Goal: Information Seeking & Learning: Learn about a topic

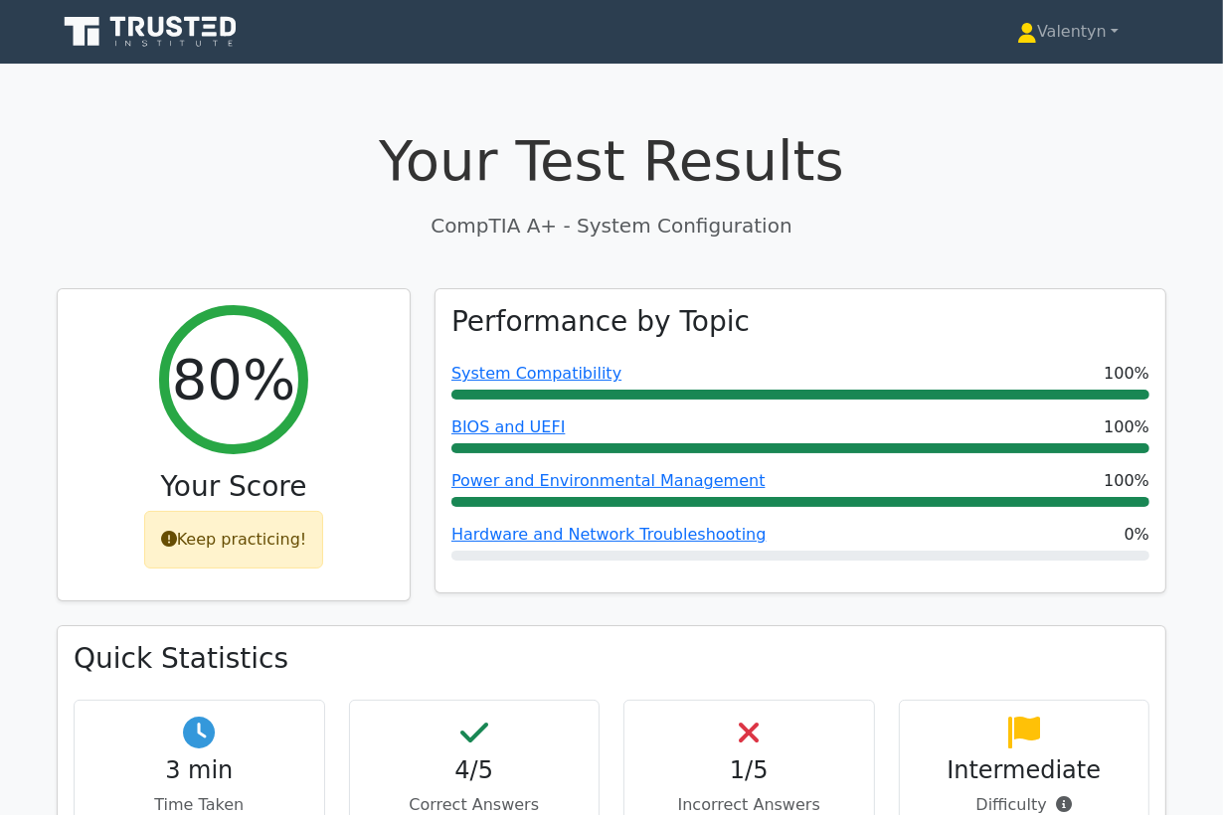
click at [291, 211] on p "CompTIA A+ - System Configuration" at bounding box center [611, 226] width 1109 height 30
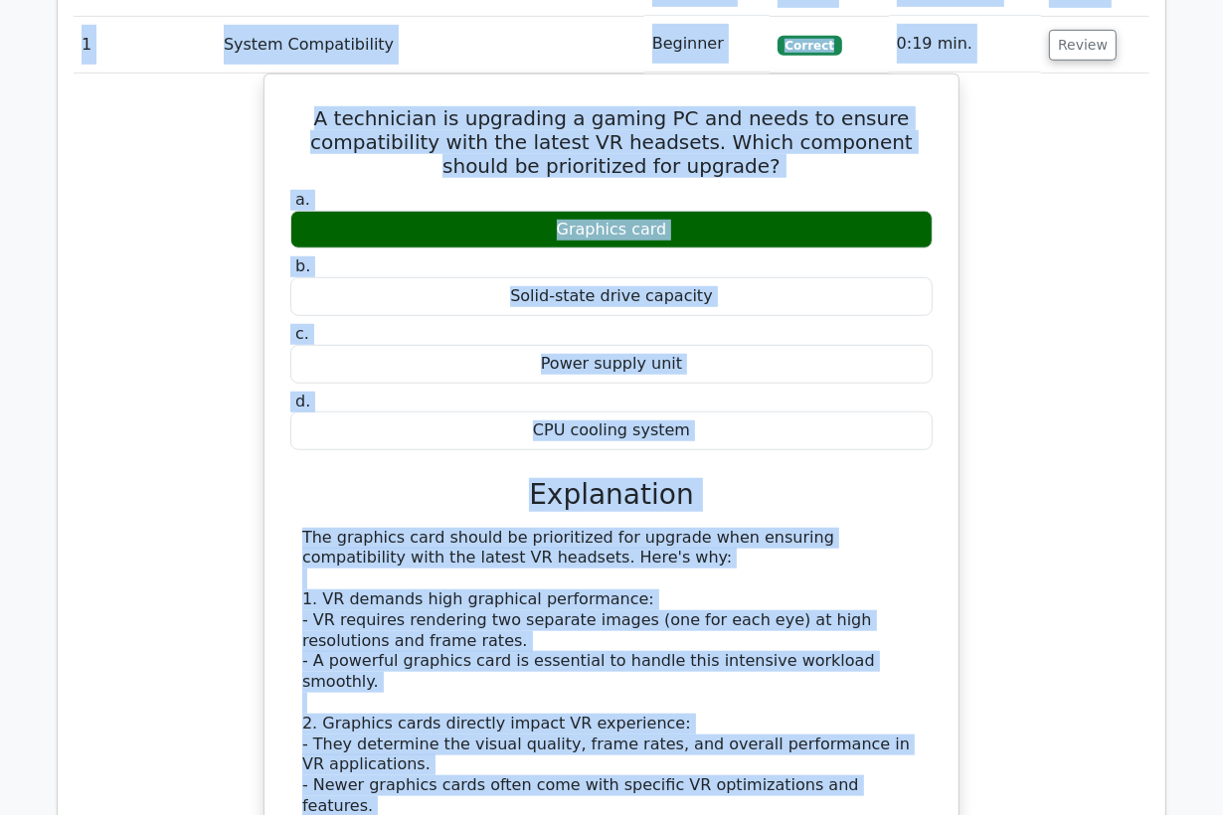
scroll to position [889, 0]
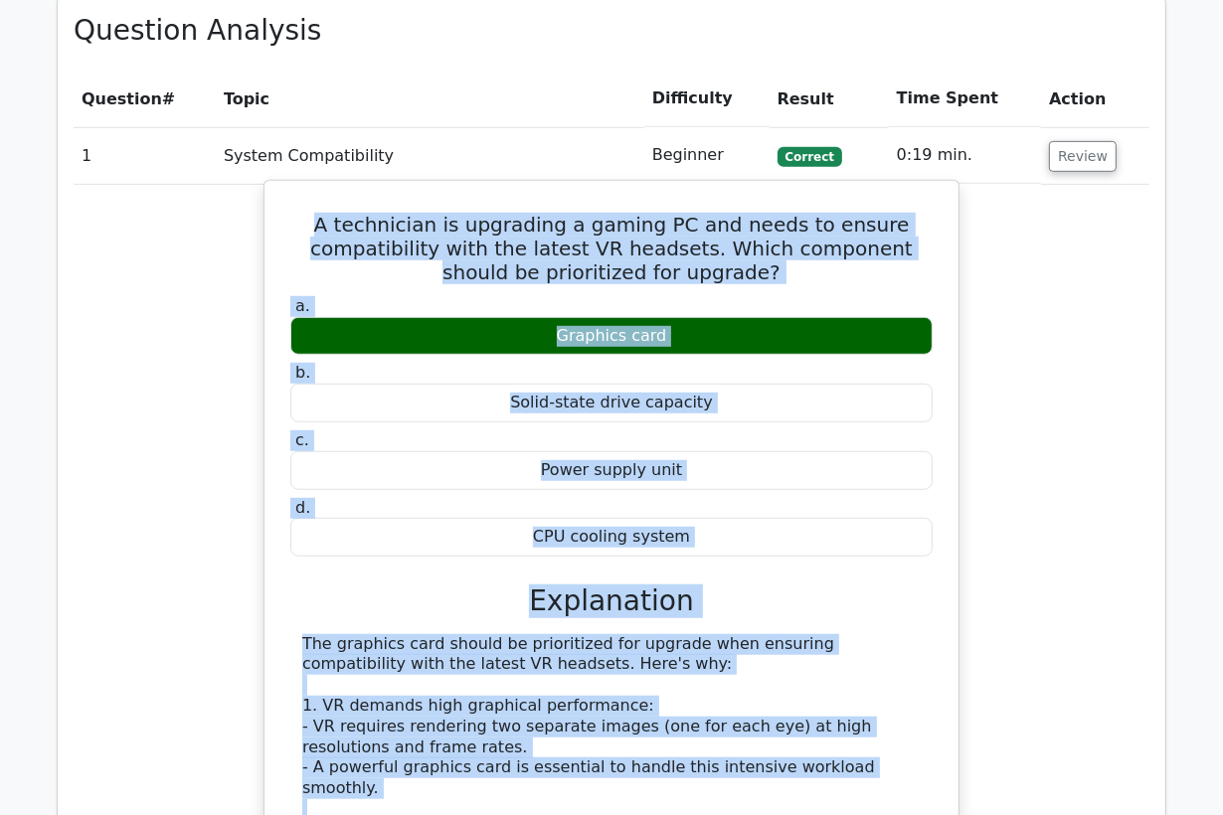
drag, startPoint x: 851, startPoint y: 564, endPoint x: 294, endPoint y: 201, distance: 664.5
click at [294, 201] on div "A technician is upgrading a gaming PC and needs to ensure compatibility with th…" at bounding box center [611, 779] width 678 height 1180
copy div "A technician is upgrading a gaming PC and needs to ensure compatibility with th…"
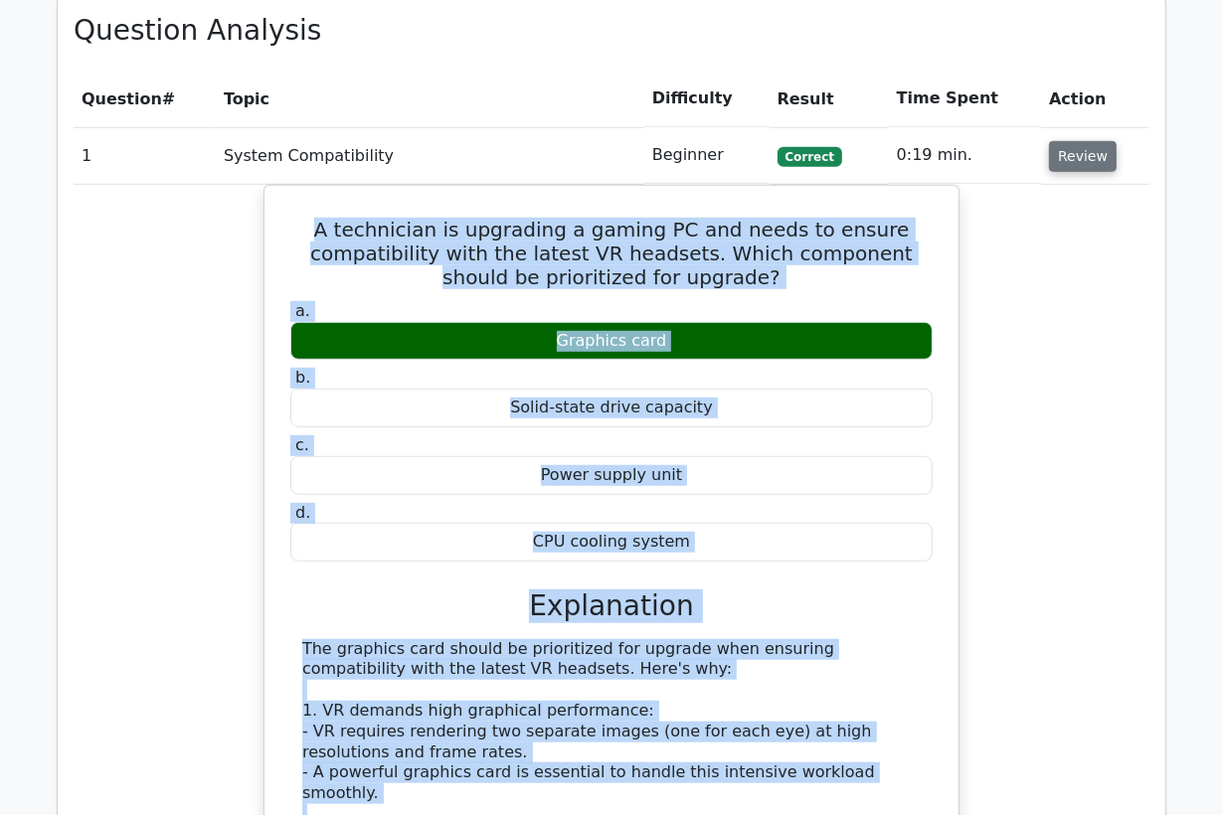
click at [1059, 154] on button "Review" at bounding box center [1083, 156] width 68 height 31
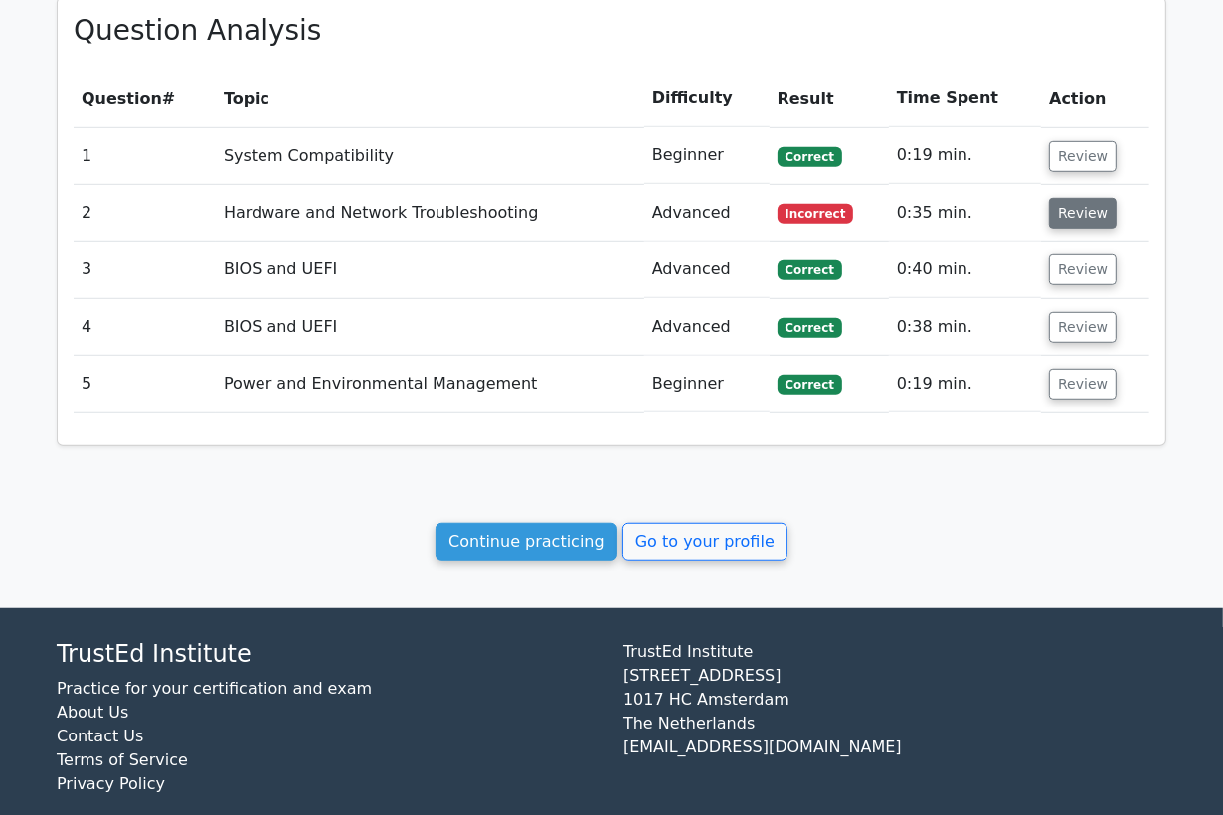
click at [1066, 217] on button "Review" at bounding box center [1083, 213] width 68 height 31
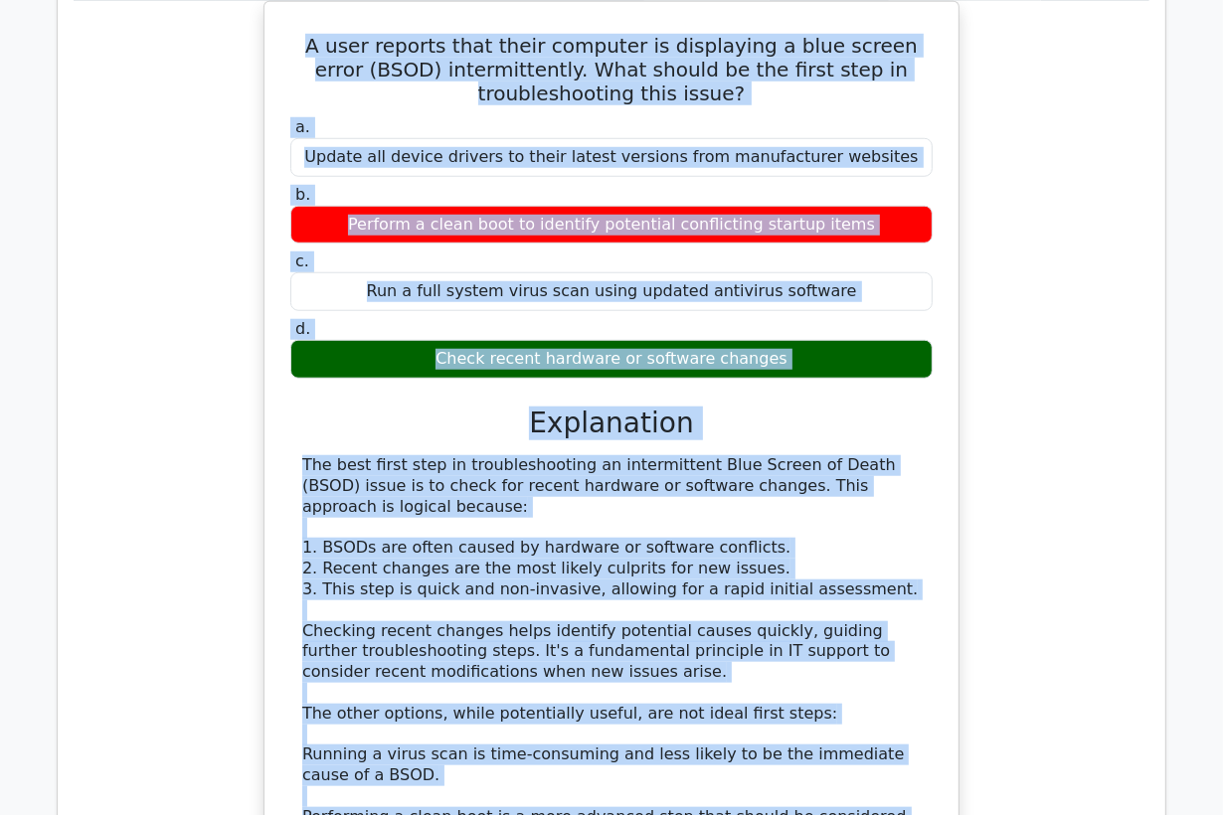
scroll to position [997, 0]
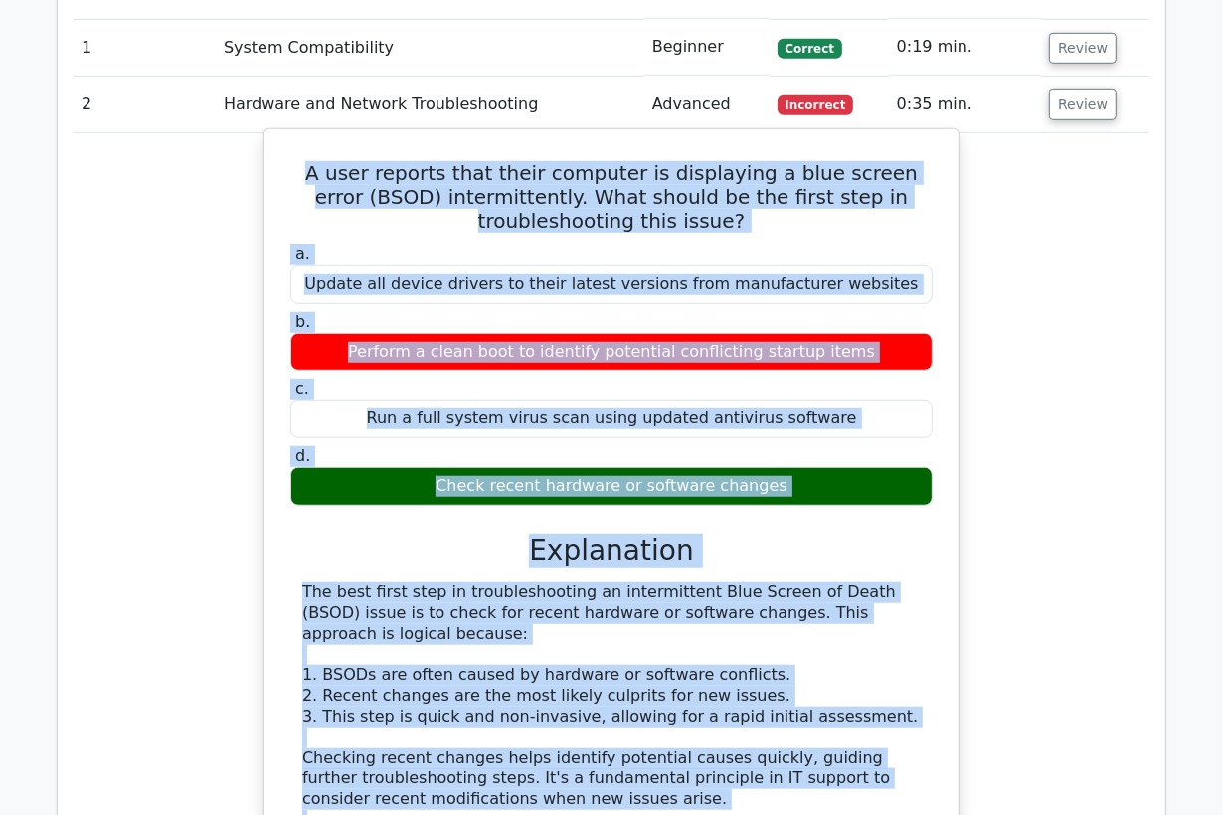
drag, startPoint x: 643, startPoint y: 696, endPoint x: 298, endPoint y: 157, distance: 639.8
click at [298, 157] on div "A user reports that their computer is displaying a blue screen error (BSOD) int…" at bounding box center [611, 634] width 678 height 994
copy div "A user reports that their computer is displaying a blue screen error (BSOD) int…"
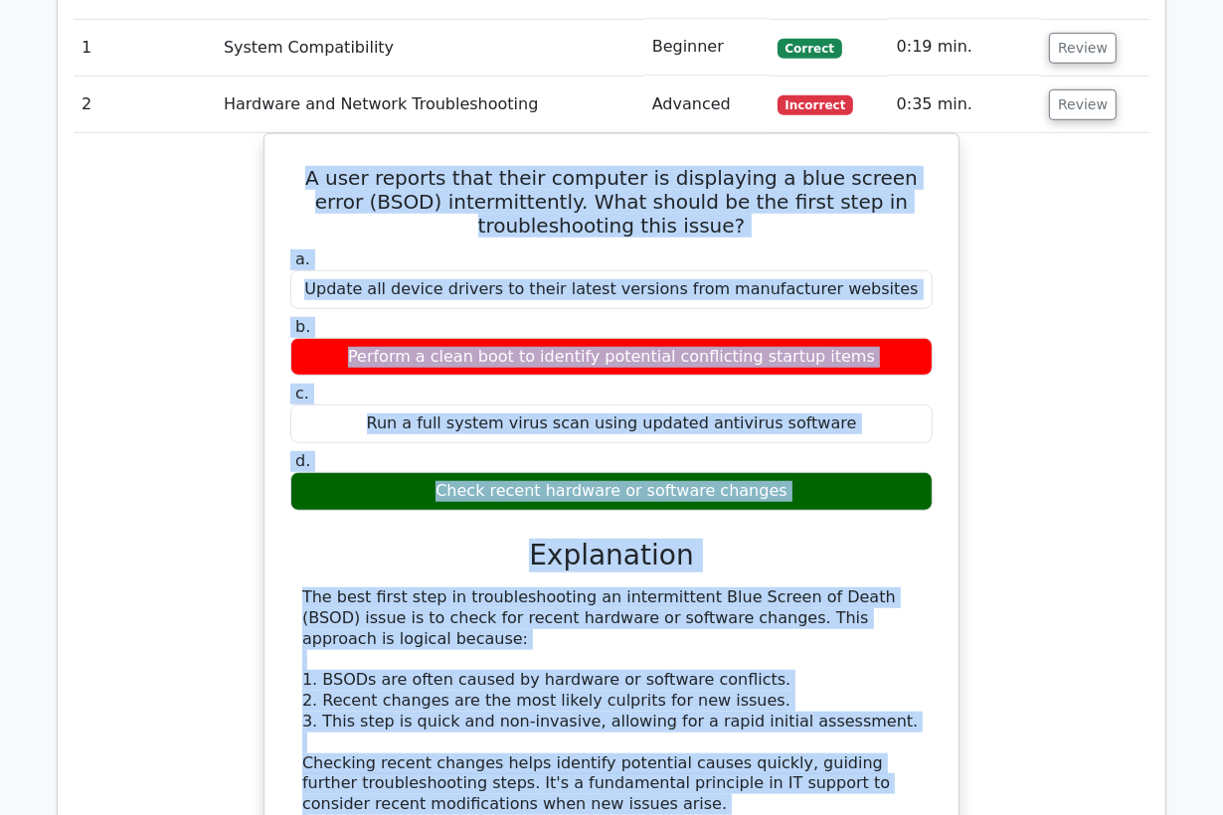
click at [228, 599] on div "A user reports that their computer is displaying a blue screen error (BSOD) int…" at bounding box center [612, 651] width 1076 height 1036
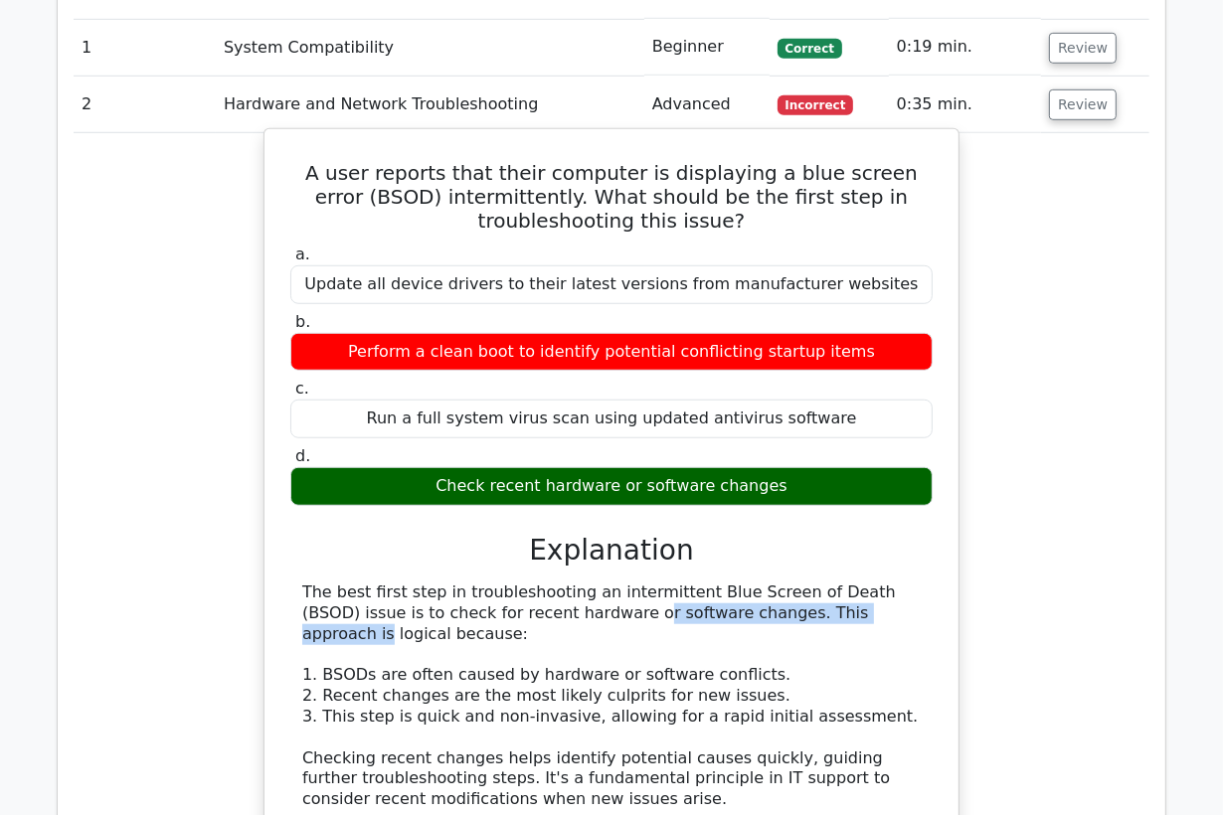
drag, startPoint x: 666, startPoint y: 610, endPoint x: 406, endPoint y: 607, distance: 260.5
click at [406, 617] on div "The best first step in troubleshooting an intermittent Blue Screen of Death (BS…" at bounding box center [611, 820] width 618 height 475
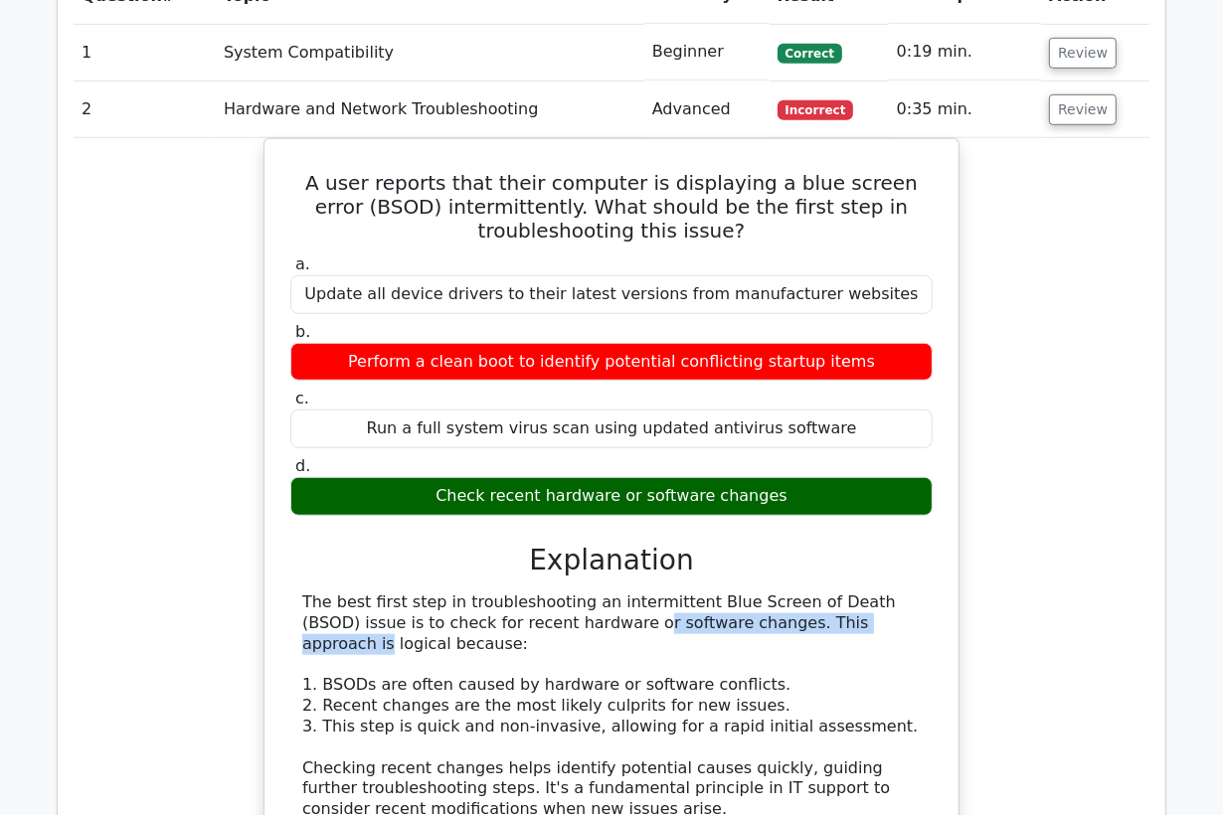
click at [393, 622] on div at bounding box center [393, 622] width 0 height 0
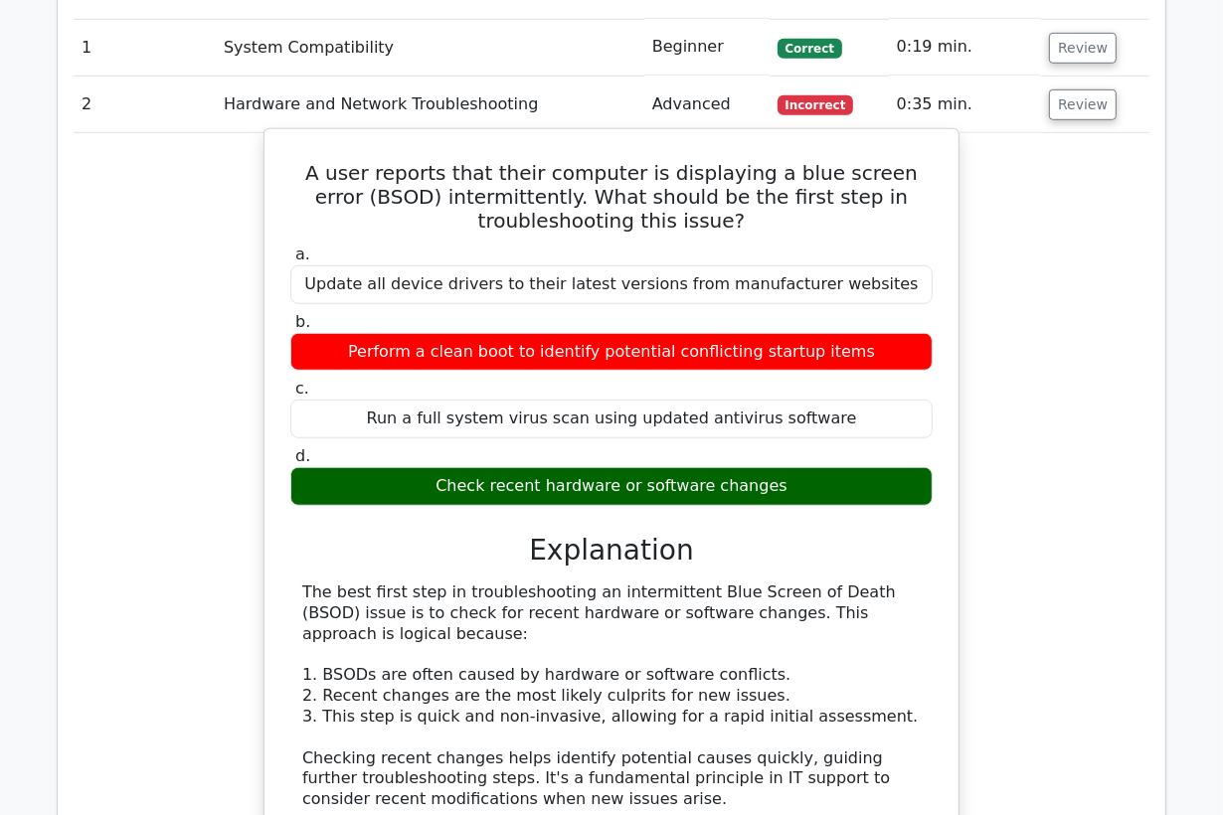
drag, startPoint x: 138, startPoint y: 261, endPoint x: 340, endPoint y: 165, distance: 223.7
click at [138, 261] on div "A user reports that their computer is displaying a blue screen error (BSOD) int…" at bounding box center [612, 651] width 1076 height 1036
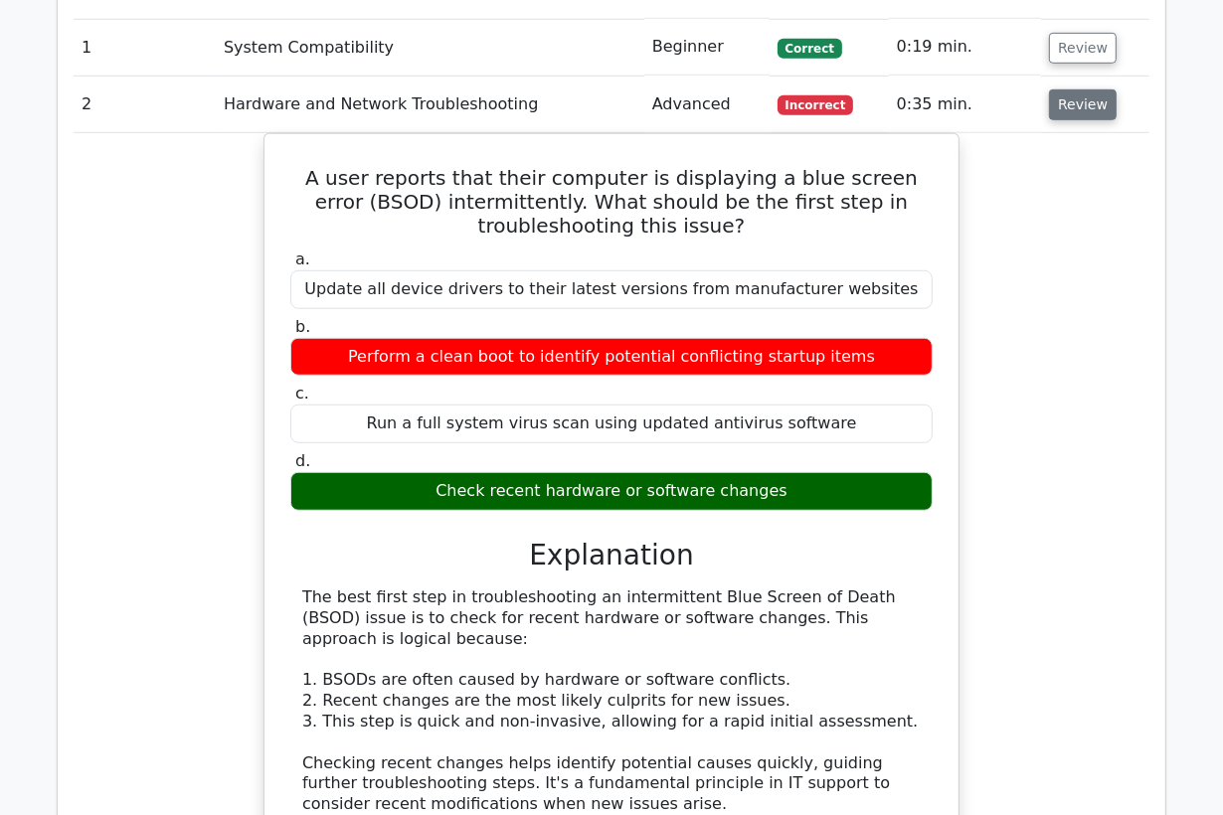
click at [1063, 99] on button "Review" at bounding box center [1083, 104] width 68 height 31
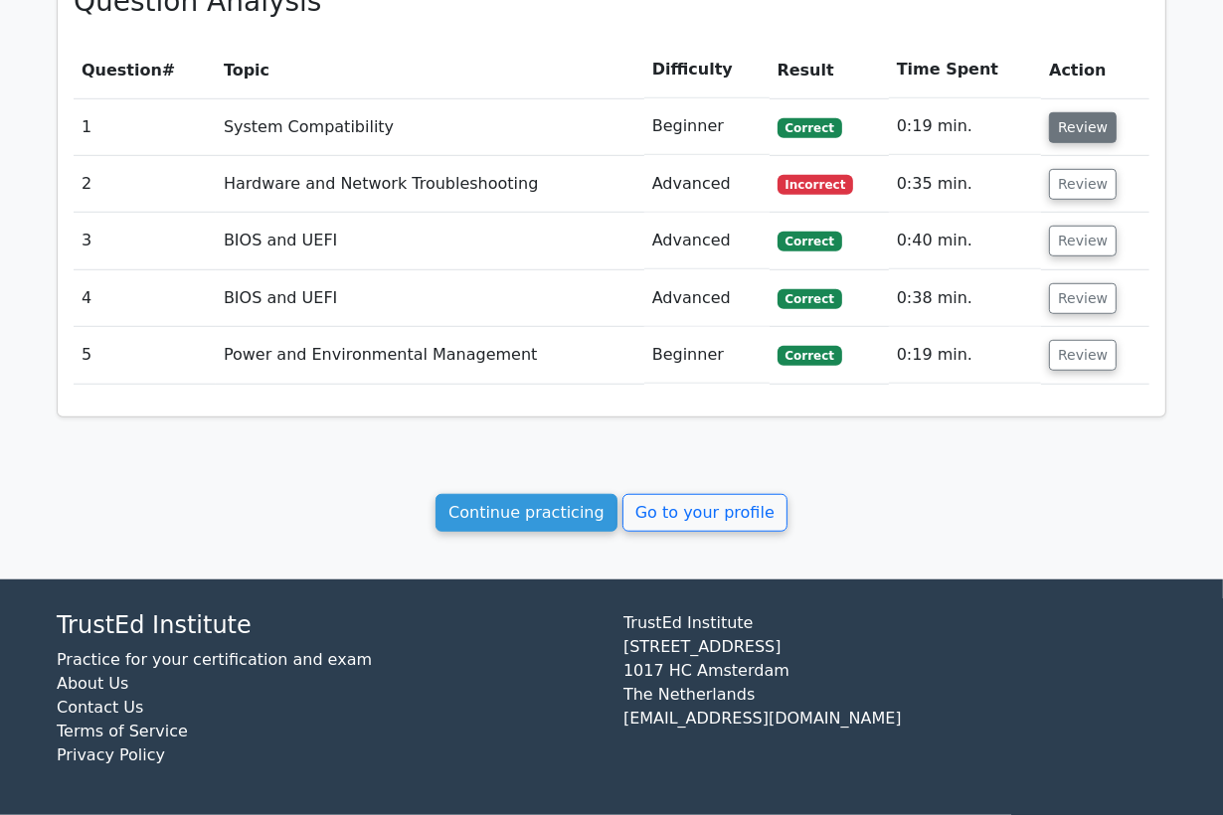
scroll to position [915, 0]
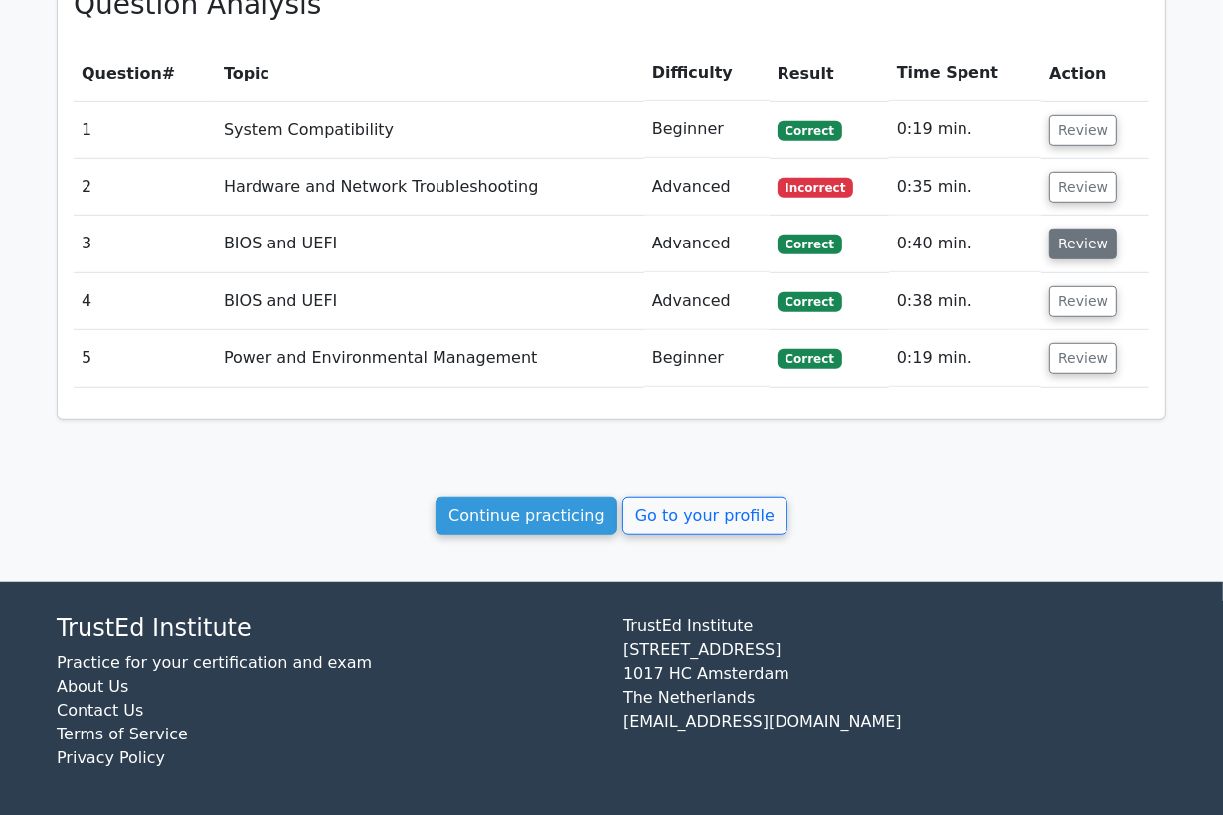
click at [1075, 237] on button "Review" at bounding box center [1083, 244] width 68 height 31
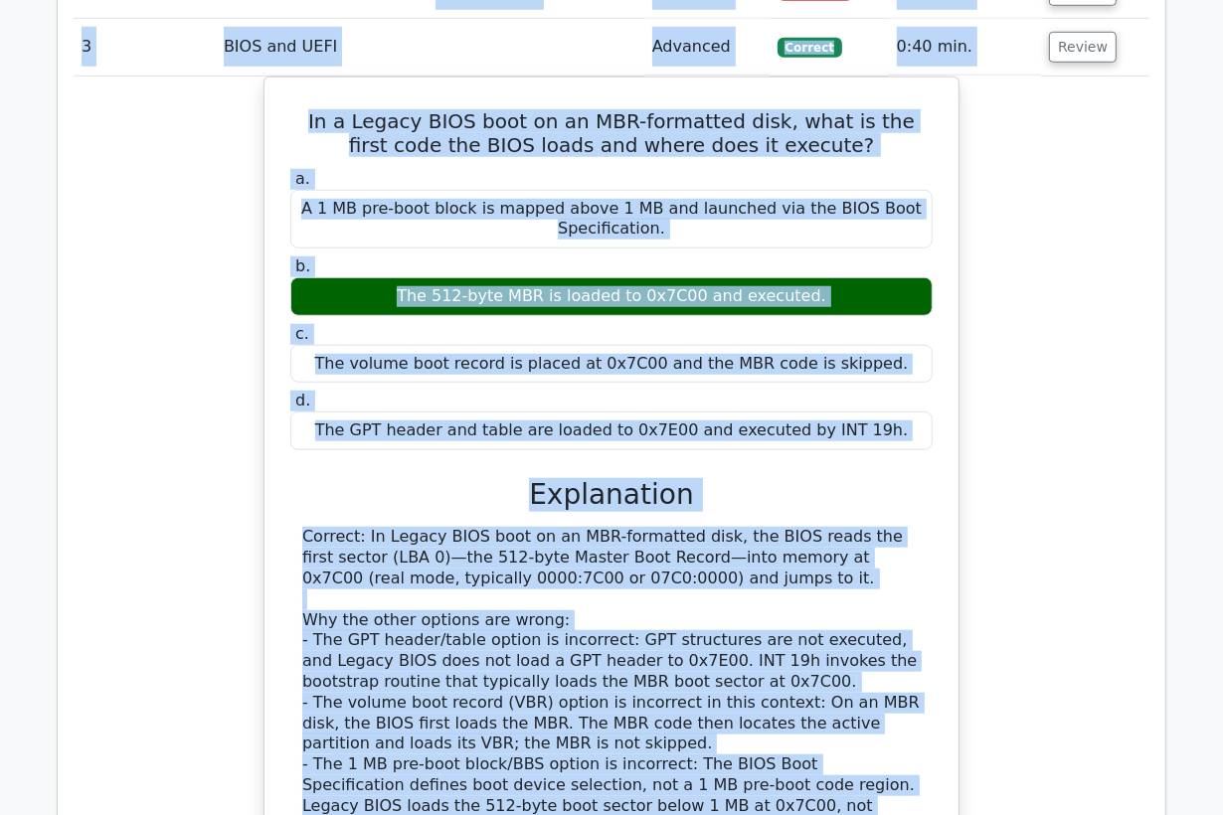
scroll to position [1022, 0]
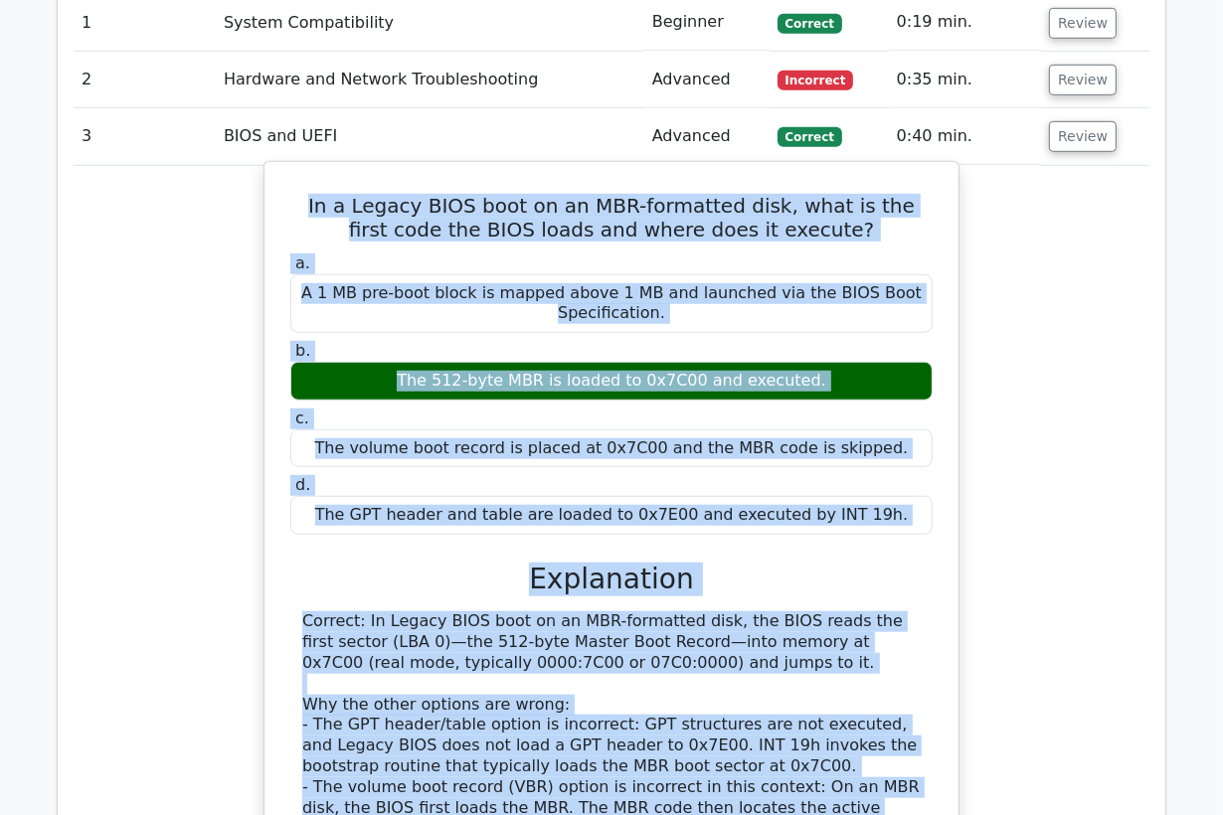
drag, startPoint x: 724, startPoint y: 551, endPoint x: 278, endPoint y: 198, distance: 568.2
click at [278, 198] on div "In a Legacy BIOS boot on an MBR-formatted disk, what is the first code the BIOS…" at bounding box center [611, 582] width 678 height 825
copy div "In a Legacy BIOS boot on an MBR-formatted disk, what is the first code the BIOS…"
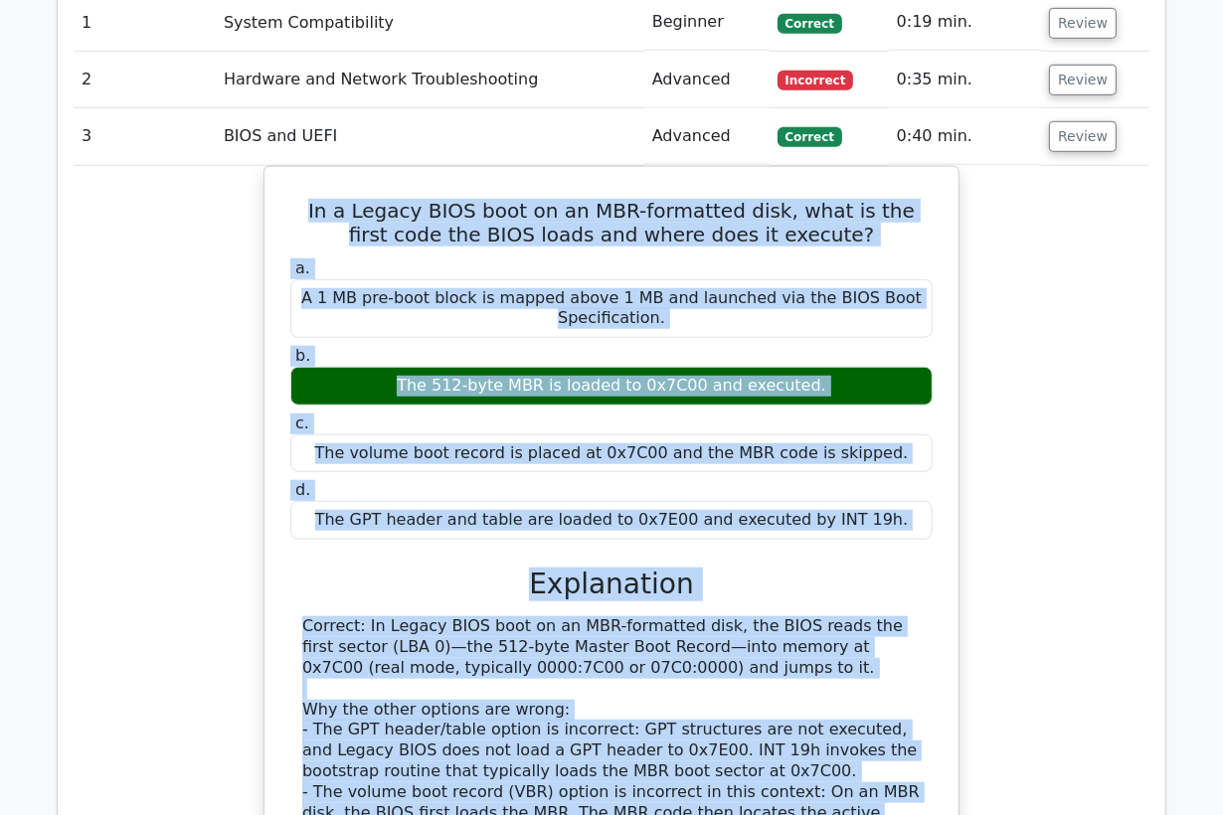
drag, startPoint x: 96, startPoint y: 313, endPoint x: 157, endPoint y: 267, distance: 76.0
click at [97, 313] on div "In a Legacy BIOS boot on an MBR-formatted disk, what is the first code the BIOS…" at bounding box center [612, 599] width 1076 height 867
click at [1068, 141] on button "Review" at bounding box center [1083, 136] width 68 height 31
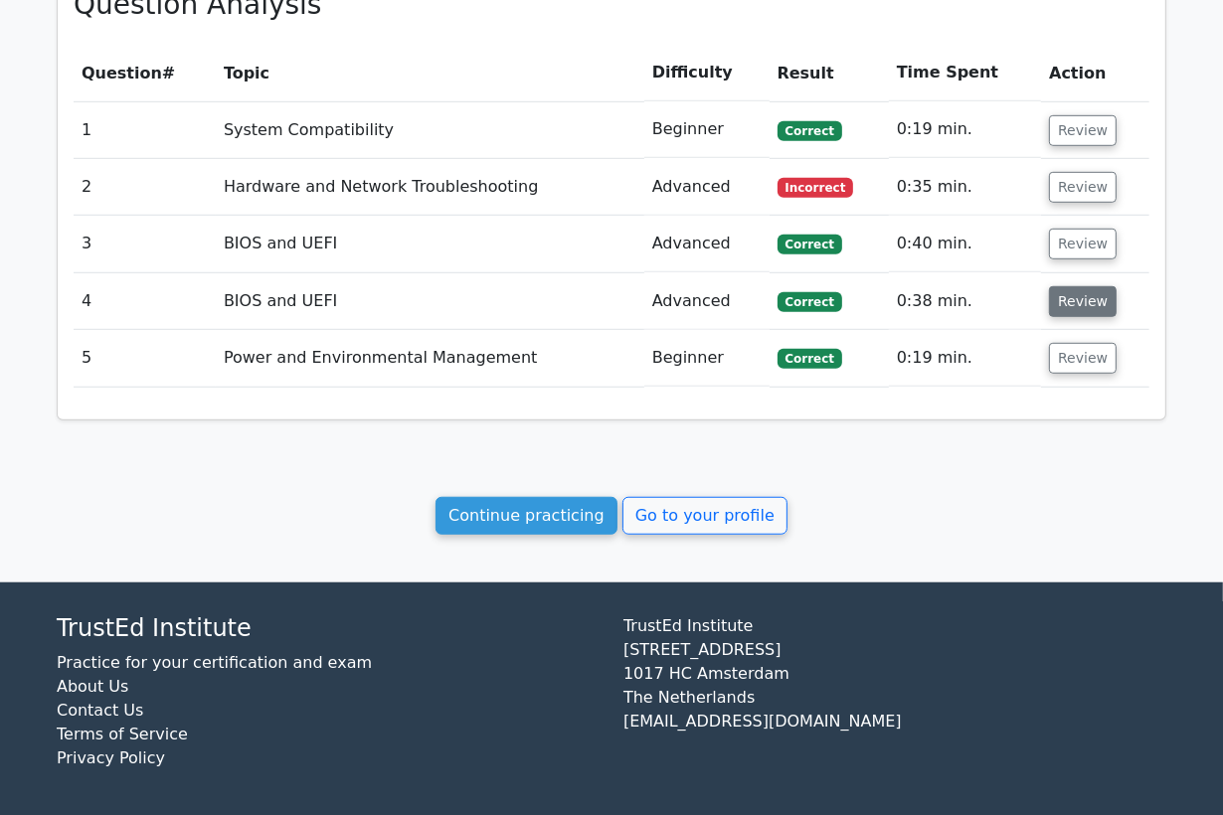
click at [1061, 295] on button "Review" at bounding box center [1083, 301] width 68 height 31
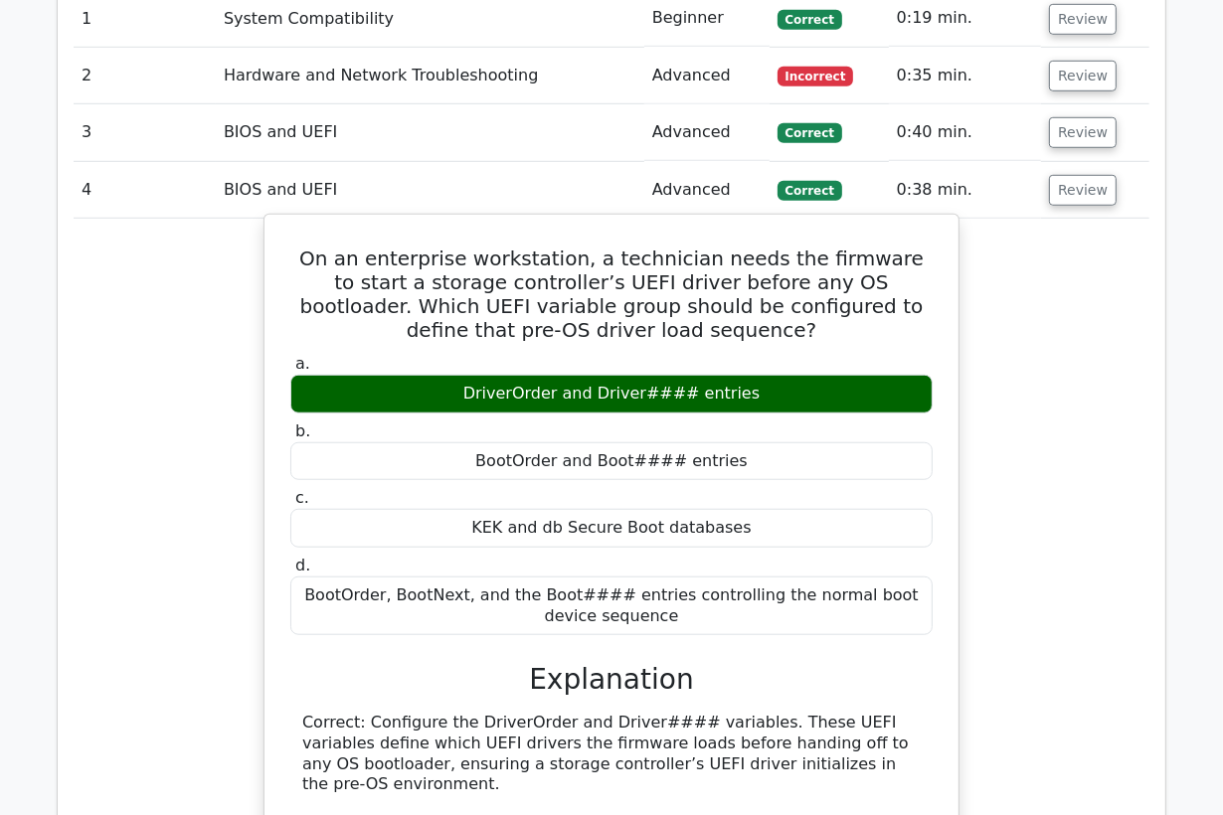
scroll to position [1136, 0]
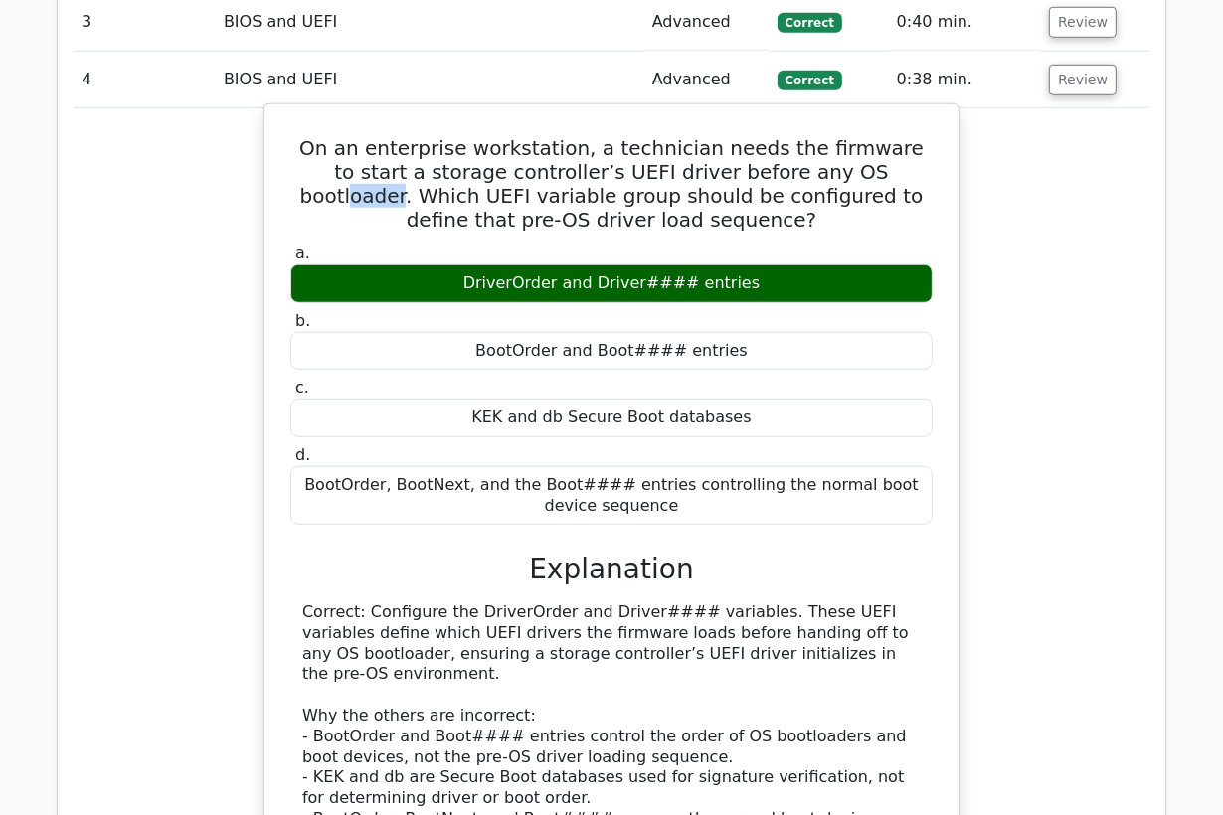
drag, startPoint x: 820, startPoint y: 167, endPoint x: 772, endPoint y: 166, distance: 47.7
click at [772, 166] on h5 "On an enterprise workstation, a technician needs the firmware to start a storag…" at bounding box center [611, 183] width 646 height 95
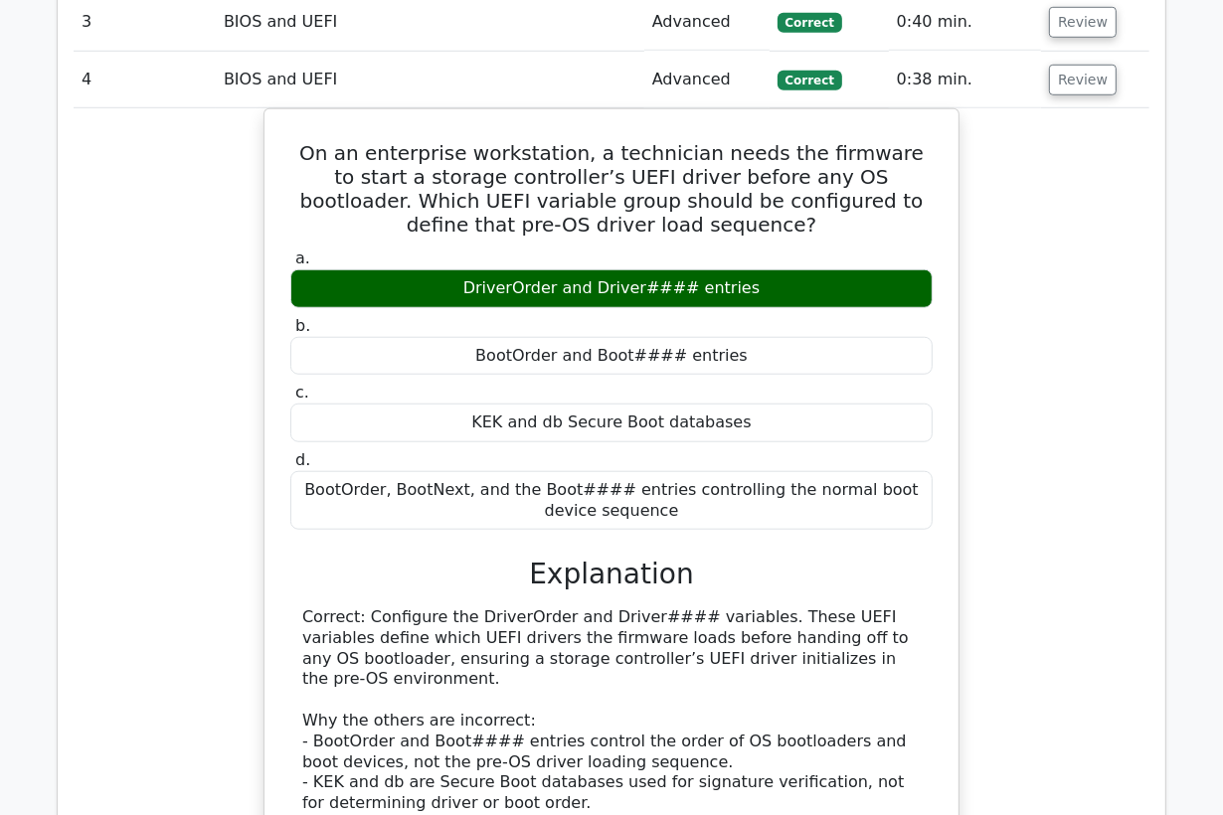
click at [994, 194] on div "On an enterprise workstation, a technician needs the firmware to start a storag…" at bounding box center [612, 545] width 1076 height 874
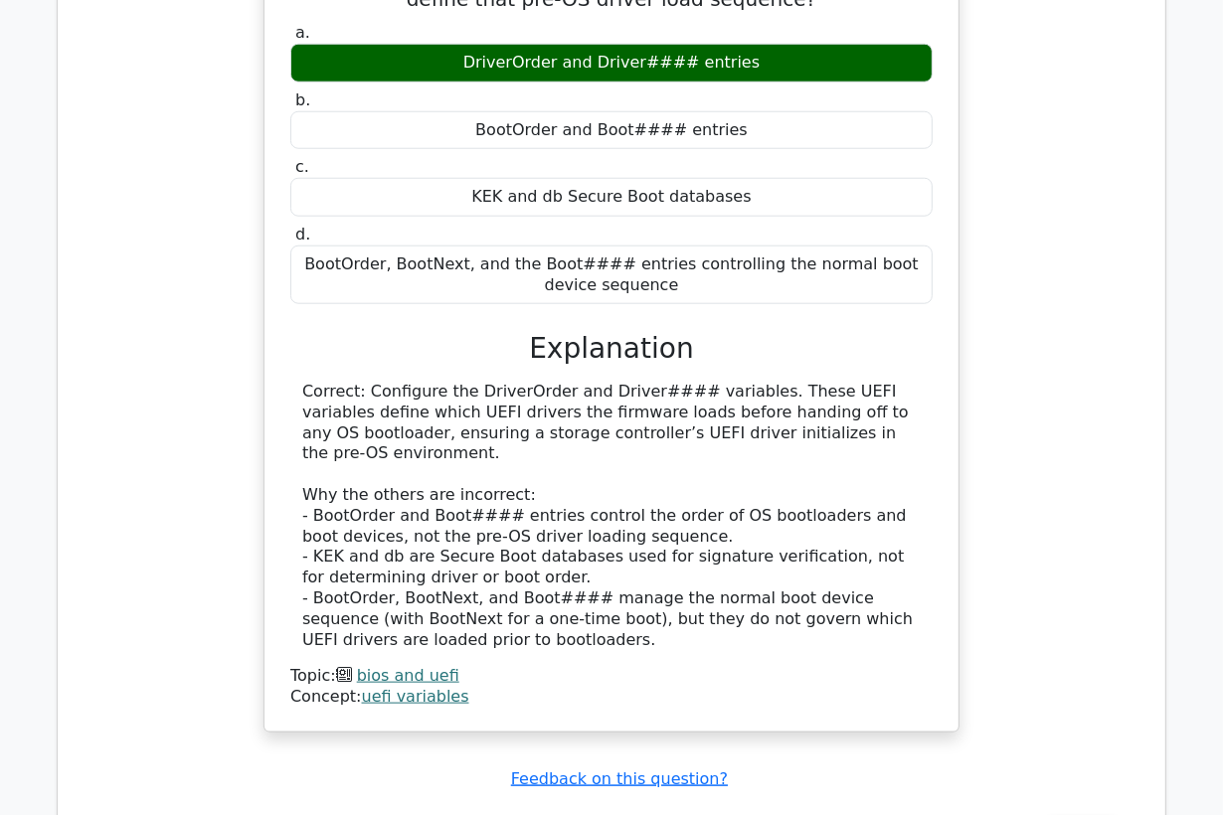
scroll to position [1247, 0]
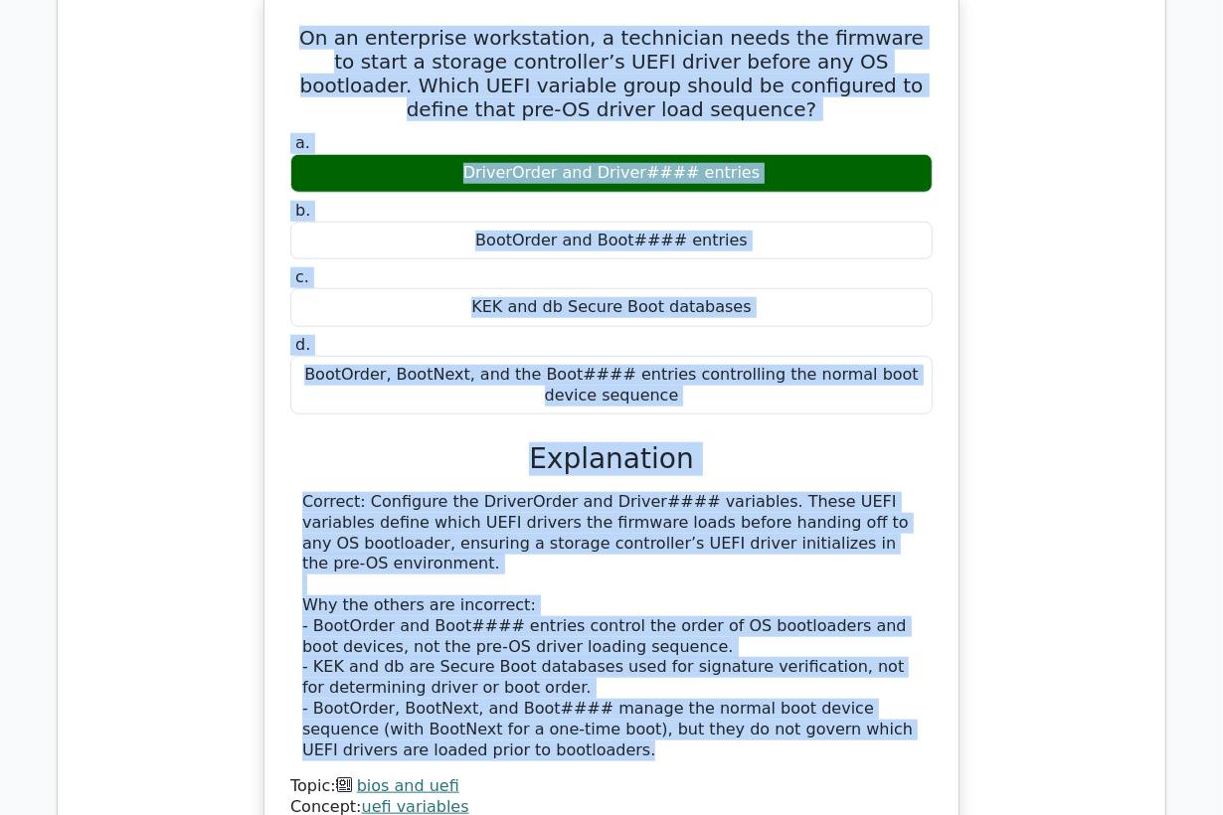
drag, startPoint x: 431, startPoint y: 678, endPoint x: 293, endPoint y: 29, distance: 663.7
click at [293, 29] on div "On an enterprise workstation, a technician needs the firmware to start a storag…" at bounding box center [611, 418] width 678 height 832
copy div "On an enterprise workstation, a technician needs the firmware to start a storag…"
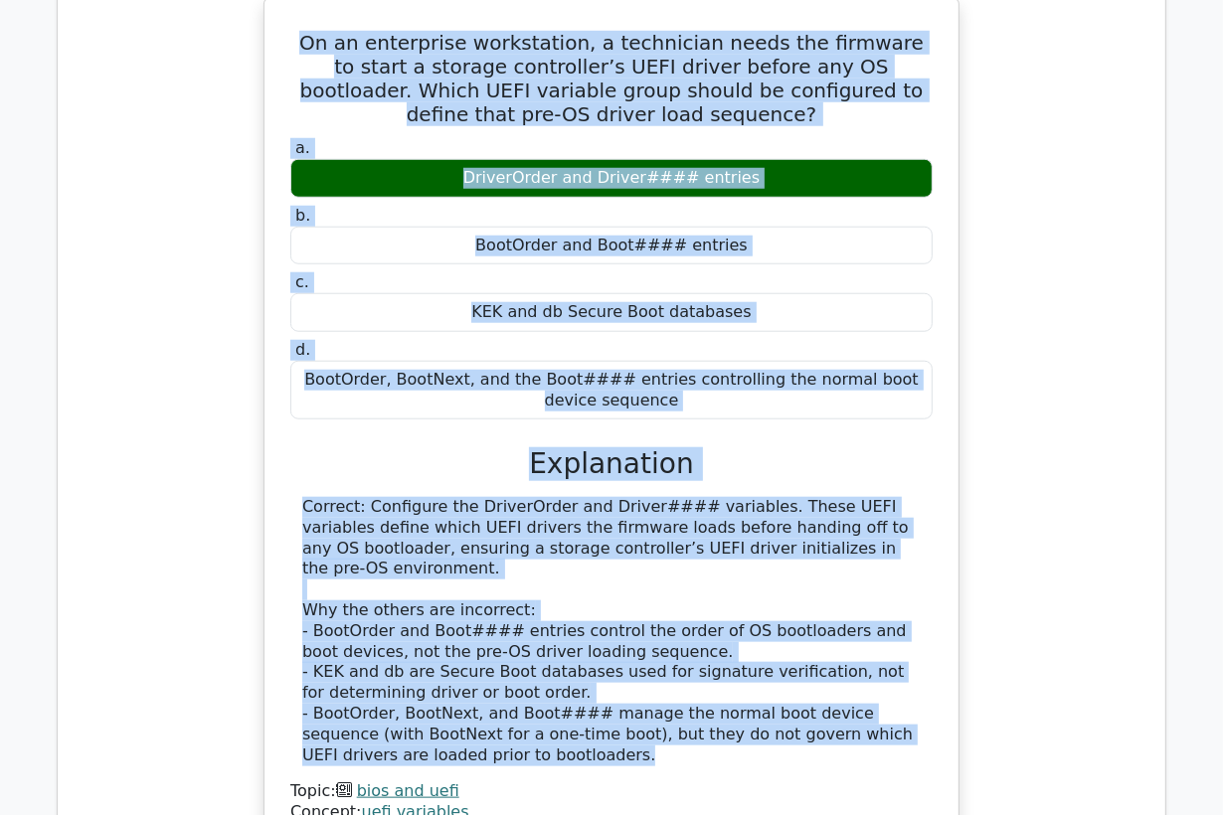
click at [184, 219] on div "On an enterprise workstation, a technician needs the firmware to start a storag…" at bounding box center [612, 435] width 1076 height 874
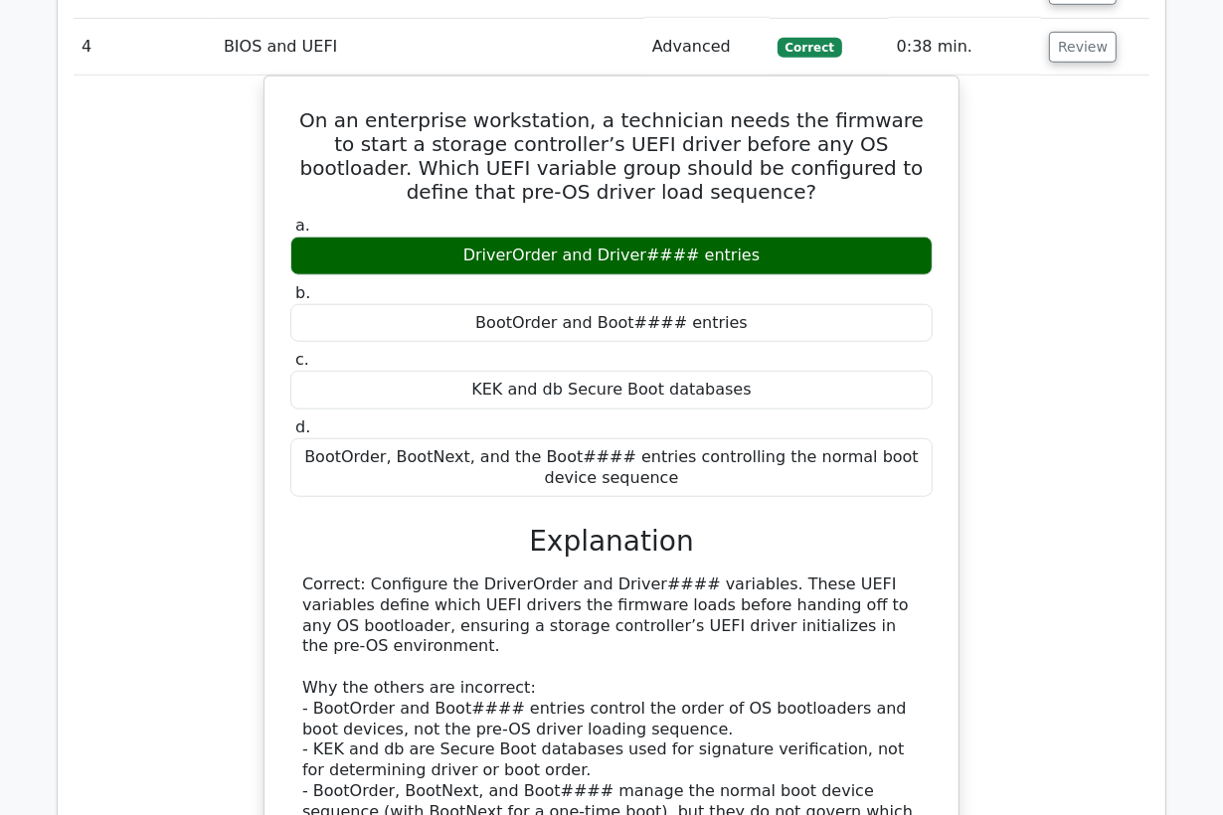
scroll to position [1136, 0]
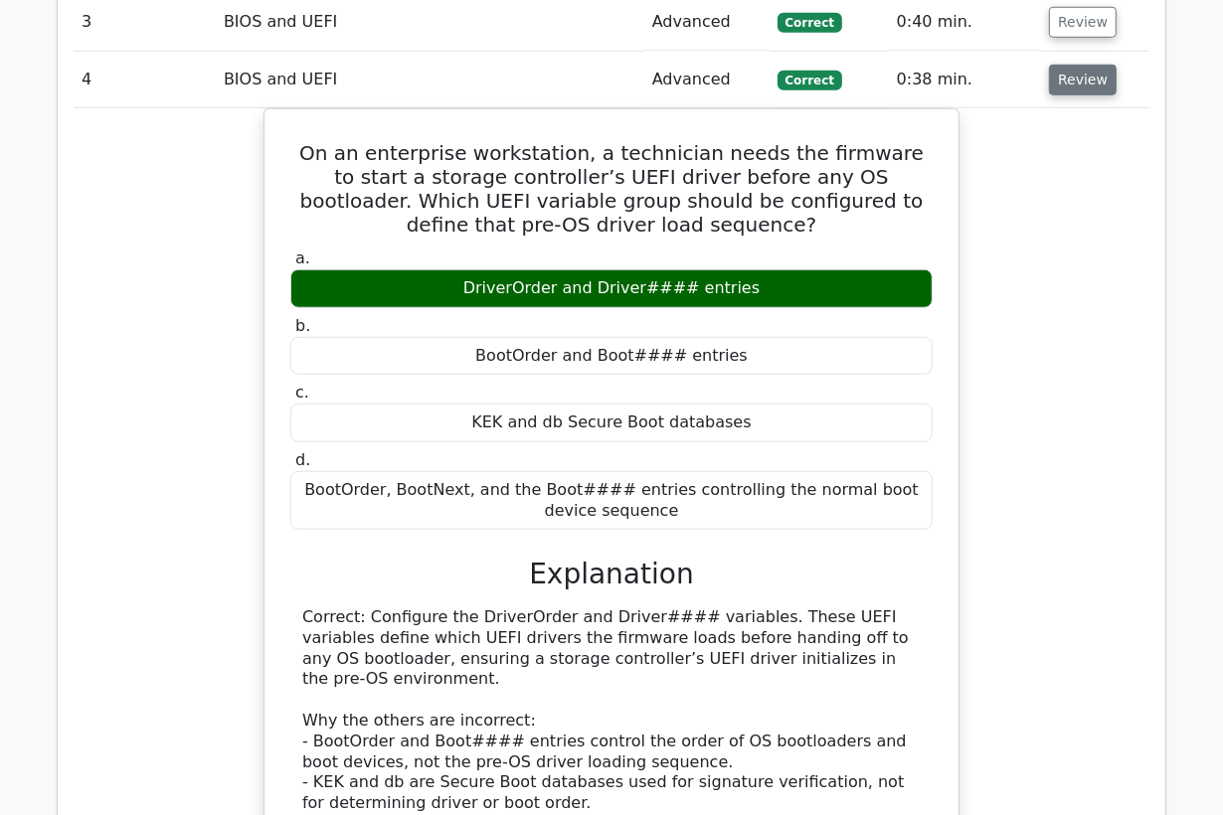
click at [1095, 87] on button "Review" at bounding box center [1083, 80] width 68 height 31
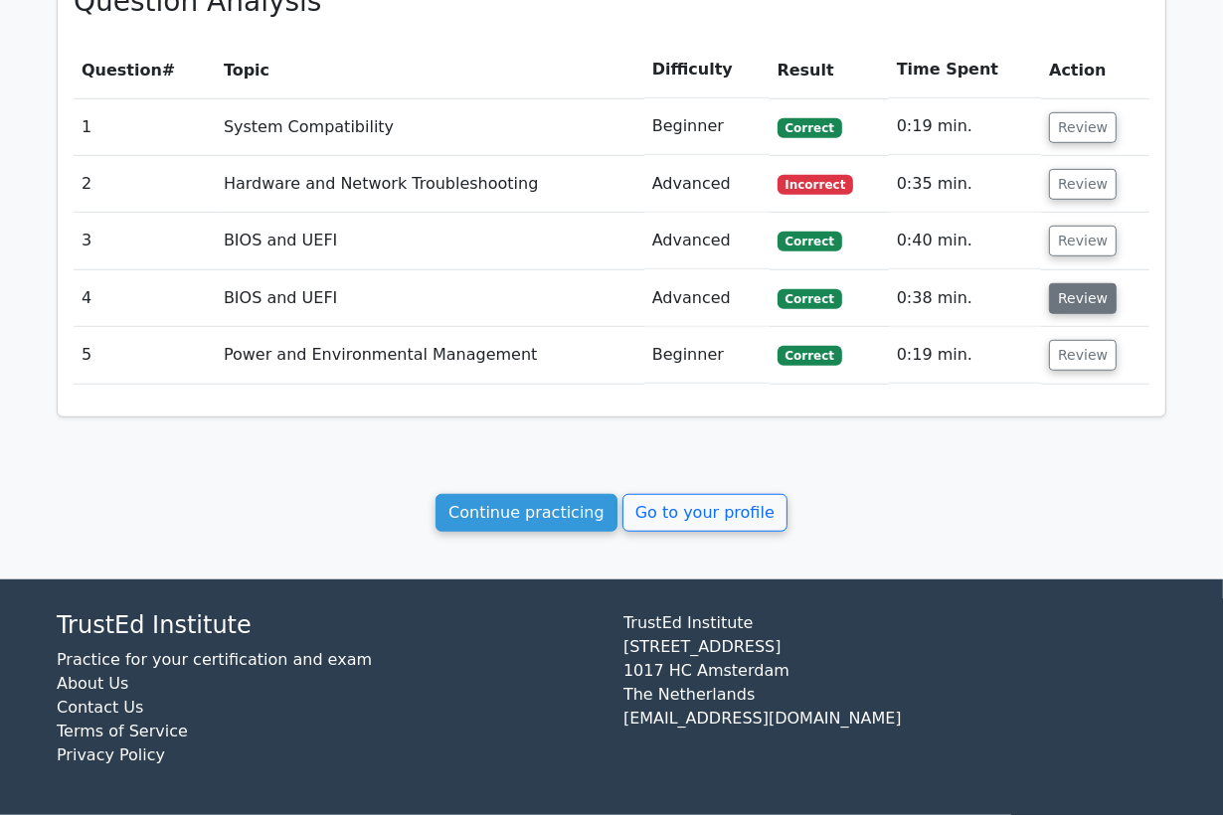
scroll to position [915, 0]
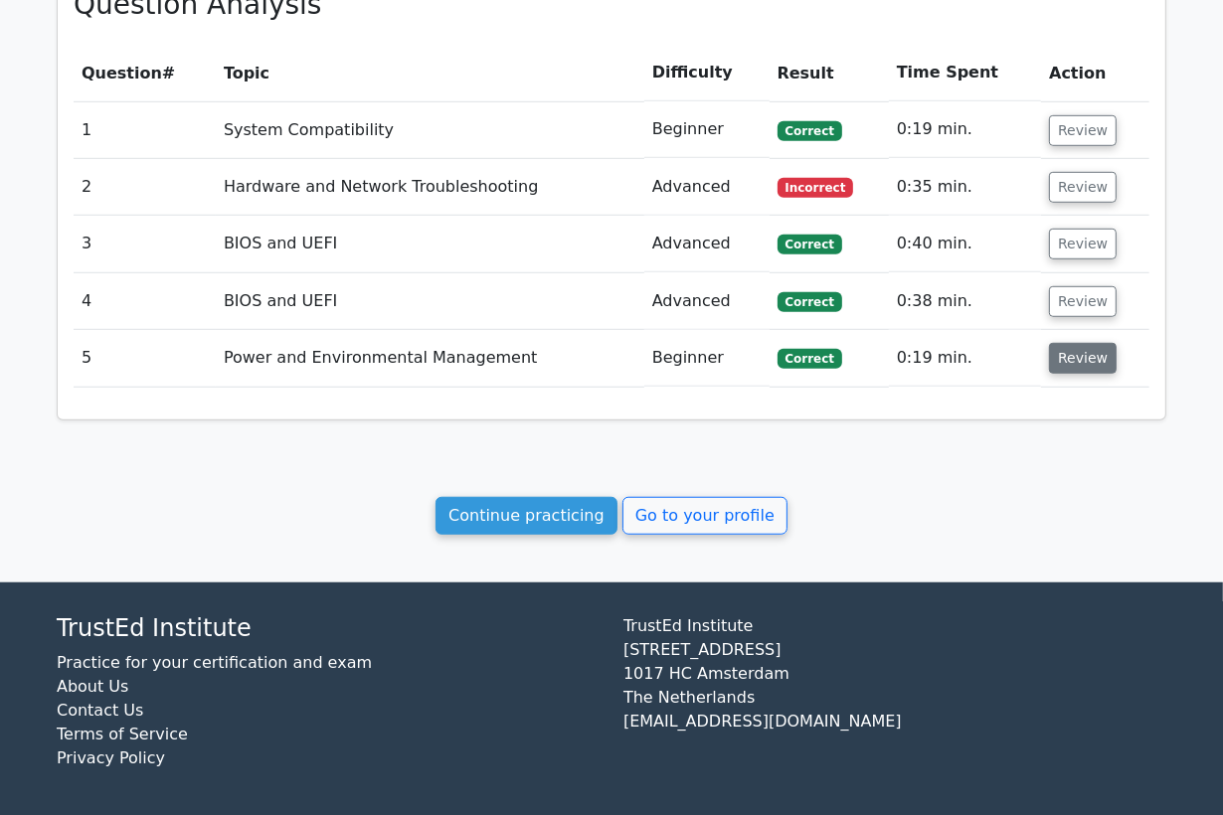
click at [1084, 353] on button "Review" at bounding box center [1083, 358] width 68 height 31
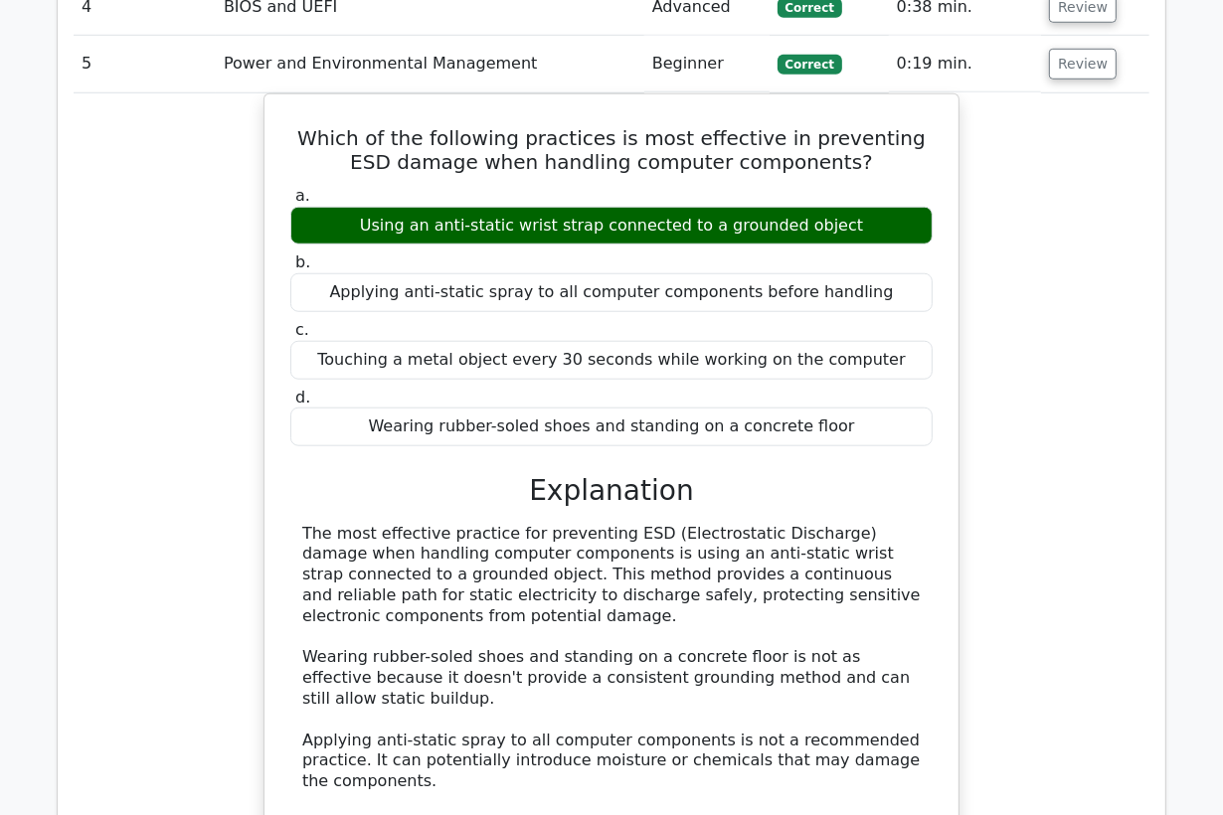
scroll to position [1247, 0]
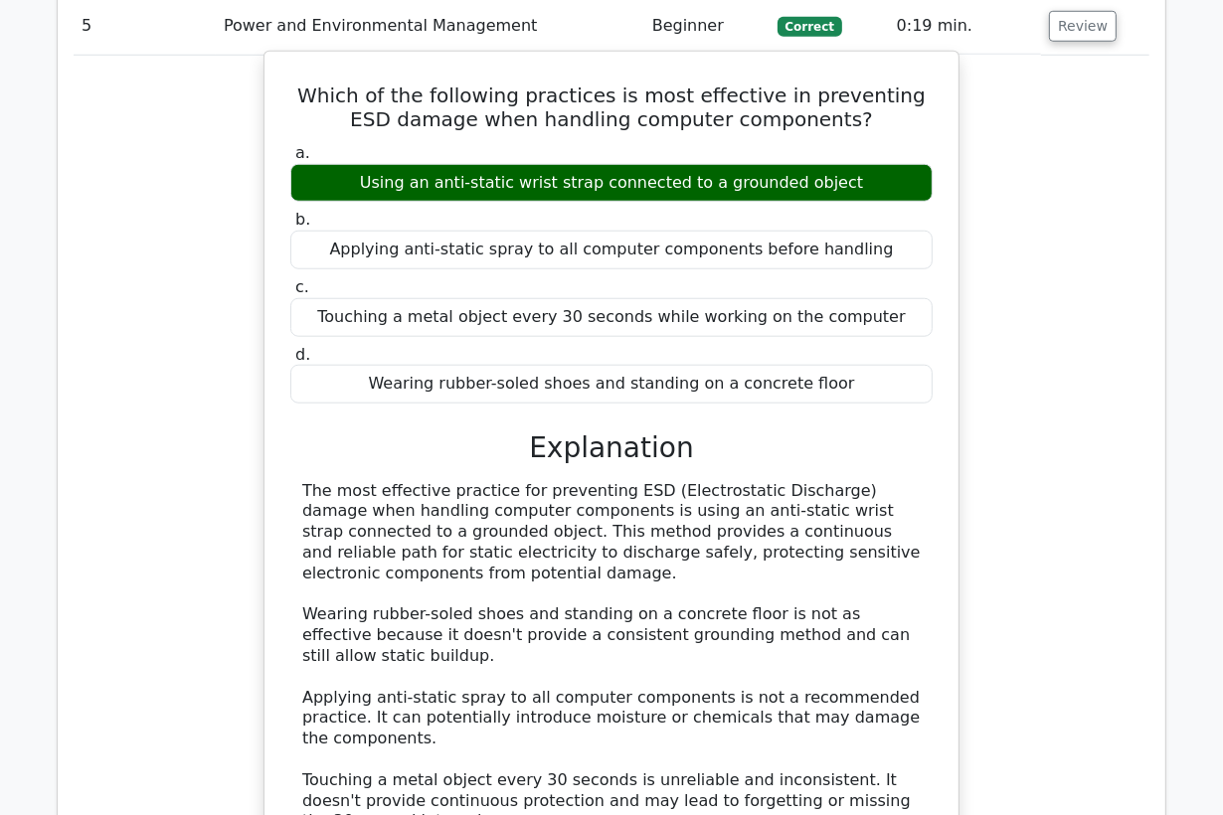
drag, startPoint x: 606, startPoint y: 180, endPoint x: 449, endPoint y: 185, distance: 157.1
click at [449, 185] on div "Using an anti-static wrist strap connected to a grounded object" at bounding box center [611, 183] width 642 height 39
copy div "anti-static wrist strap"
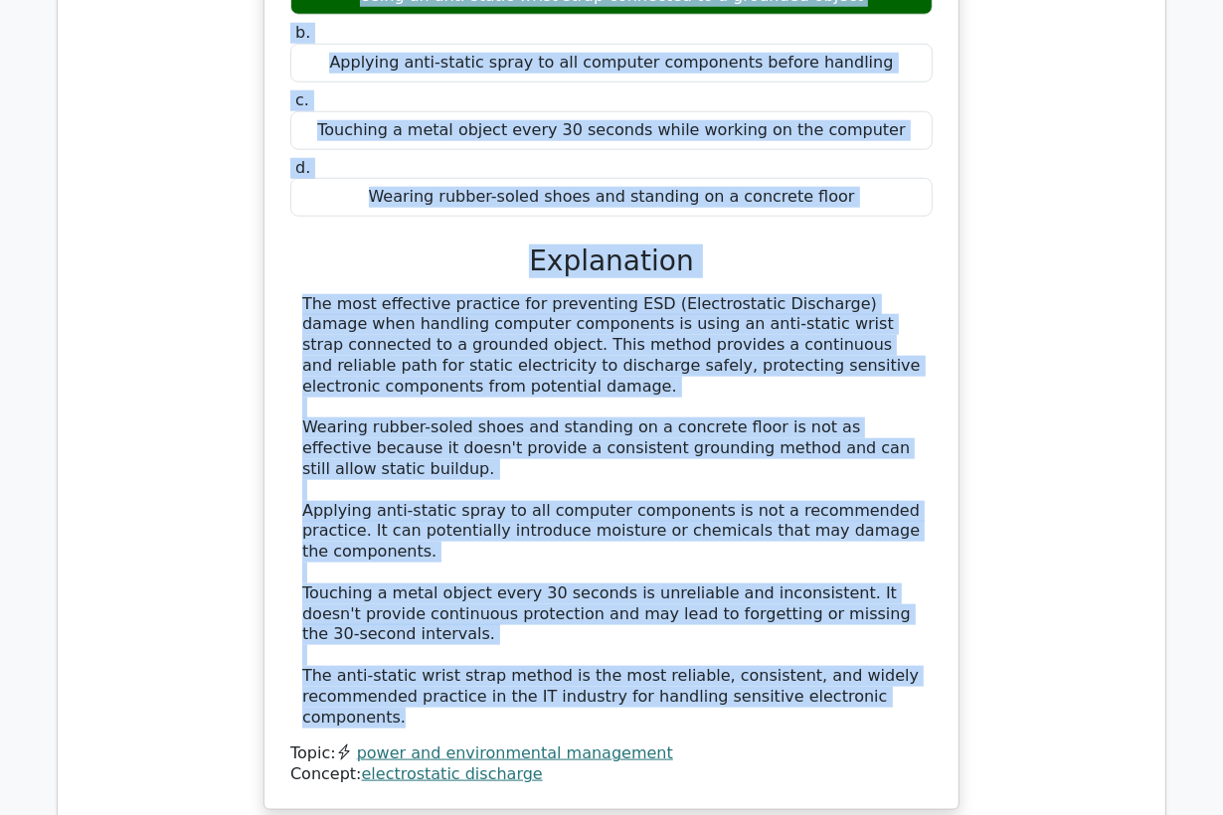
scroll to position [1299, 0]
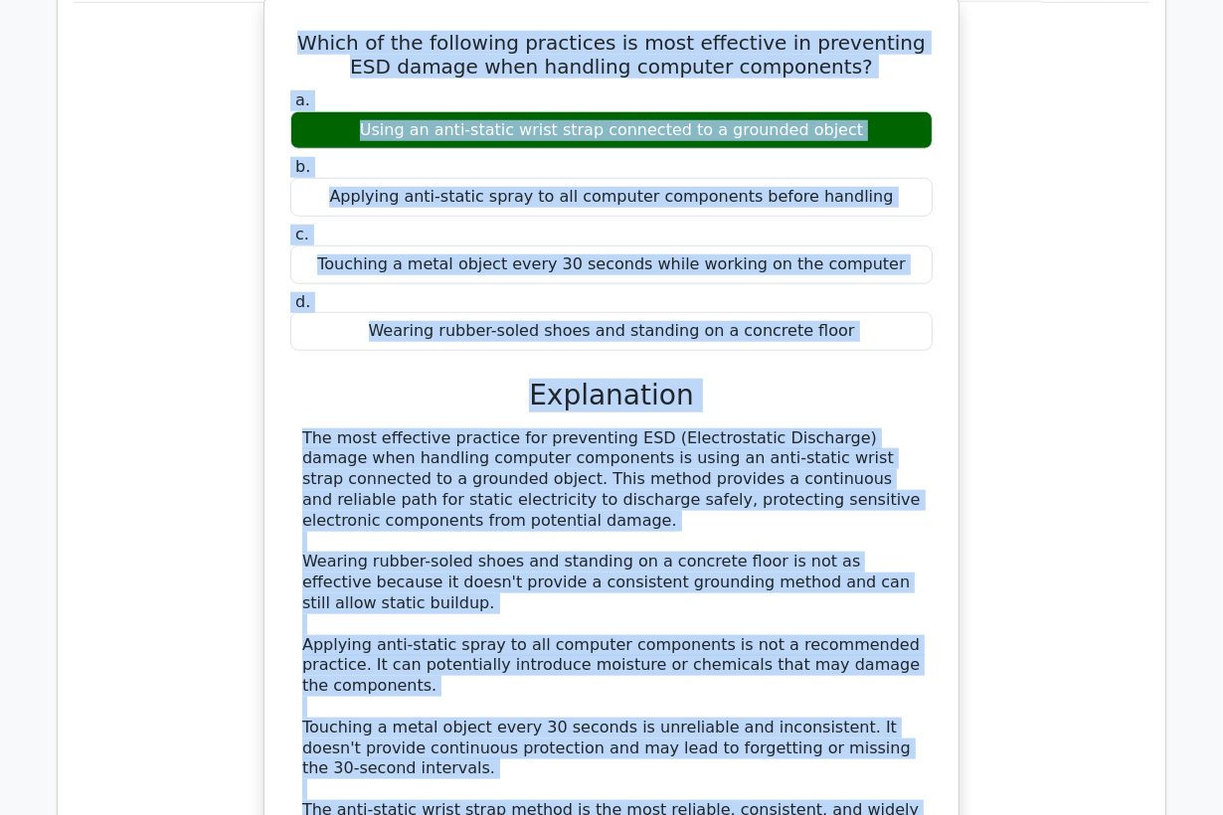
drag, startPoint x: 920, startPoint y: 533, endPoint x: 294, endPoint y: 30, distance: 802.5
click at [294, 30] on div "Which of the following practices is most effective in preventing ESD damage whe…" at bounding box center [611, 471] width 678 height 928
copy div "Which of the following practices is most effective in preventing ESD damage whe…"
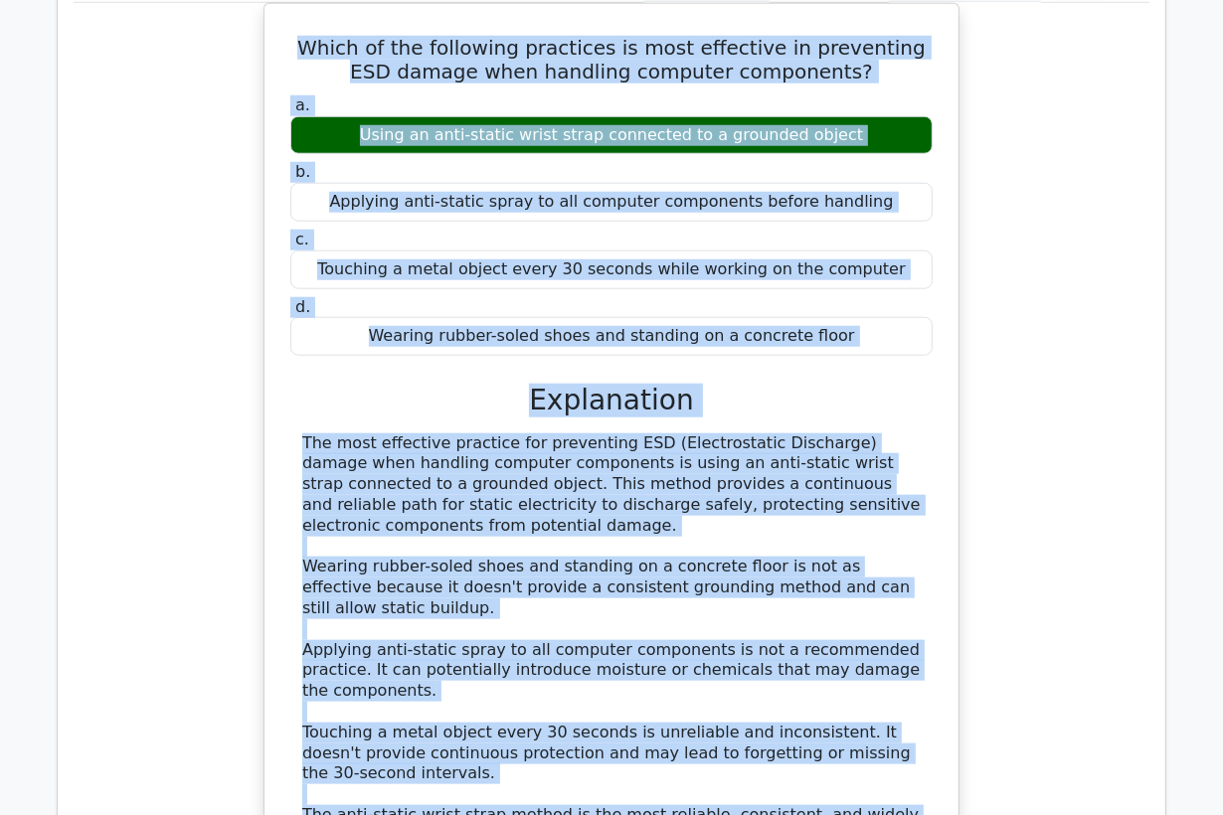
click at [149, 141] on div "Which of the following practices is most effective in preventing ESD damage whe…" at bounding box center [612, 488] width 1076 height 970
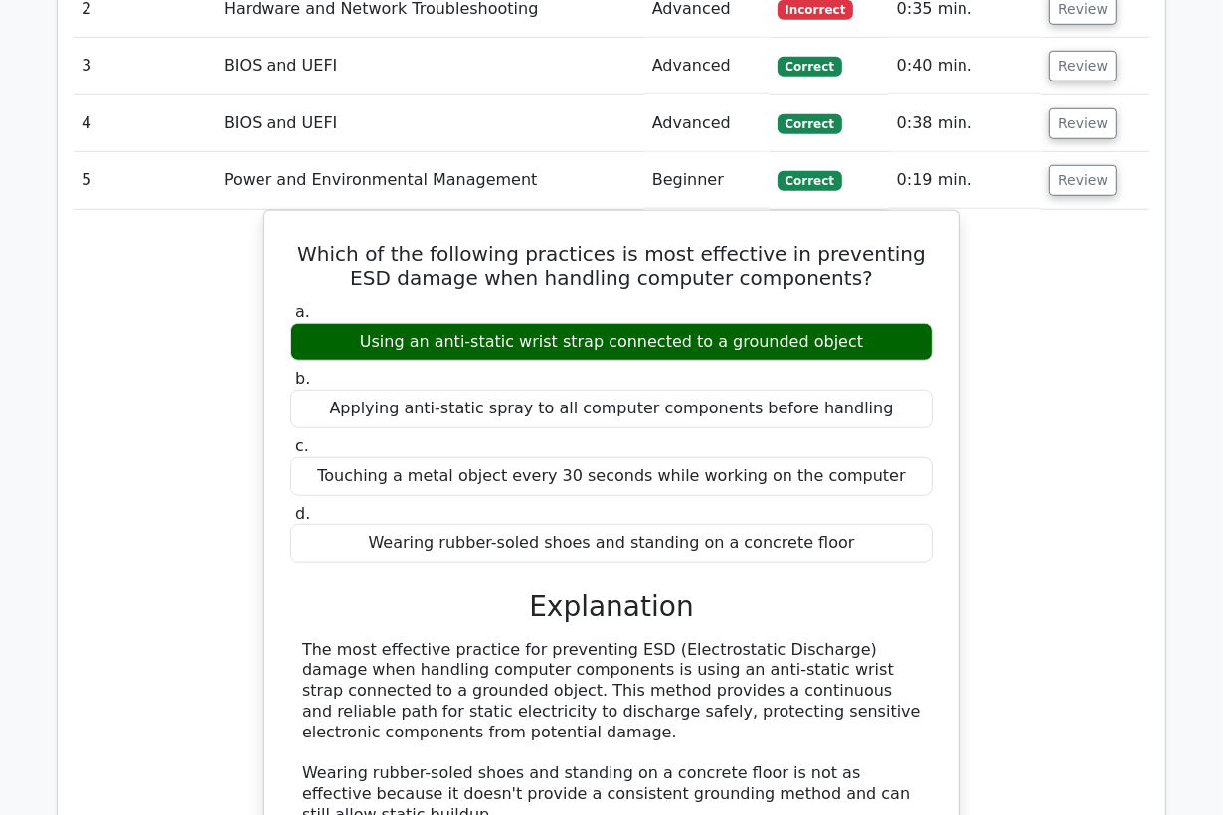
scroll to position [1079, 0]
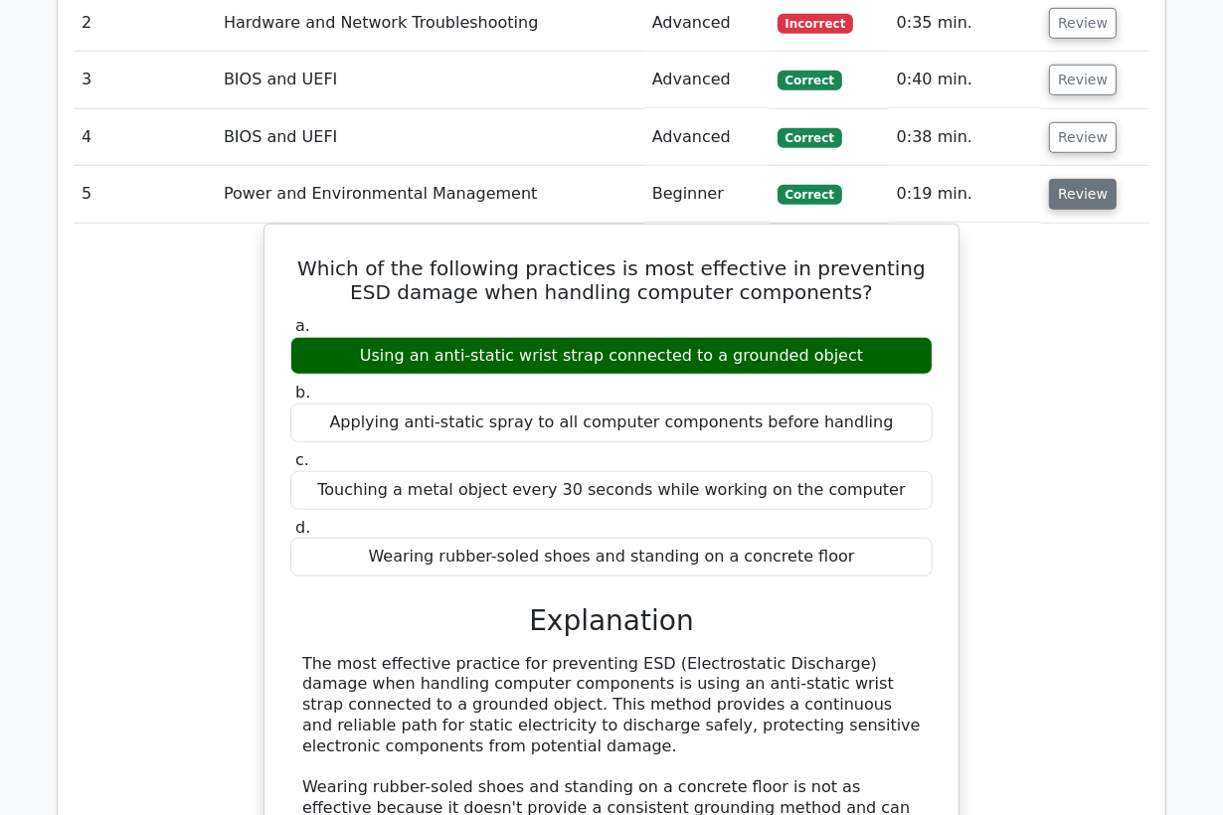
click at [1084, 198] on button "Review" at bounding box center [1083, 194] width 68 height 31
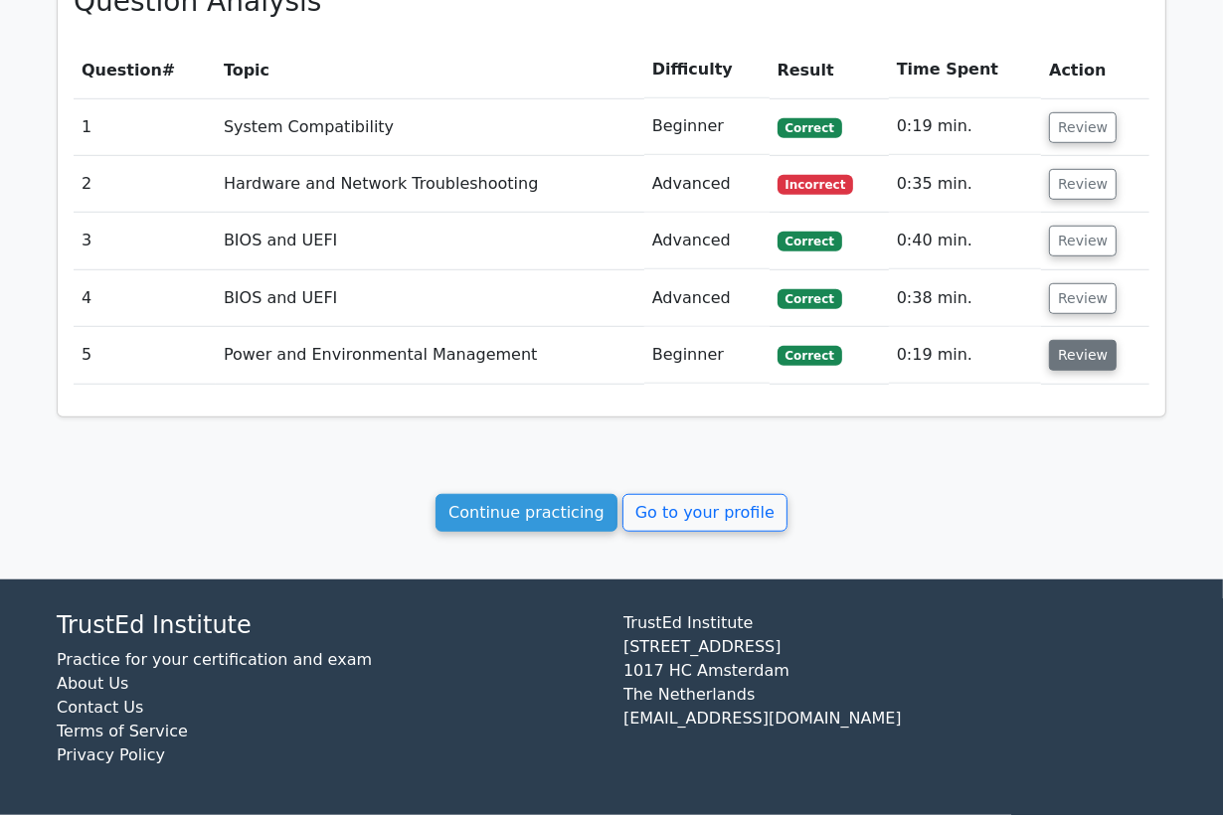
scroll to position [915, 0]
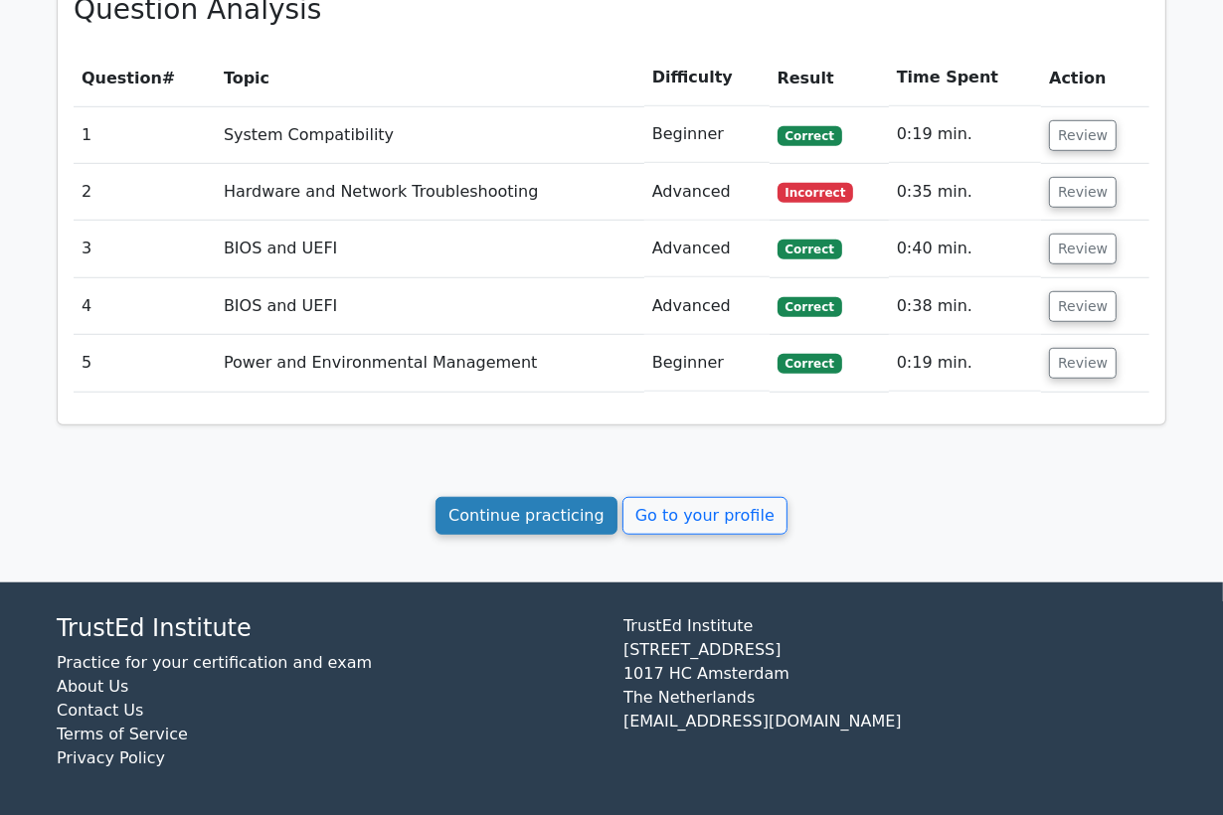
click at [550, 511] on link "Continue practicing" at bounding box center [526, 516] width 182 height 38
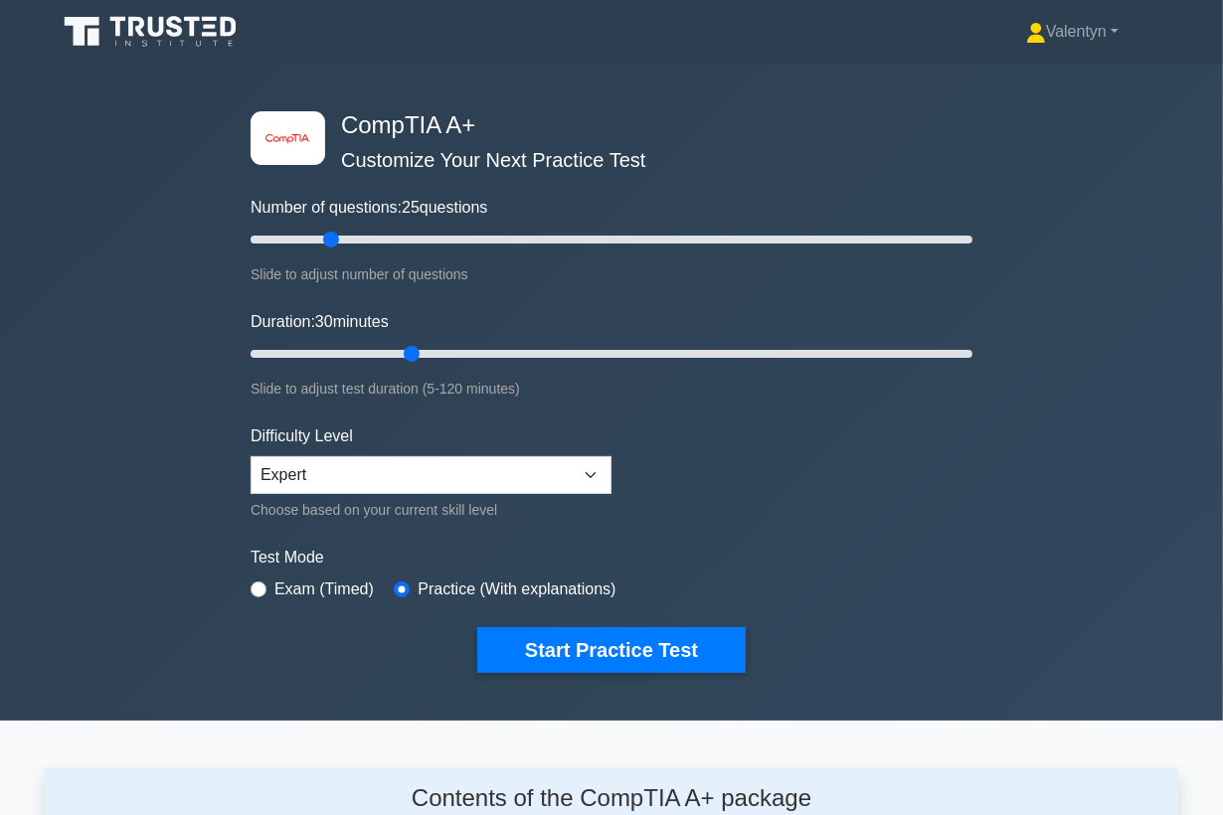
scroll to position [2607, 0]
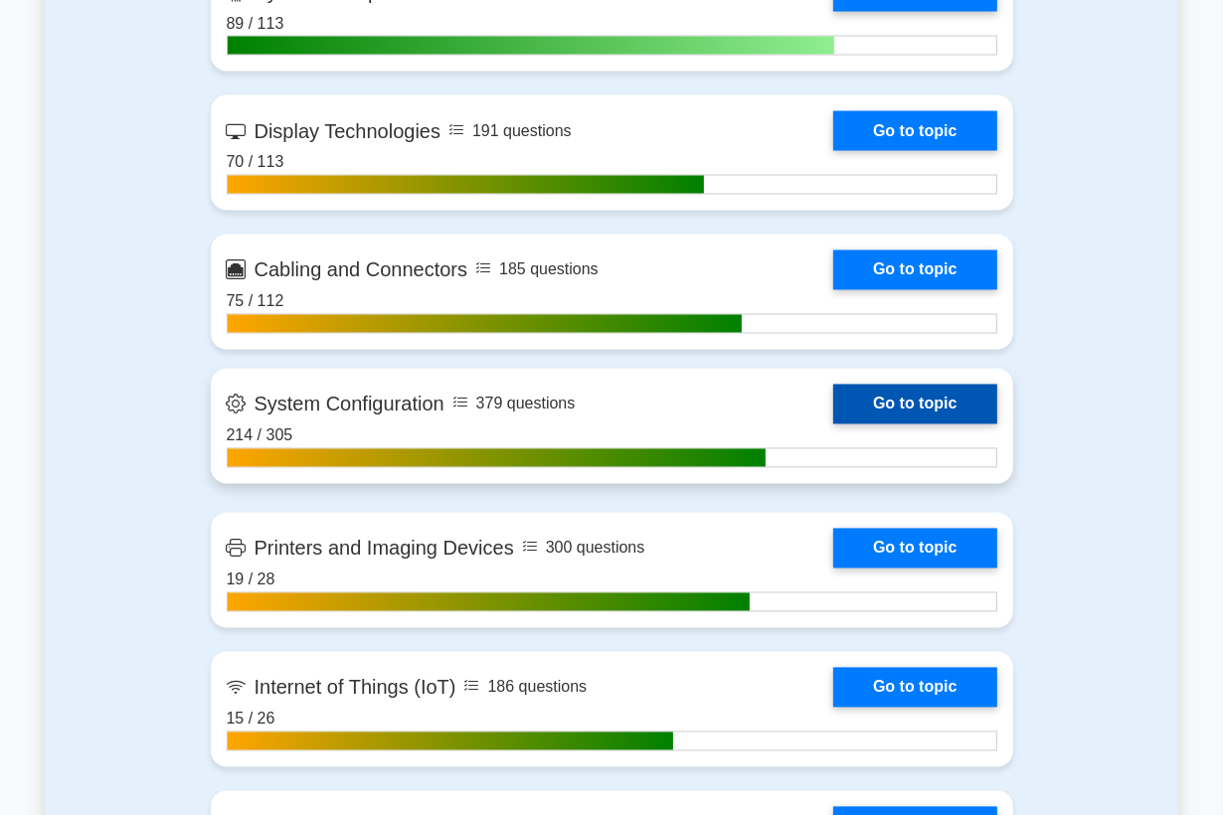
click at [926, 399] on link "Go to topic" at bounding box center [914, 405] width 163 height 40
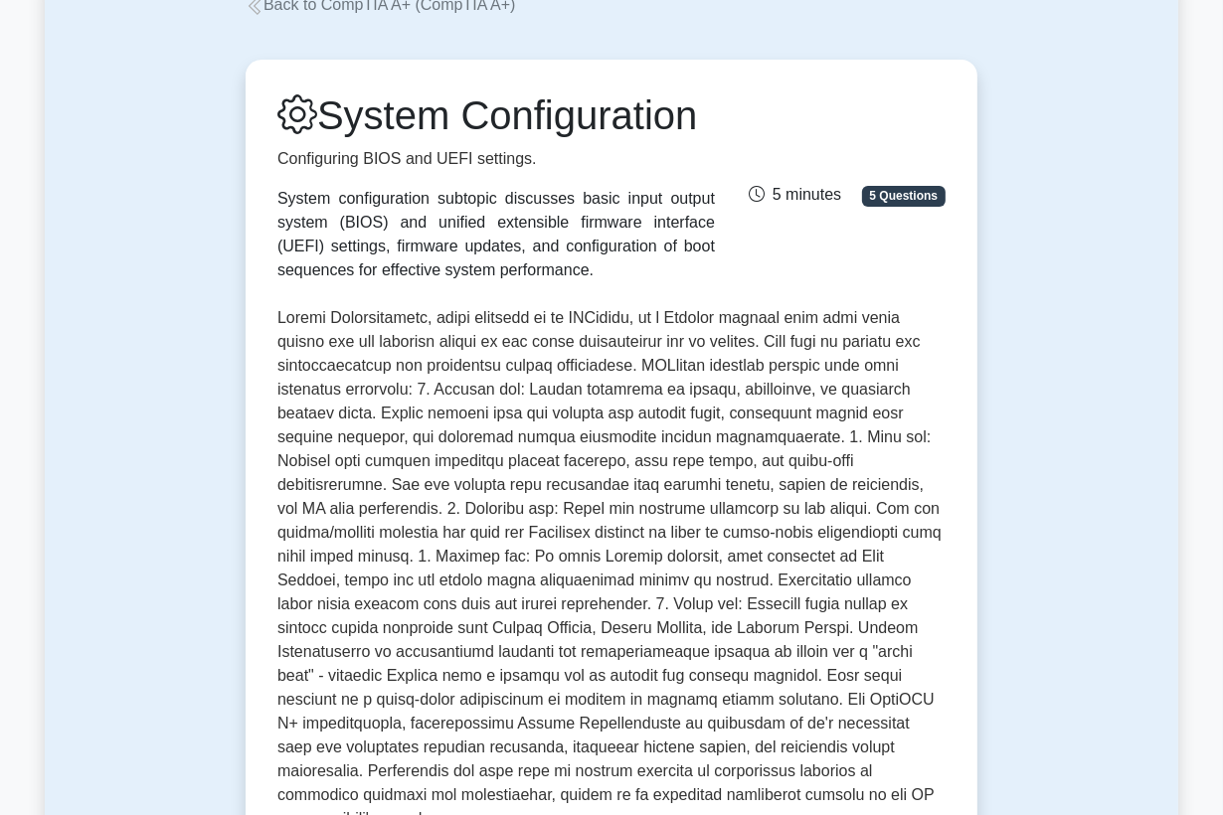
scroll to position [552, 0]
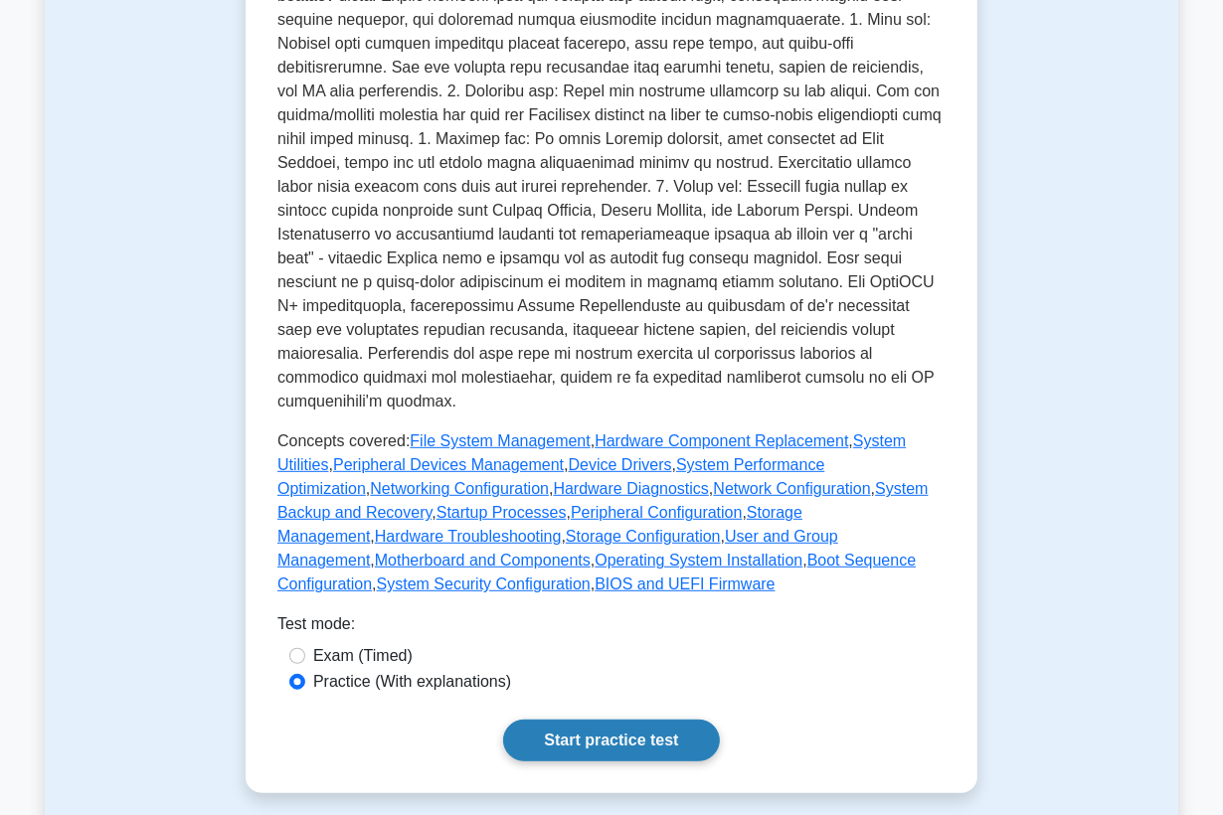
click at [594, 738] on link "Start practice test" at bounding box center [611, 741] width 216 height 42
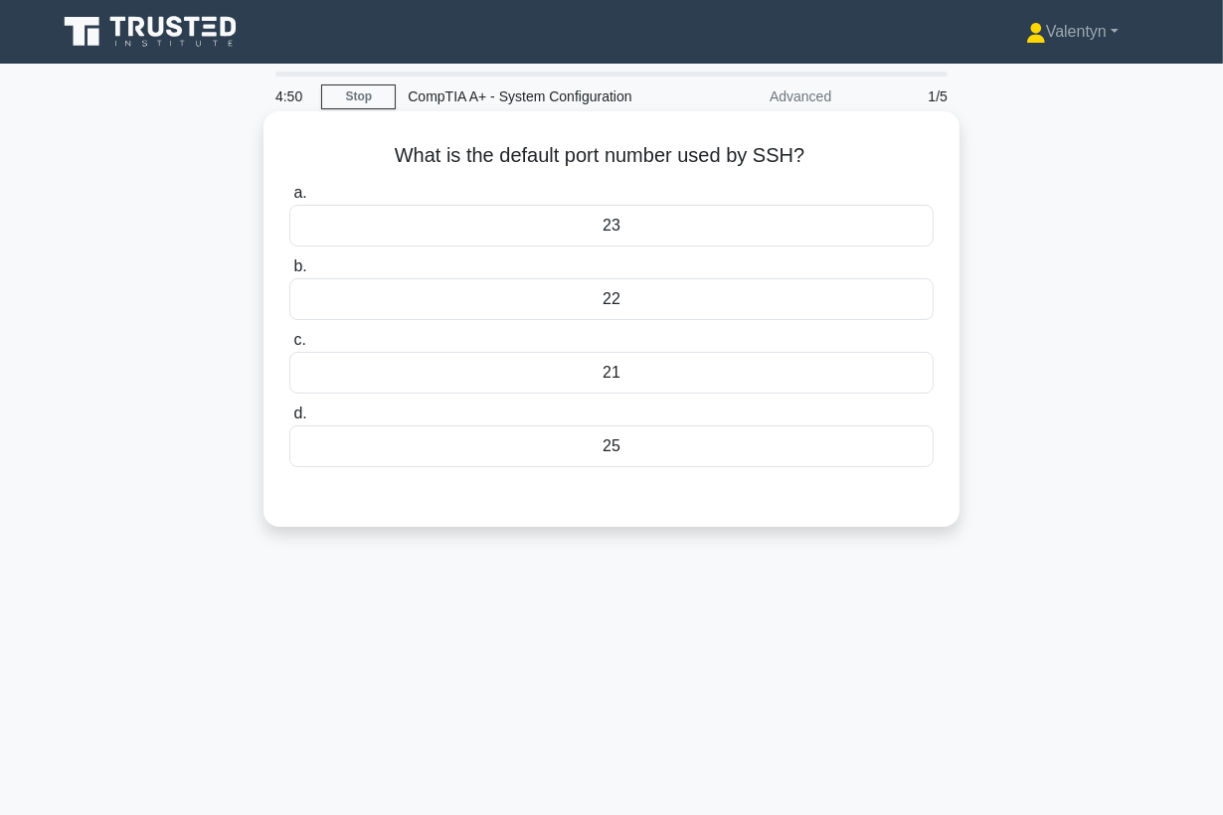
click at [644, 301] on div "22" at bounding box center [611, 299] width 644 height 42
click at [289, 273] on input "b. 22" at bounding box center [289, 266] width 0 height 13
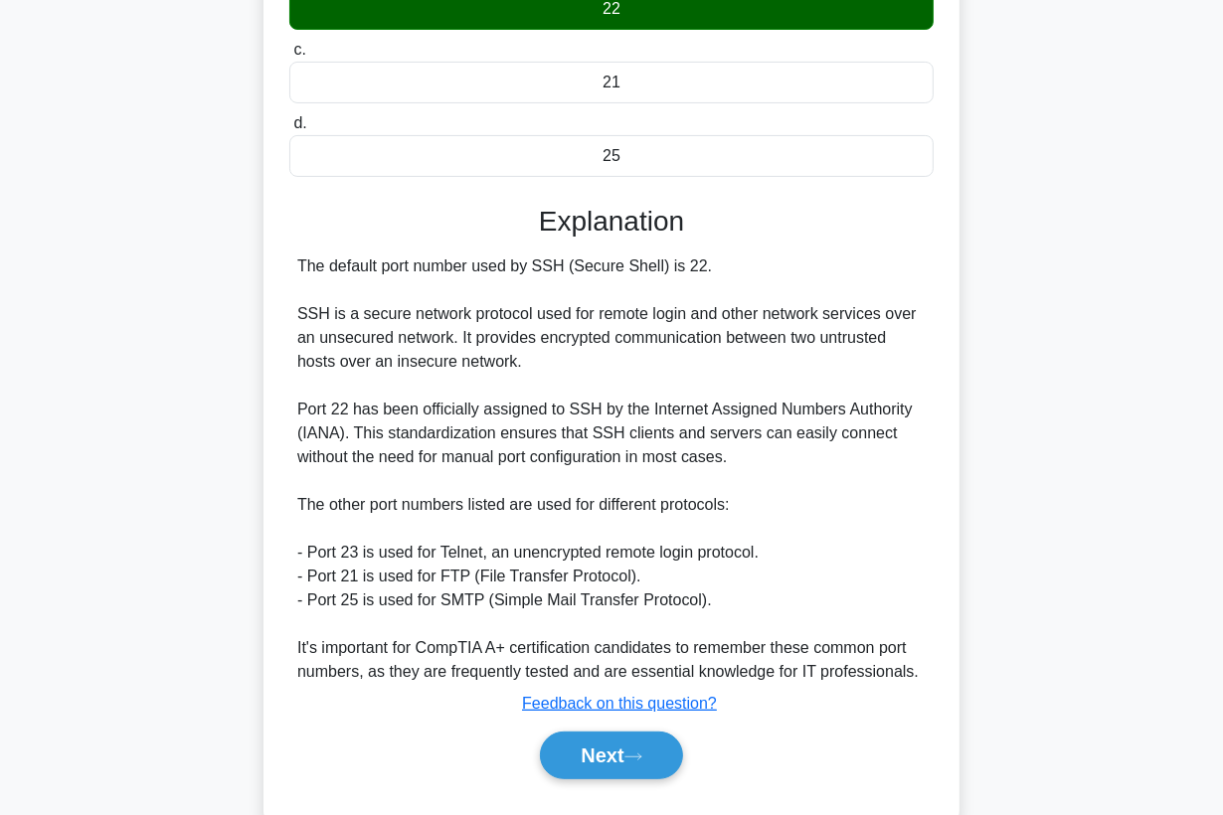
scroll to position [339, 0]
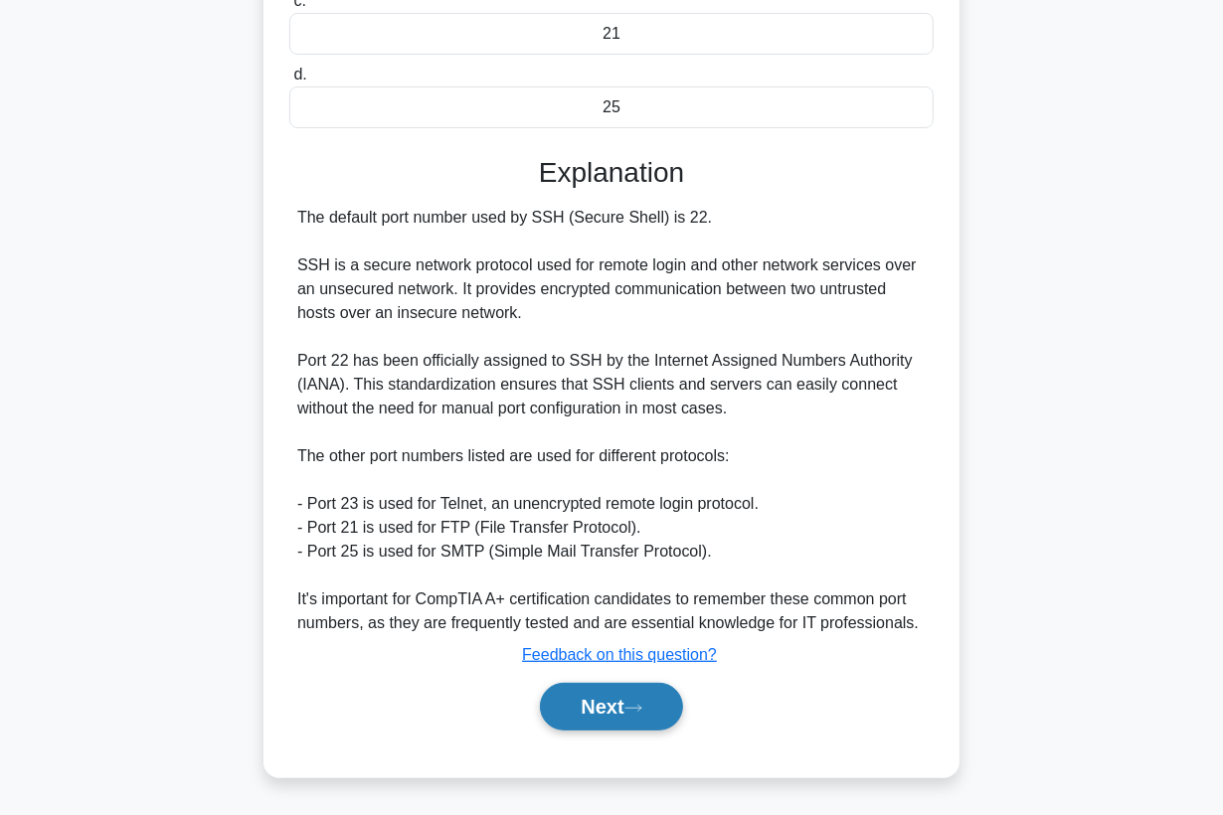
click at [633, 707] on icon at bounding box center [633, 708] width 16 height 6
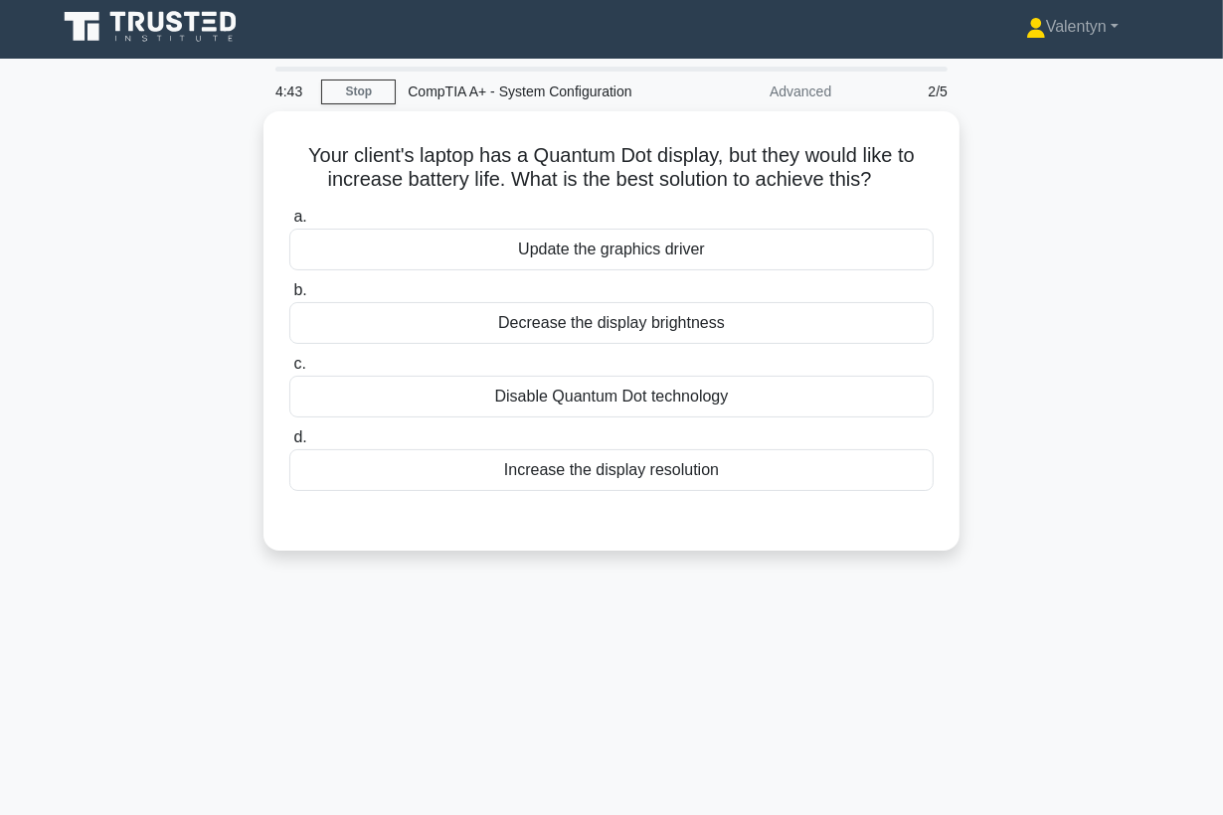
scroll to position [0, 0]
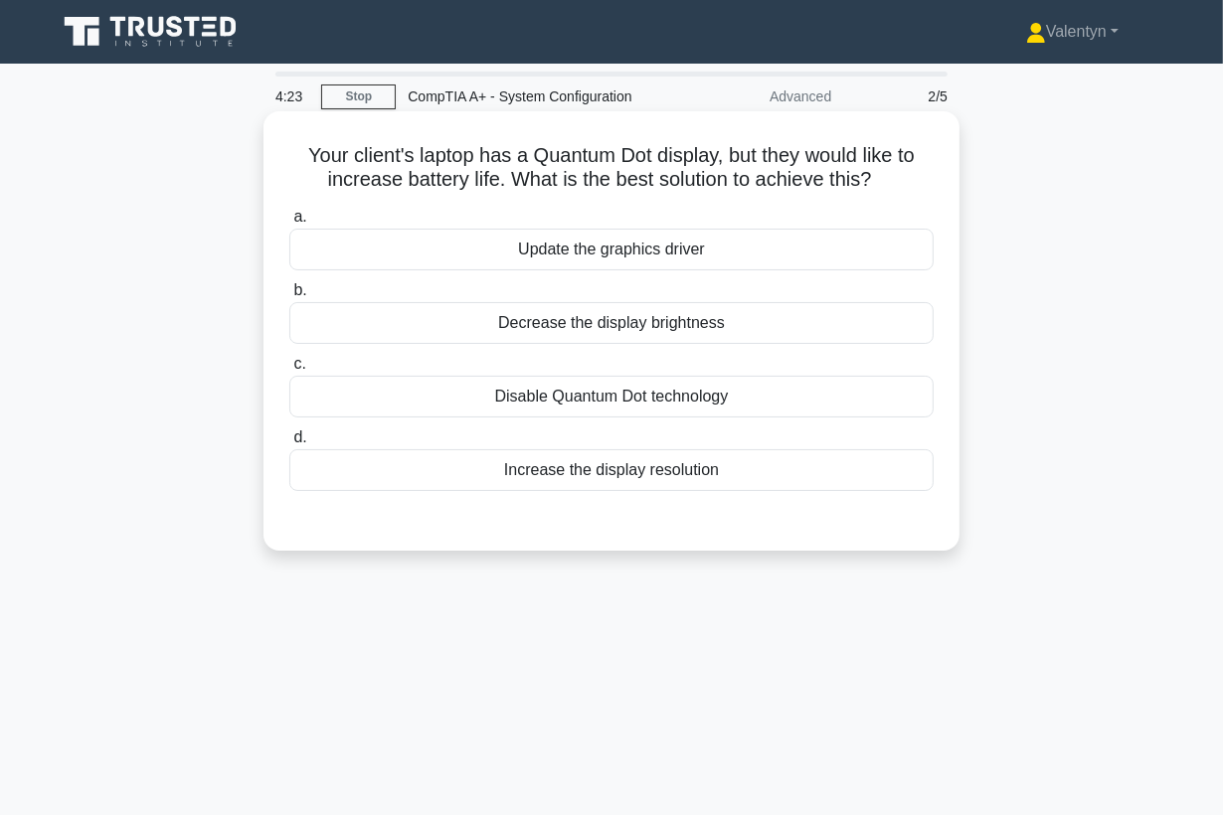
click at [713, 321] on div "Decrease the display brightness" at bounding box center [611, 323] width 644 height 42
click at [289, 297] on input "b. Decrease the display brightness" at bounding box center [289, 290] width 0 height 13
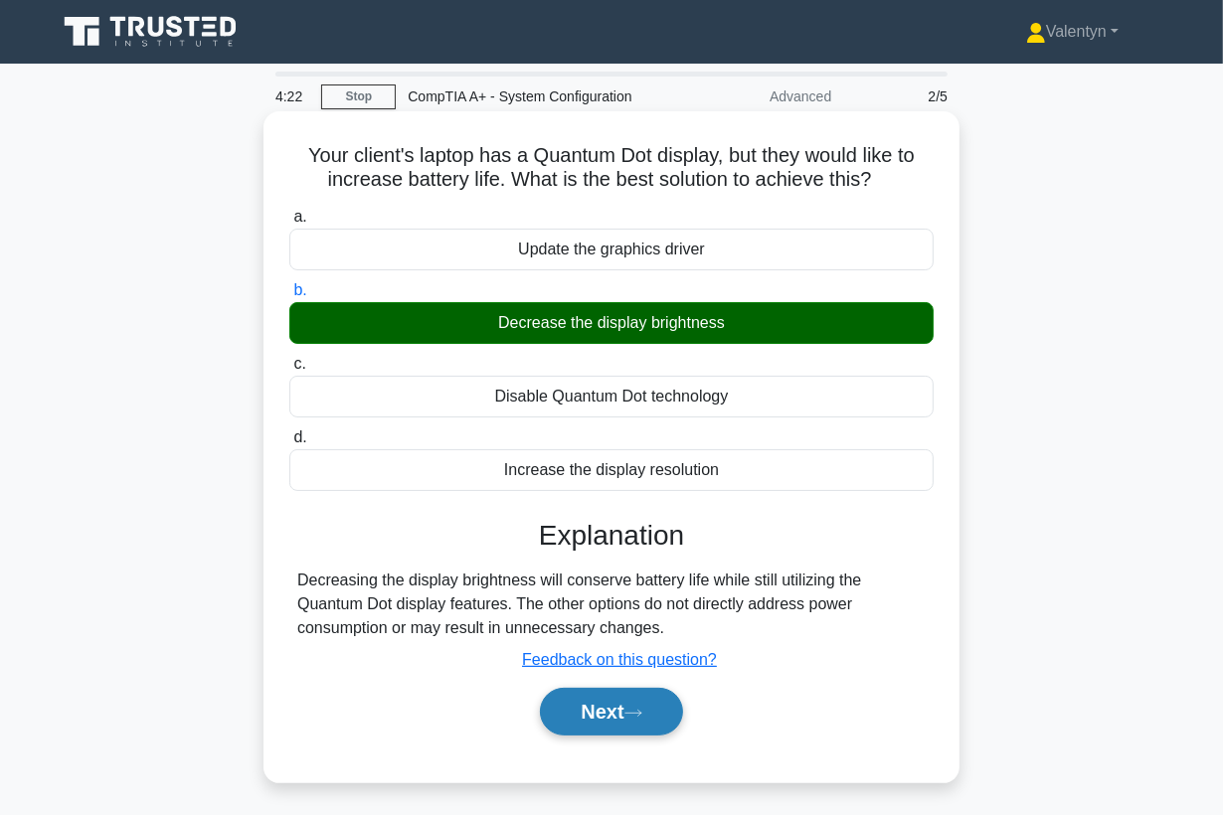
click at [582, 708] on button "Next" at bounding box center [611, 712] width 142 height 48
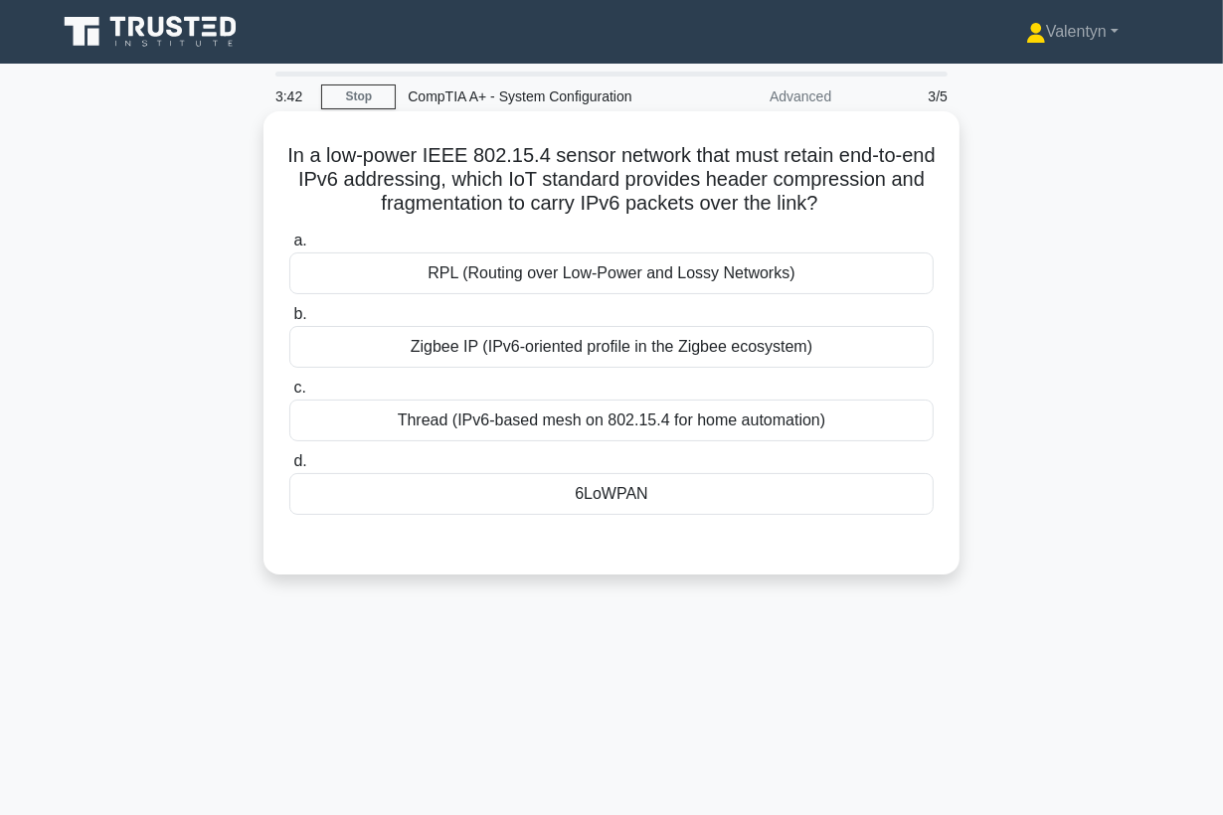
click at [686, 274] on div "RPL (Routing over Low-Power and Lossy Networks)" at bounding box center [611, 274] width 644 height 42
click at [289, 248] on input "a. RPL (Routing over Low-Power and Lossy Networks)" at bounding box center [289, 241] width 0 height 13
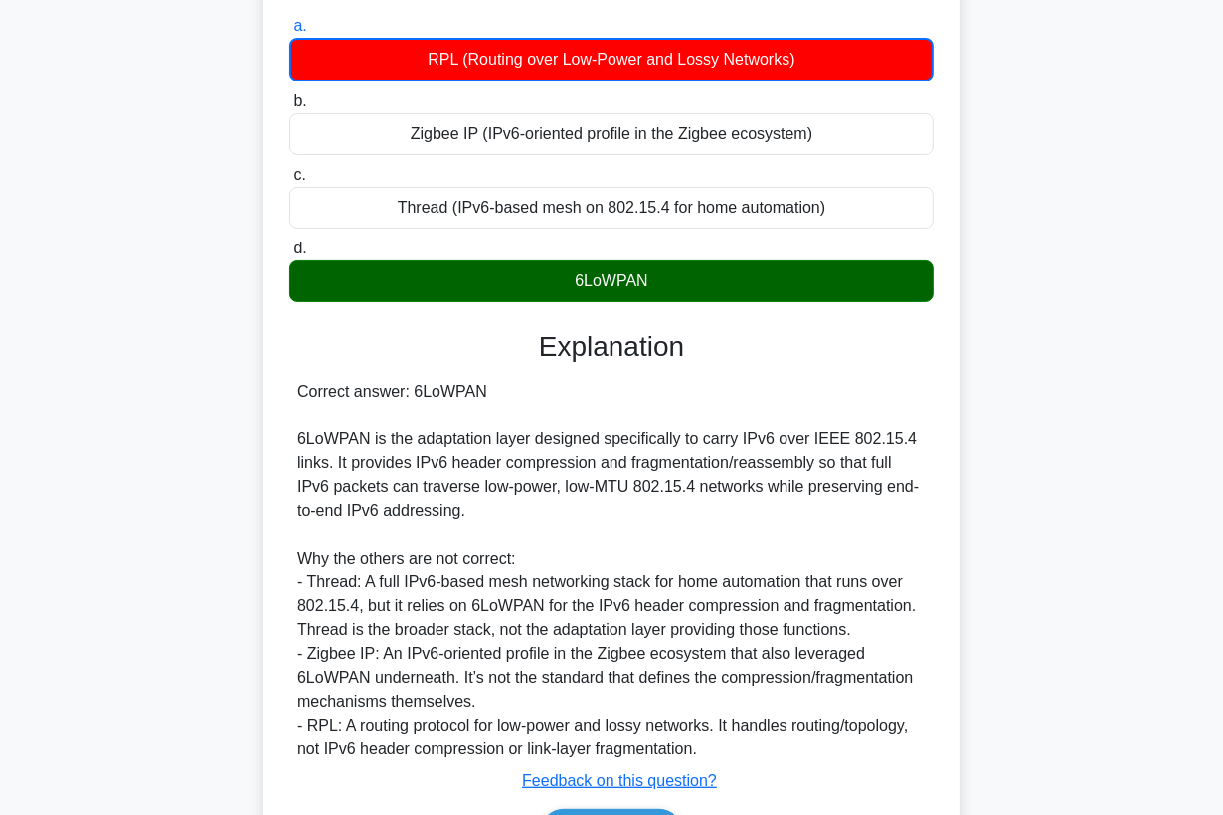
scroll to position [341, 0]
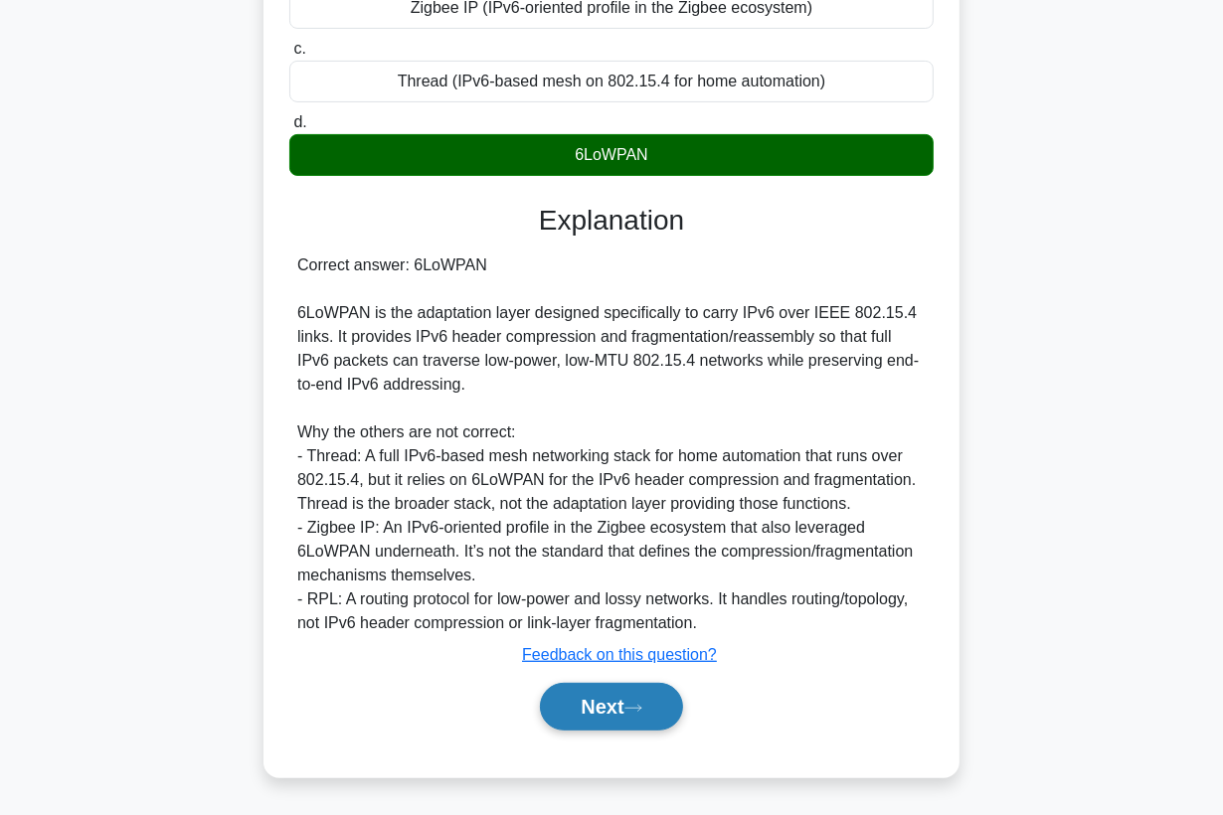
click at [598, 725] on button "Next" at bounding box center [611, 707] width 142 height 48
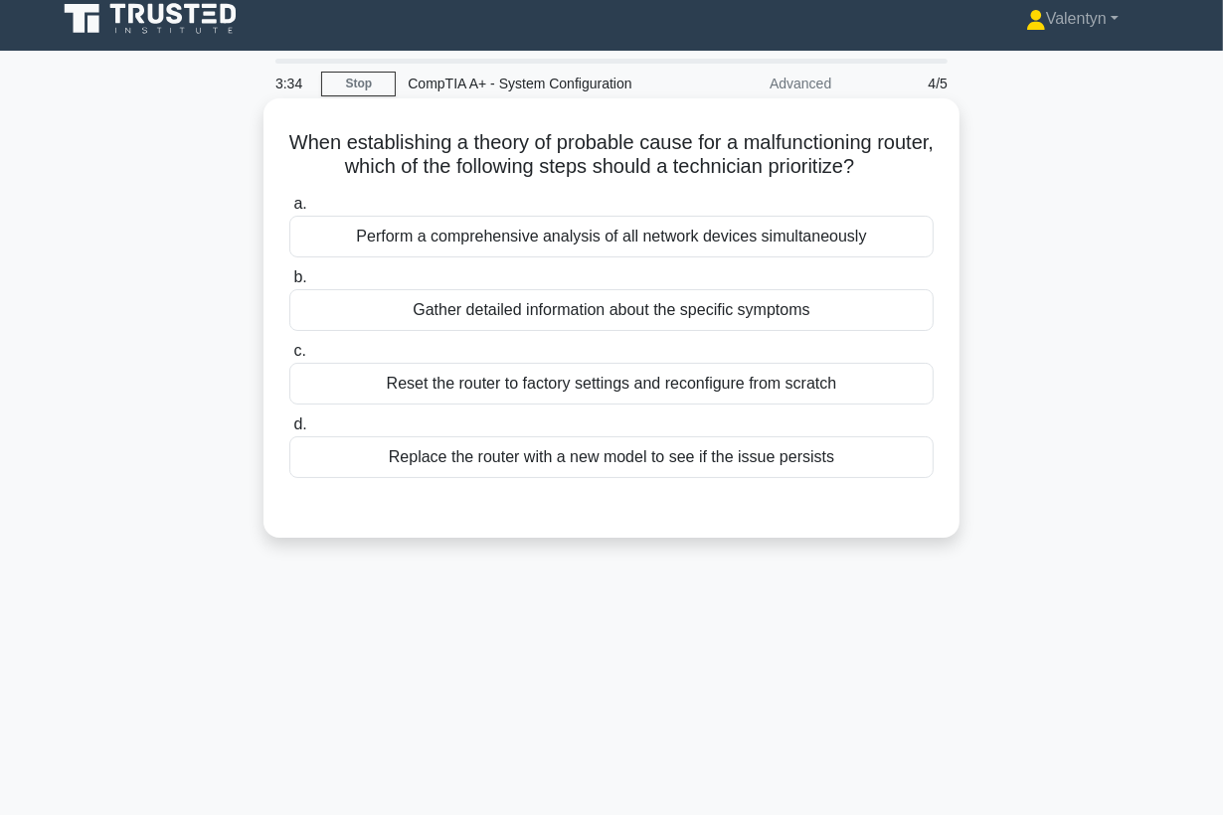
scroll to position [0, 0]
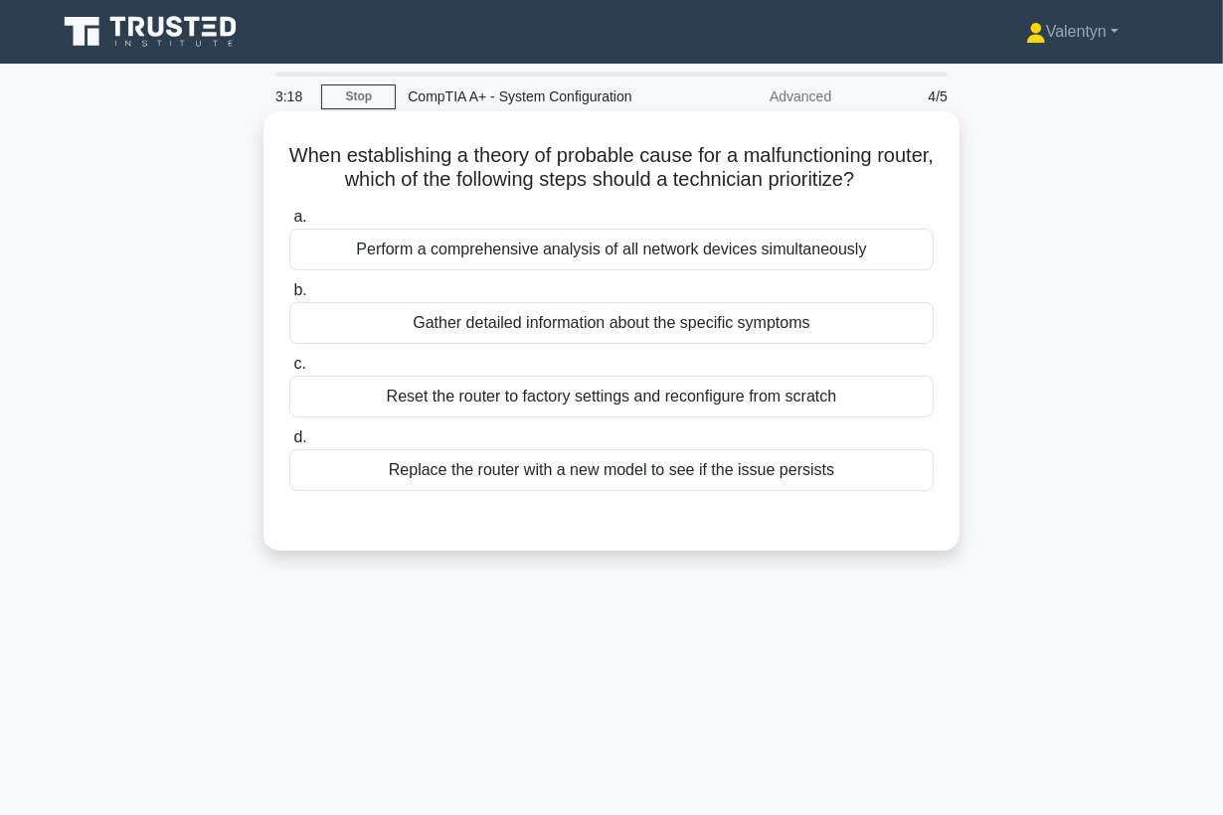
click at [797, 322] on div "Gather detailed information about the specific symptoms" at bounding box center [611, 323] width 644 height 42
click at [289, 297] on input "b. Gather detailed information about the specific symptoms" at bounding box center [289, 290] width 0 height 13
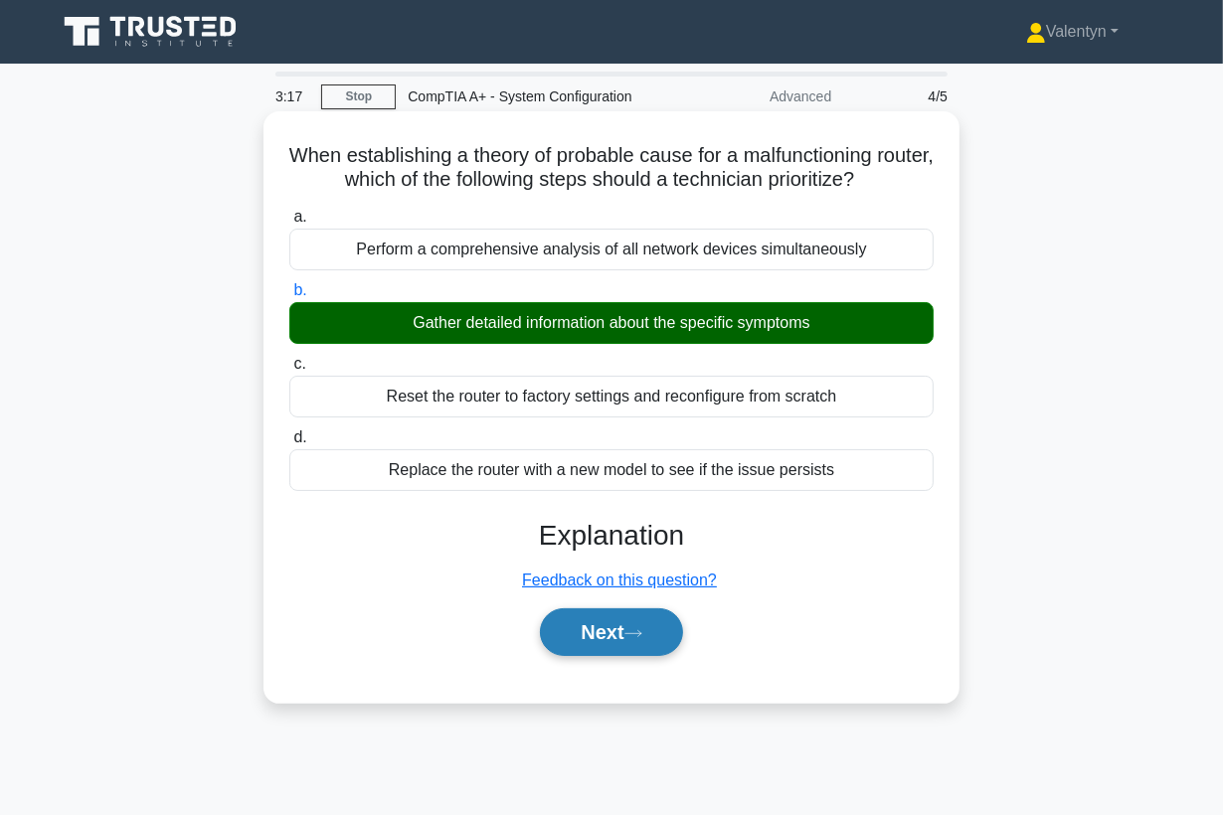
click at [662, 638] on button "Next" at bounding box center [611, 632] width 142 height 48
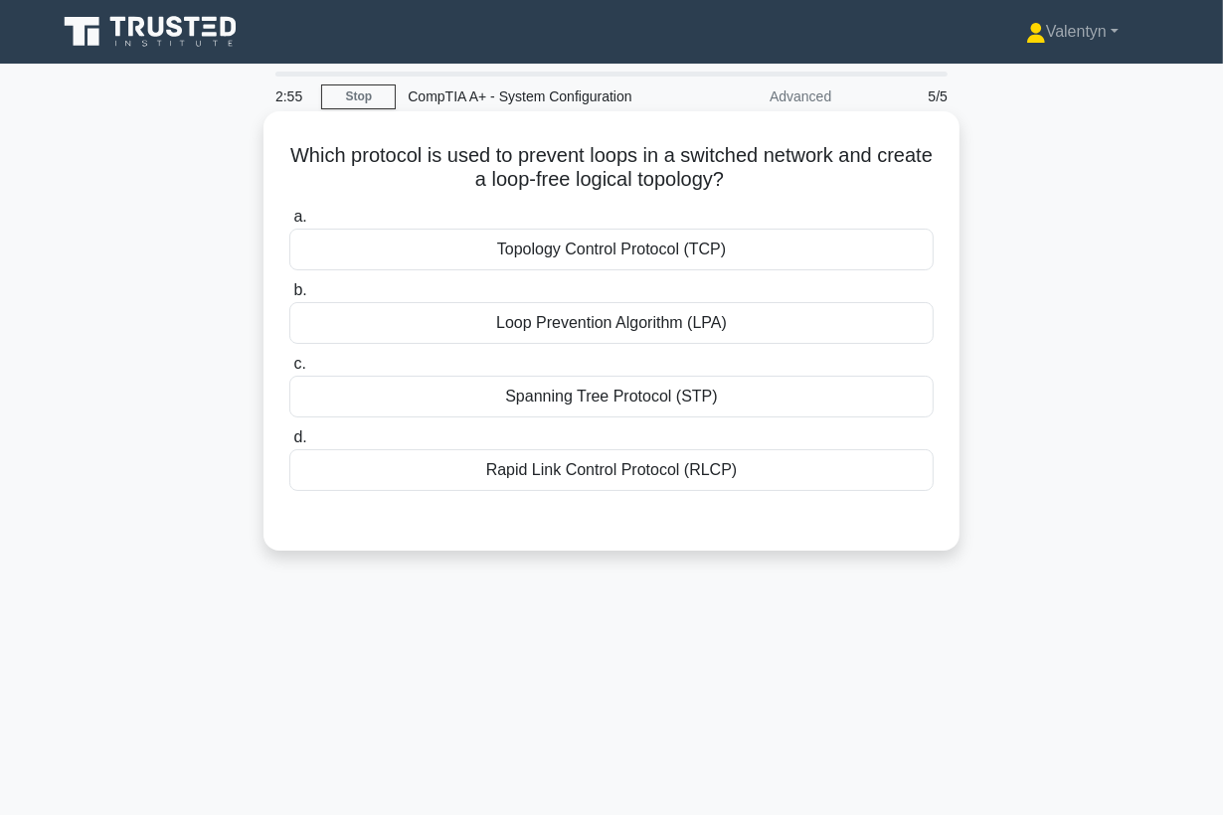
click at [640, 391] on div "Spanning Tree Protocol (STP)" at bounding box center [611, 397] width 644 height 42
click at [289, 371] on input "c. Spanning Tree Protocol (STP)" at bounding box center [289, 364] width 0 height 13
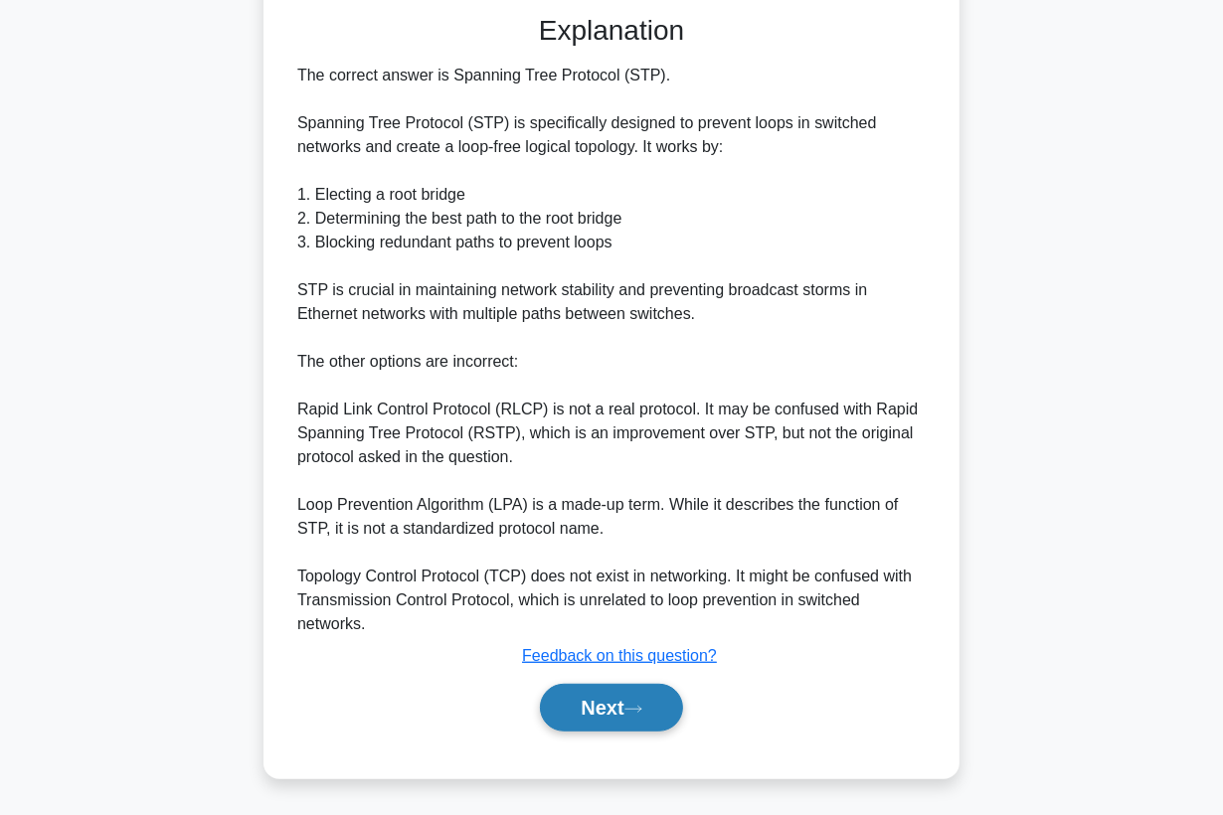
scroll to position [506, 0]
click at [566, 721] on button "Next" at bounding box center [611, 707] width 142 height 48
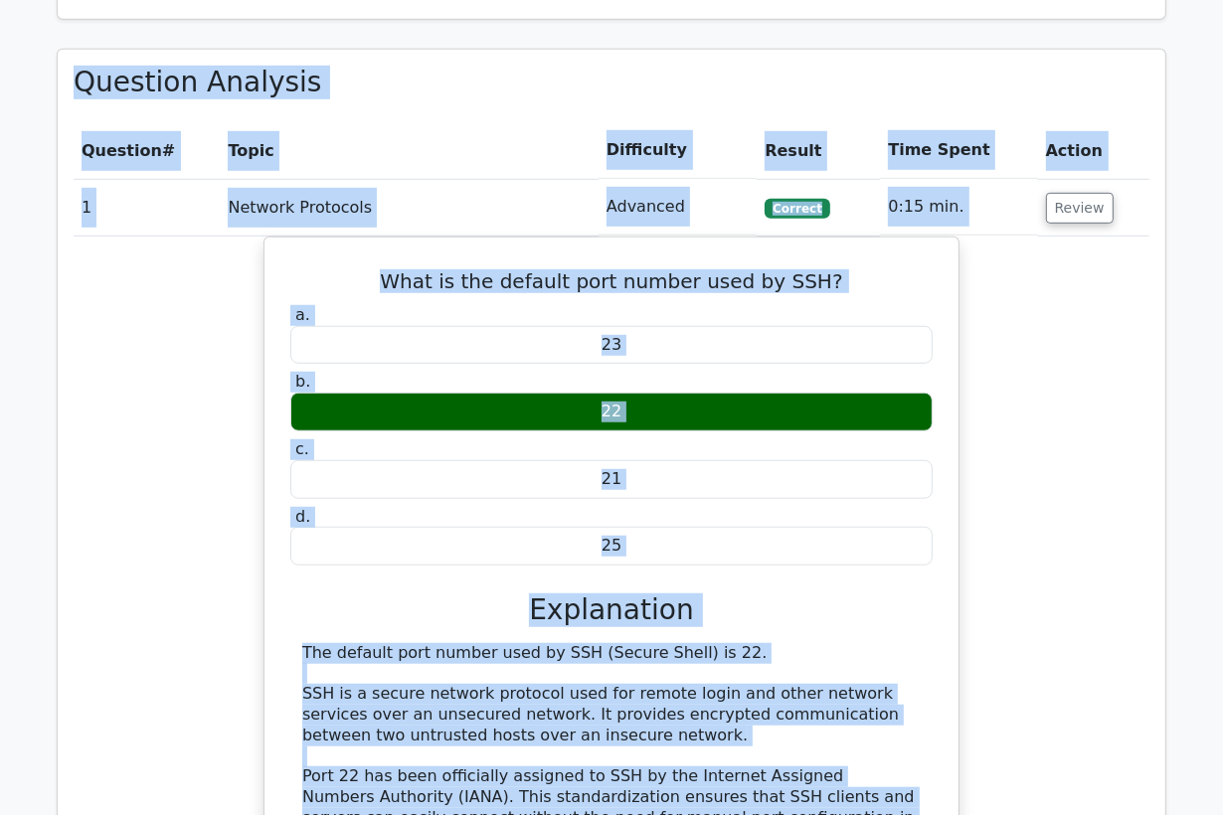
scroll to position [786, 0]
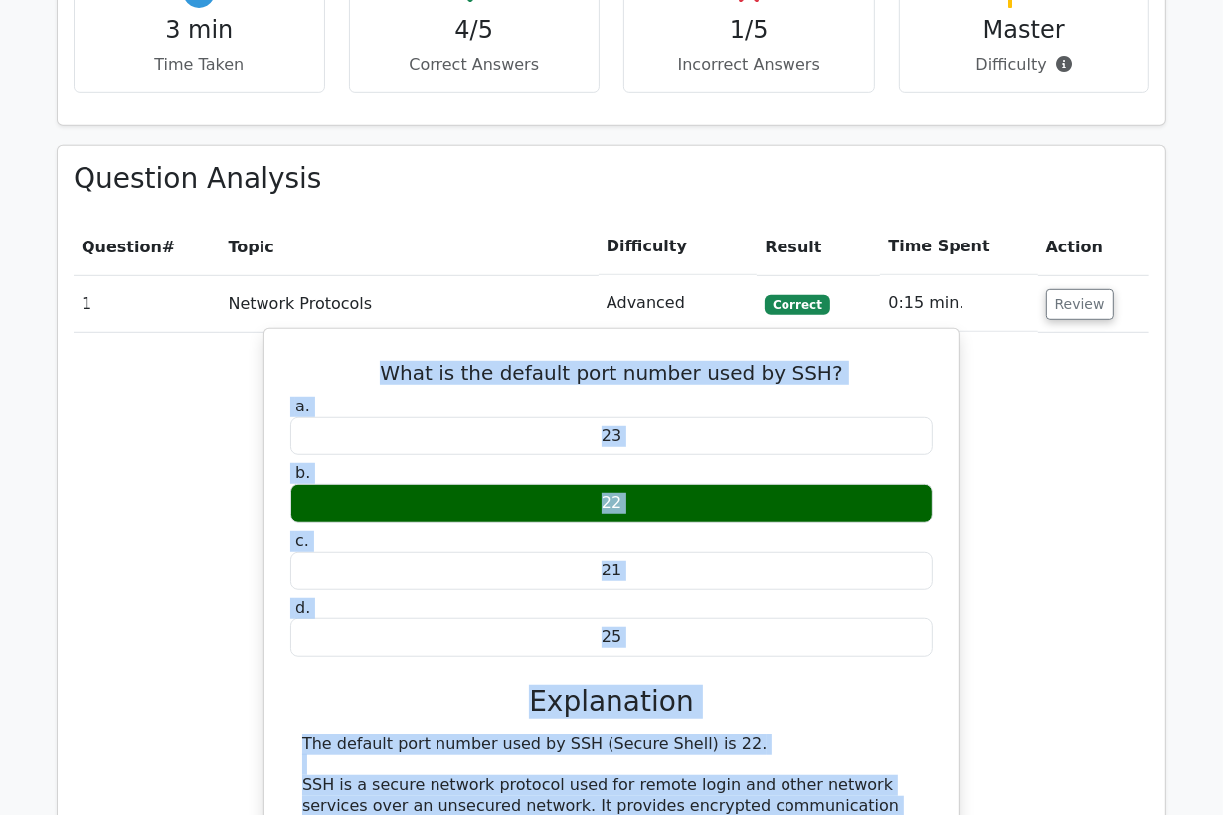
drag, startPoint x: 412, startPoint y: 578, endPoint x: 279, endPoint y: 371, distance: 245.4
click at [279, 371] on div "What is the default port number used by SSH? a. 23 b. 22 c. d." at bounding box center [611, 779] width 678 height 885
copy div "What is the default port number used by SSH? a. 23 b. 22 c. 21 d. 25 Explanatio…"
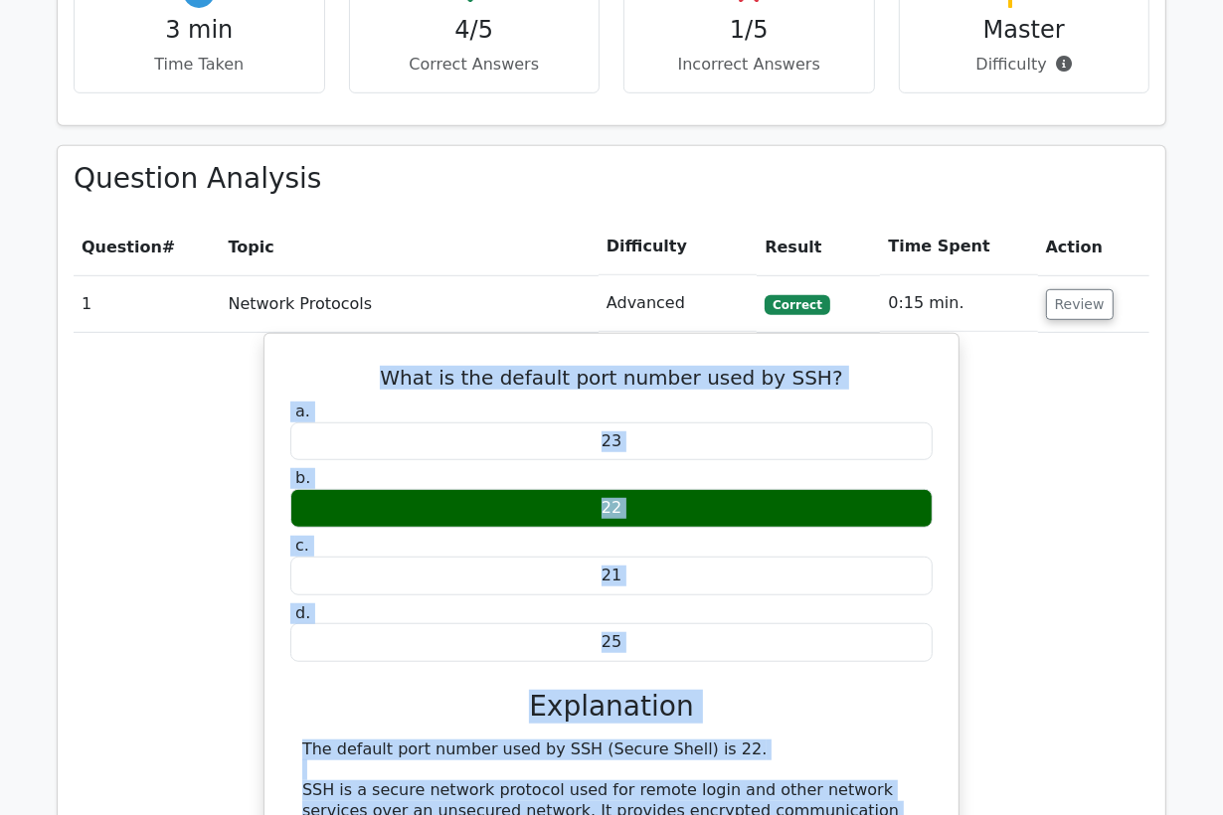
click at [138, 433] on div "What is the default port number used by SSH? a. 23 b. 22 c. d." at bounding box center [612, 796] width 1076 height 927
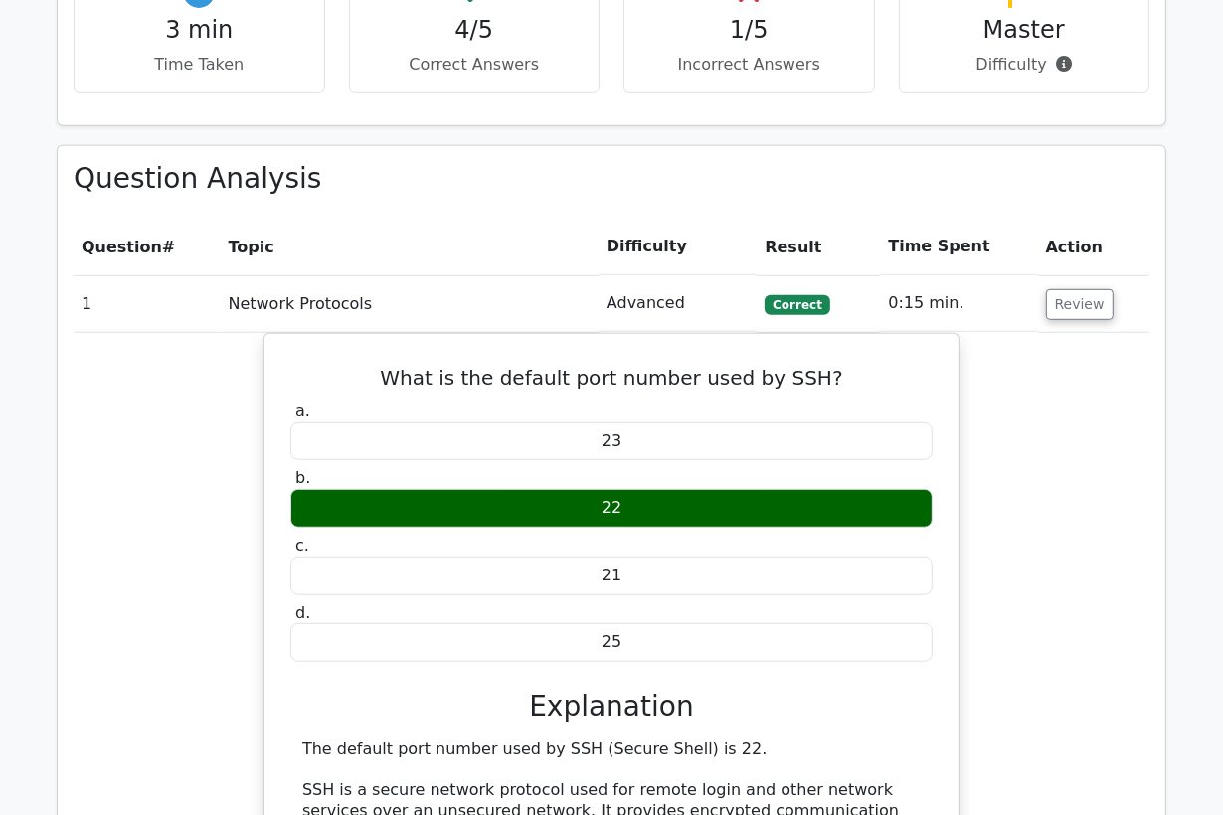
drag, startPoint x: 435, startPoint y: 296, endPoint x: 509, endPoint y: 296, distance: 73.6
click at [437, 296] on td "Network Protocols" at bounding box center [409, 303] width 378 height 57
click at [1059, 305] on button "Review" at bounding box center [1080, 304] width 68 height 31
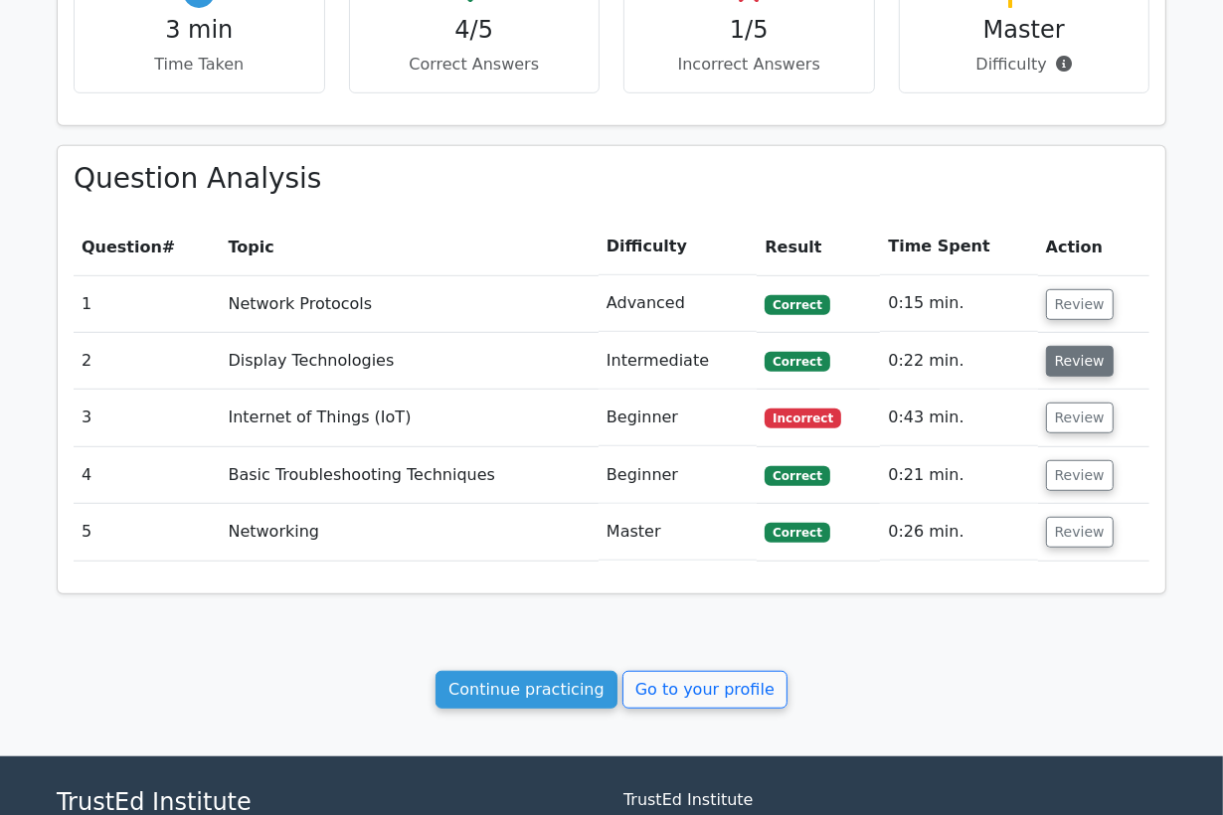
click at [1065, 368] on button "Review" at bounding box center [1080, 361] width 68 height 31
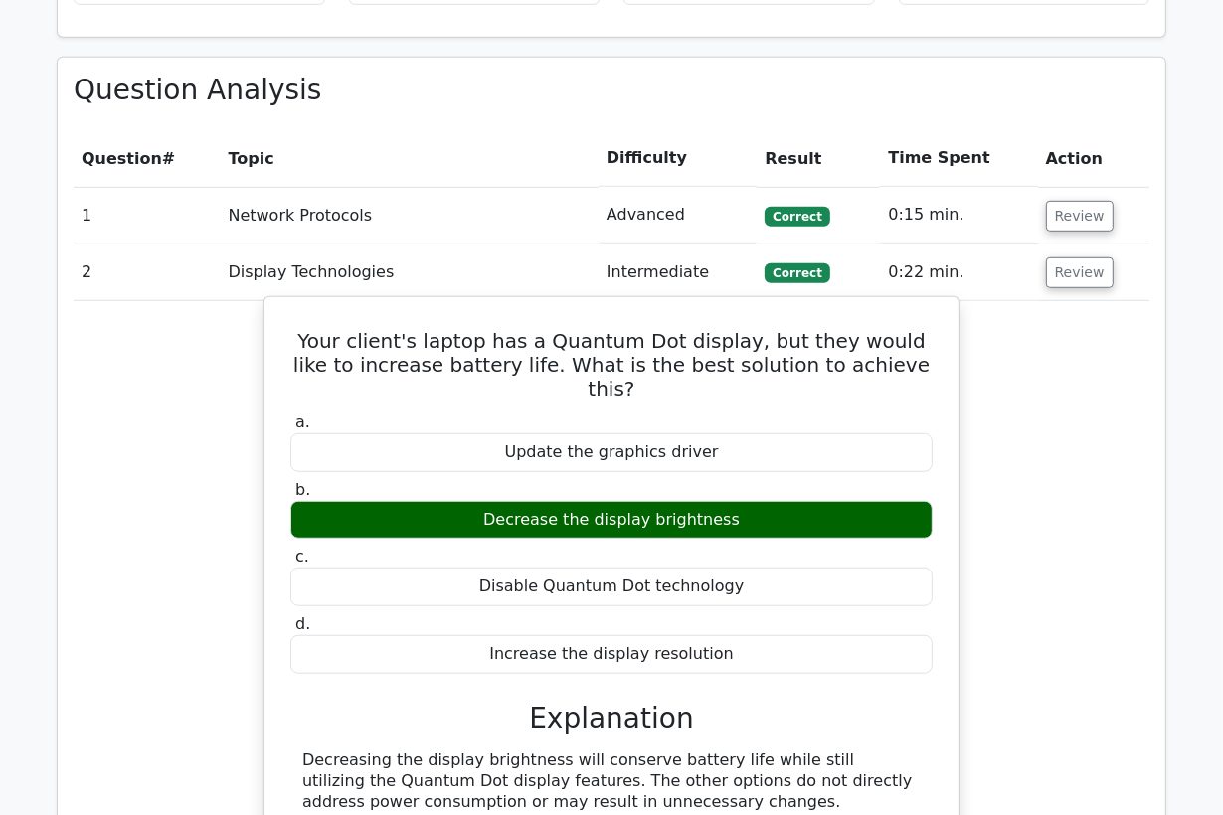
scroll to position [1007, 0]
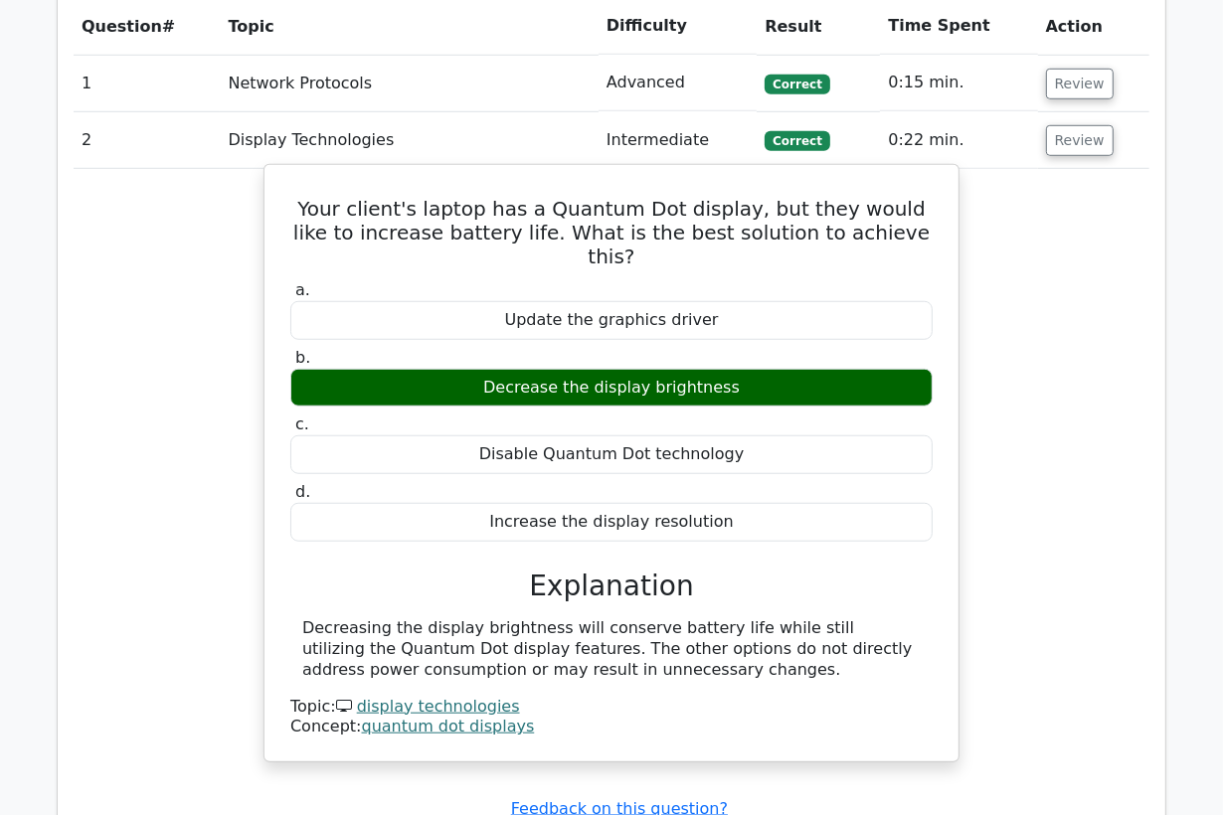
drag, startPoint x: 675, startPoint y: 646, endPoint x: 291, endPoint y: 211, distance: 580.4
click at [291, 211] on div "Your client's laptop has a Quantum Dot display, but they would like to increase…" at bounding box center [611, 463] width 678 height 581
copy div "Your client's laptop has a Quantum Dot display, but they would like to increase…"
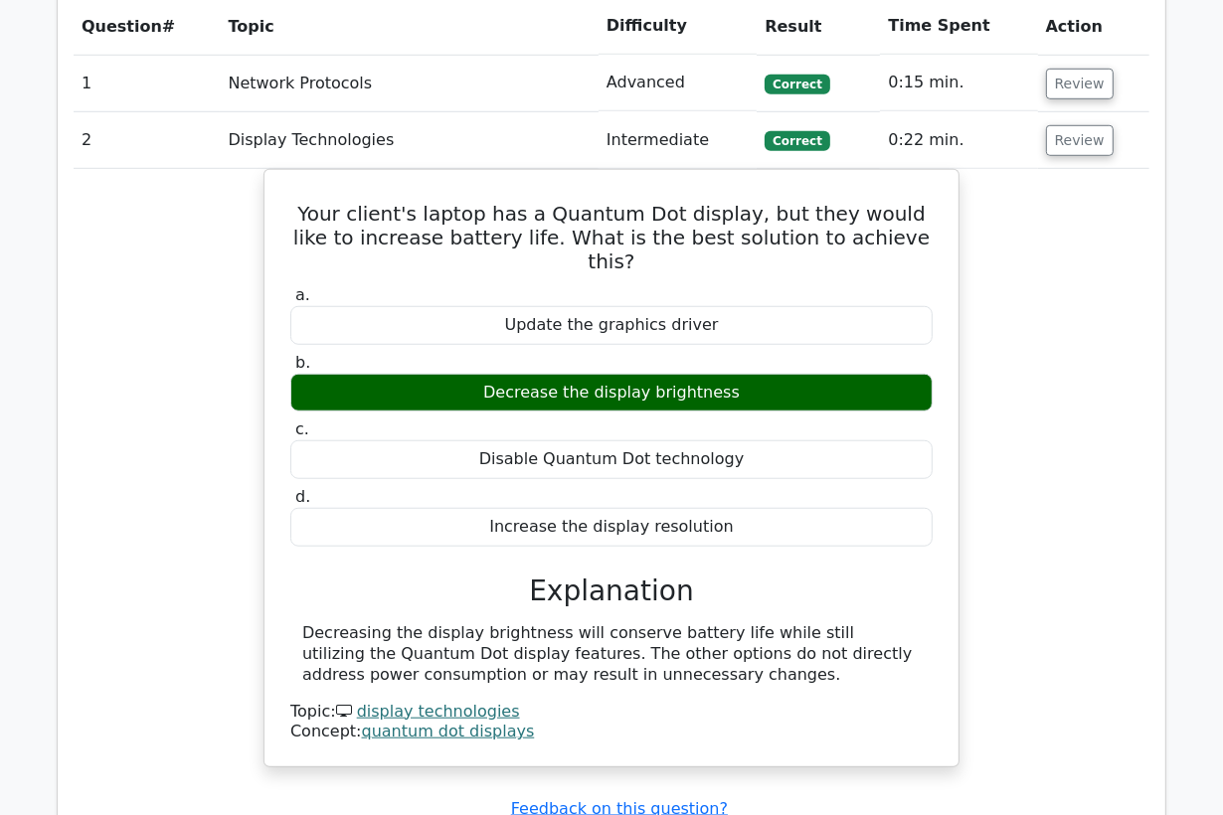
click at [440, 124] on td "Display Technologies" at bounding box center [409, 140] width 378 height 57
click at [1059, 143] on button "Review" at bounding box center [1080, 140] width 68 height 31
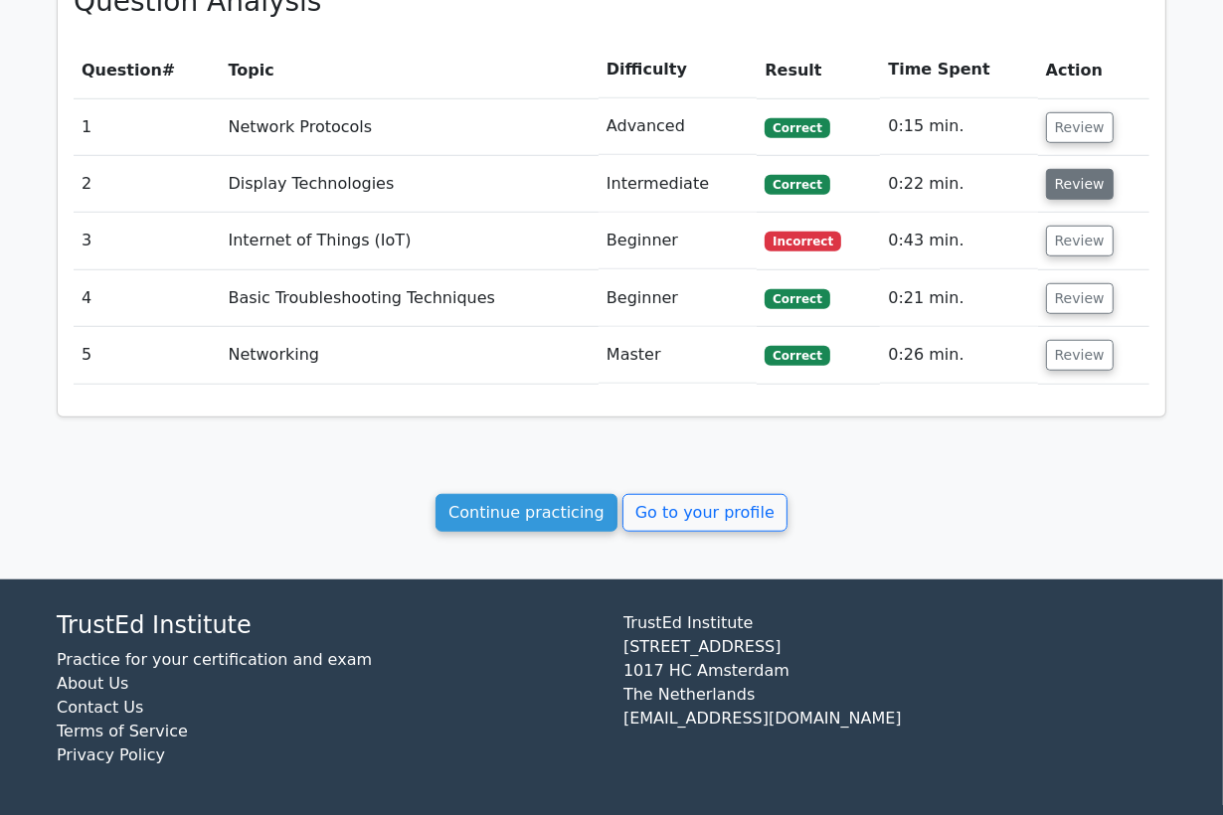
scroll to position [961, 0]
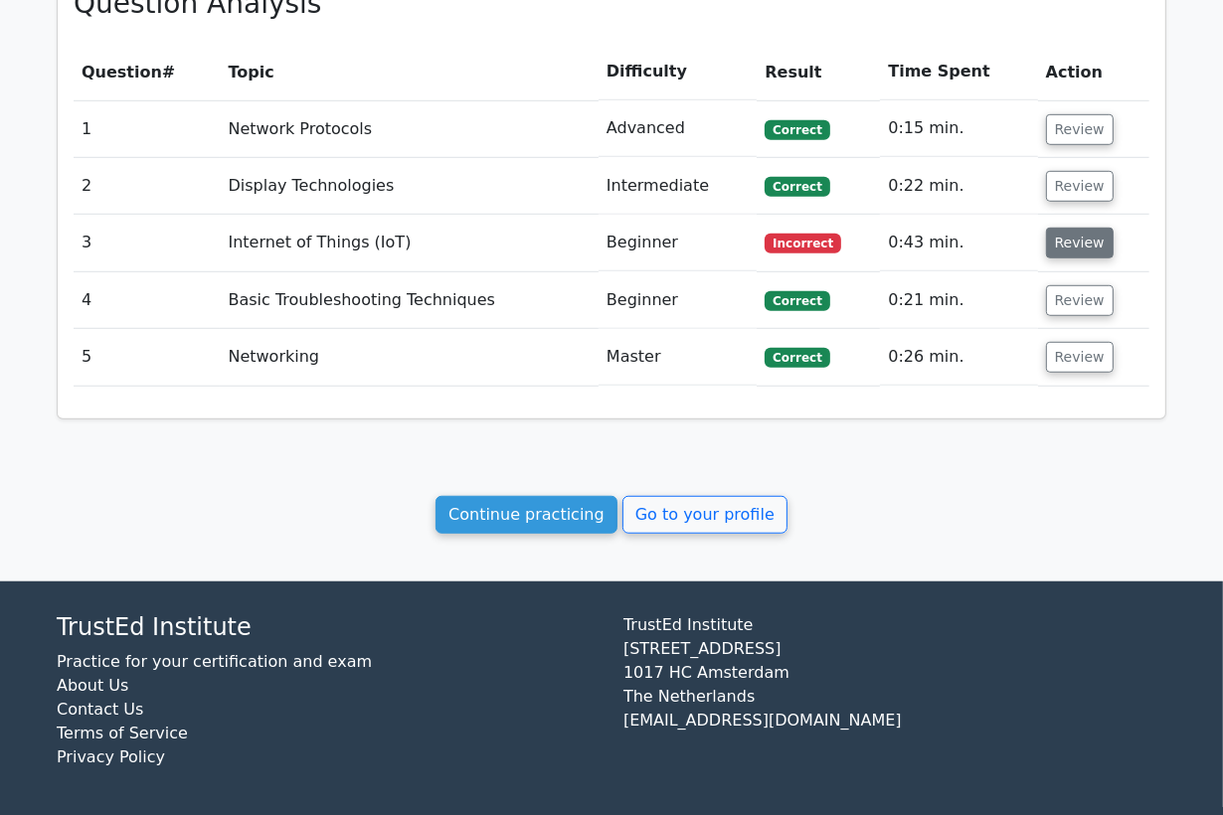
click at [1052, 242] on button "Review" at bounding box center [1080, 243] width 68 height 31
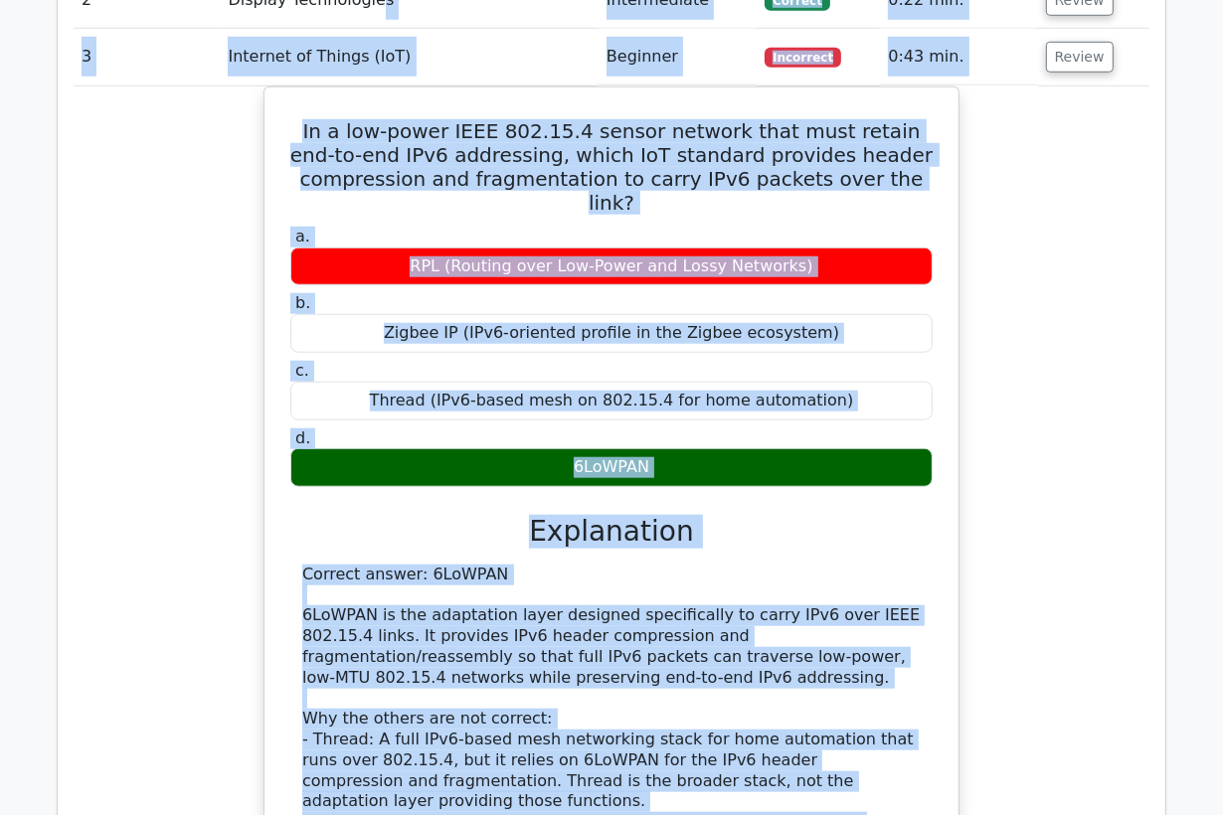
scroll to position [1066, 0]
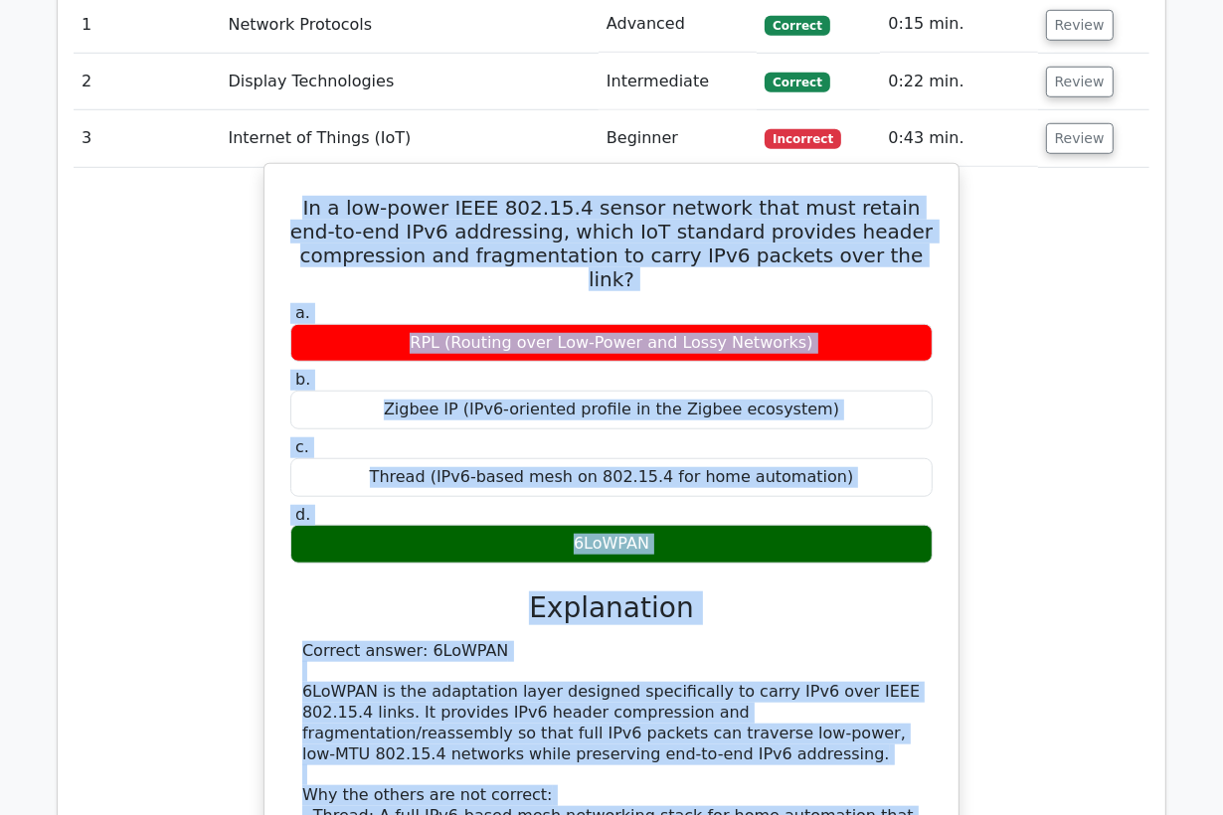
drag, startPoint x: 851, startPoint y: 710, endPoint x: 275, endPoint y: 201, distance: 768.4
click at [275, 201] on div "In a low-power IEEE 802.15.4 sensor network that must retain end-to-end IPv6 ad…" at bounding box center [611, 619] width 678 height 894
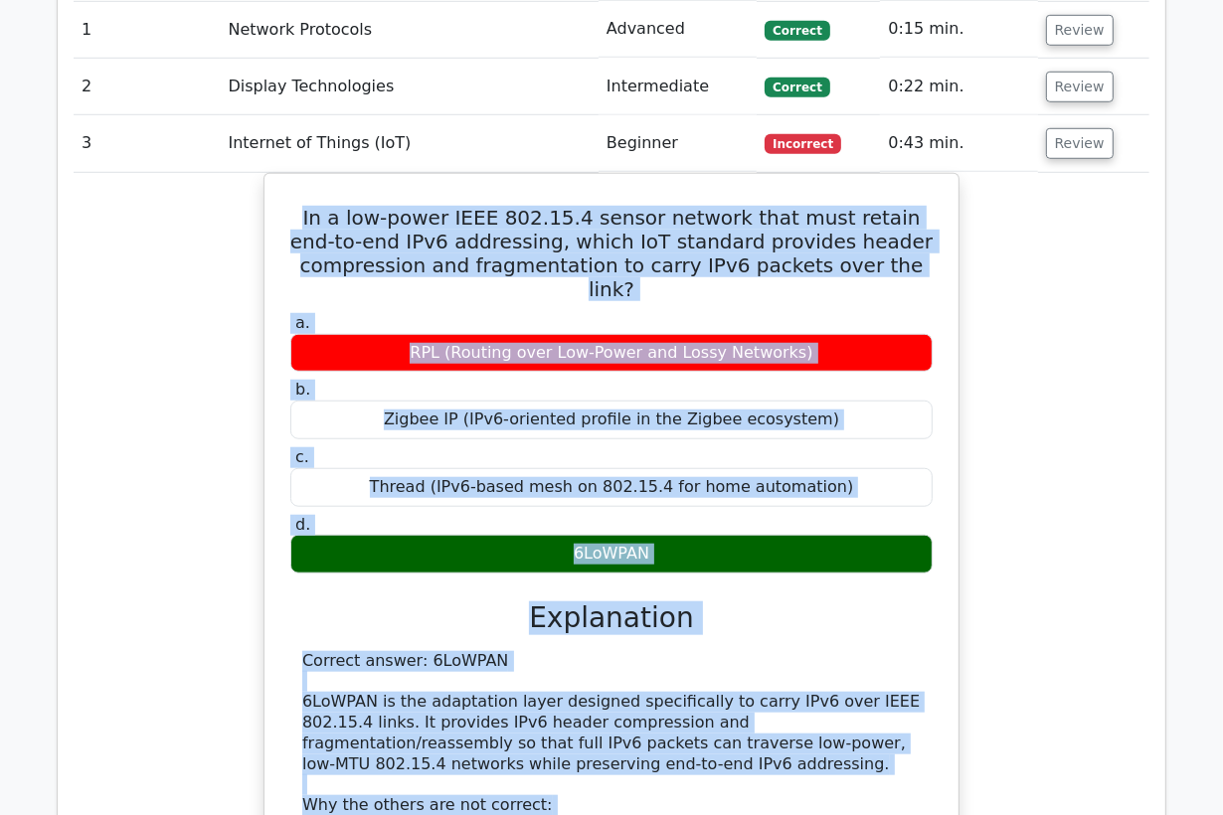
copy div "In a low-power IEEE 802.15.4 sensor network that must retain end-to-end IPv6 ad…"
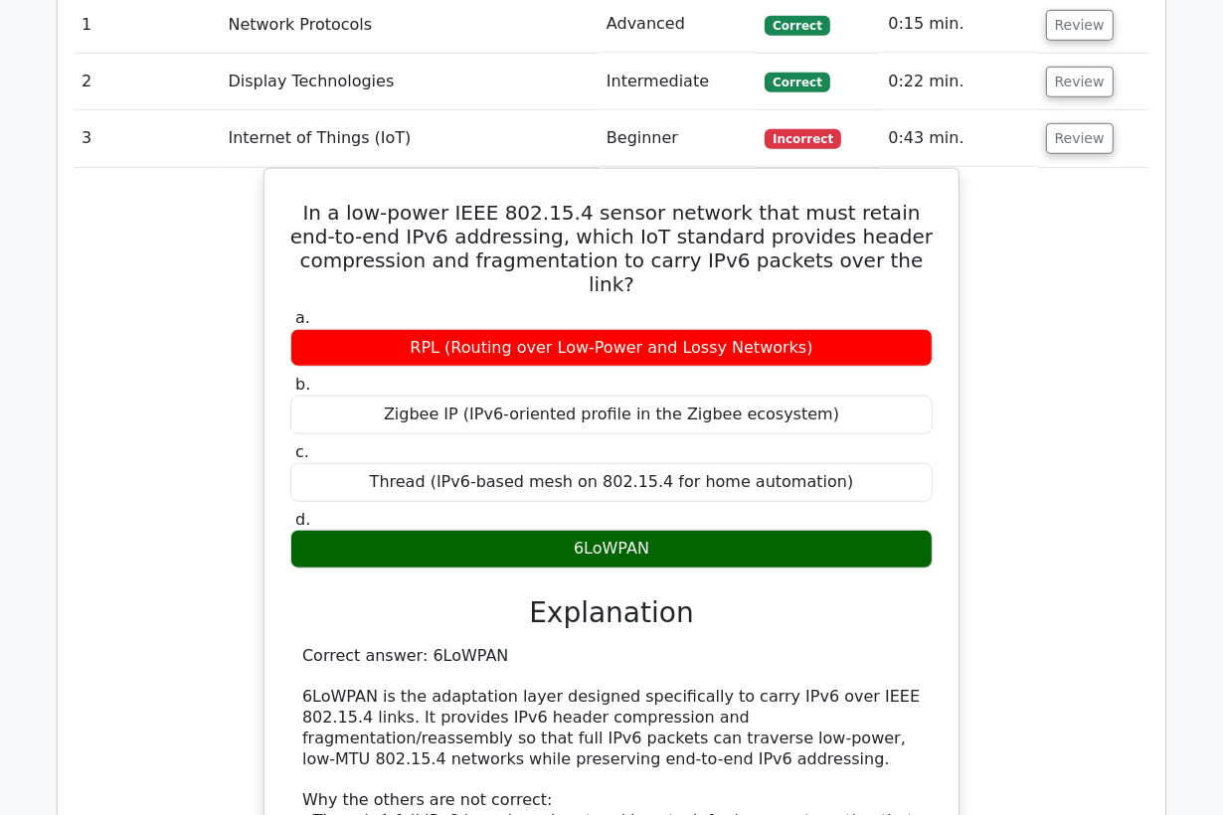
drag, startPoint x: 406, startPoint y: 137, endPoint x: 473, endPoint y: 142, distance: 67.8
click at [406, 138] on td "Internet of Things (IoT)" at bounding box center [409, 138] width 378 height 57
click at [1085, 144] on button "Review" at bounding box center [1080, 138] width 68 height 31
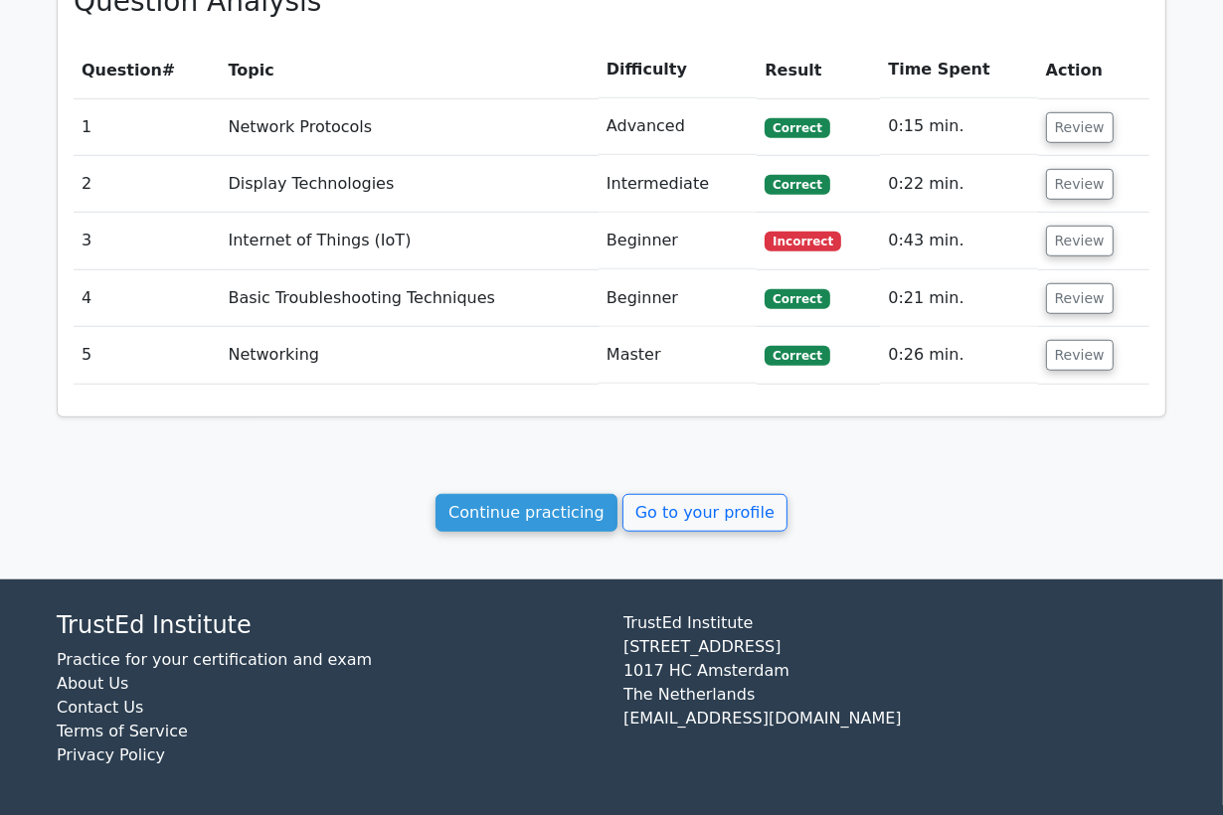
scroll to position [961, 0]
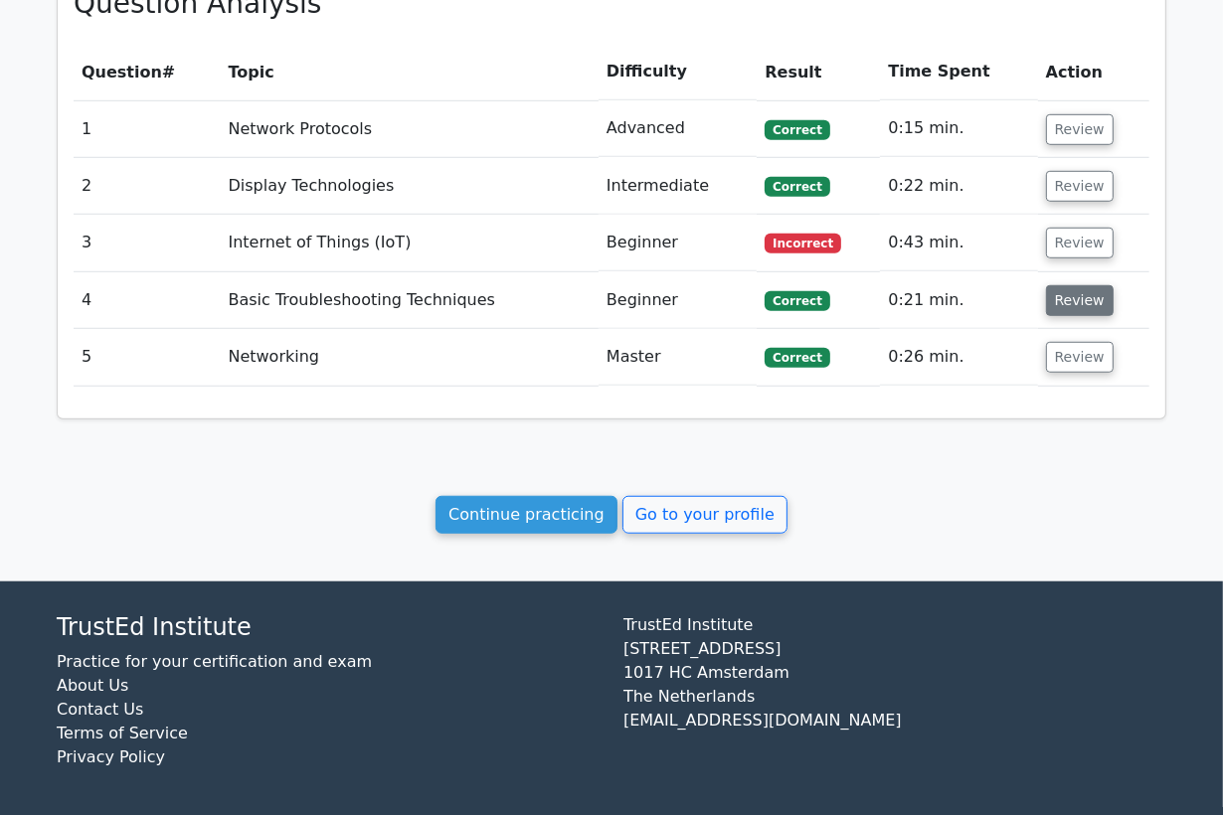
click at [1066, 300] on button "Review" at bounding box center [1080, 300] width 68 height 31
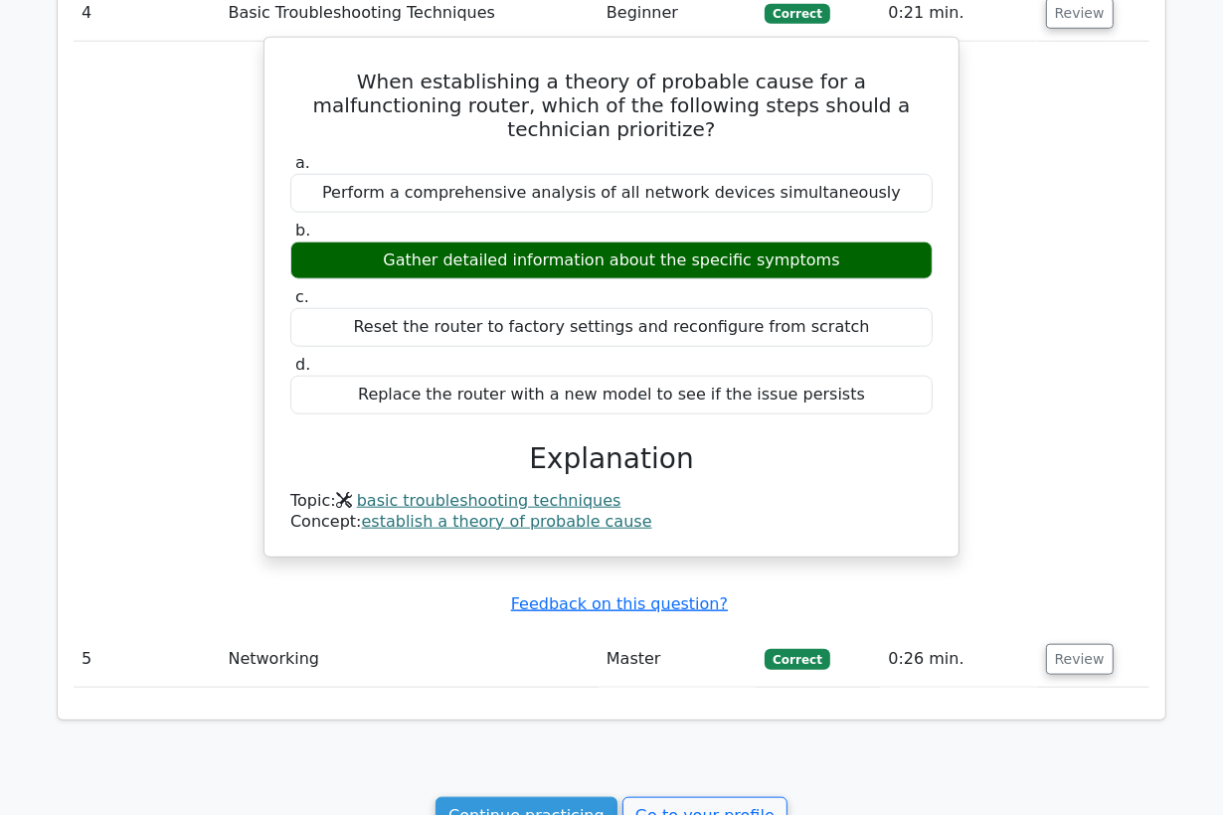
scroll to position [1292, 0]
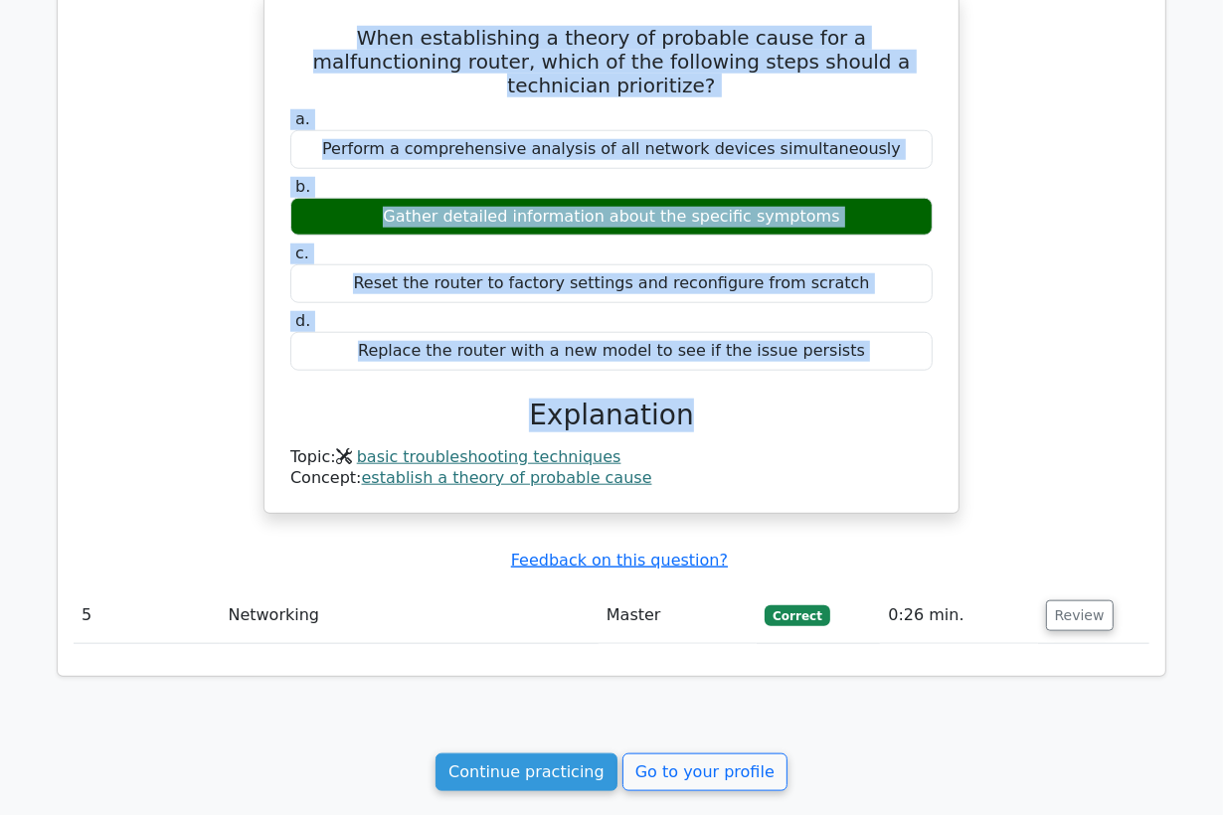
drag, startPoint x: 708, startPoint y: 392, endPoint x: 294, endPoint y: 36, distance: 545.6
click at [294, 36] on div "When establishing a theory of probable cause for a malfunctioning router, which…" at bounding box center [611, 253] width 678 height 503
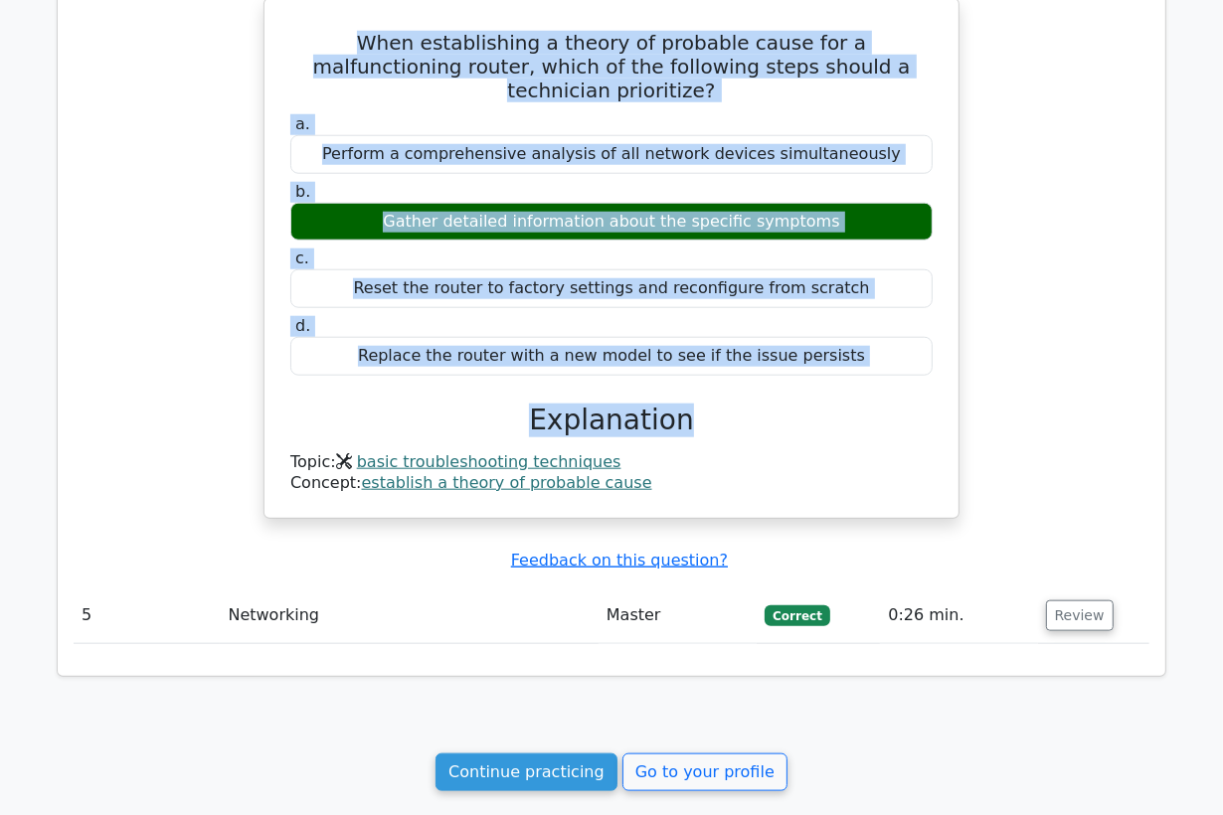
copy div "When establishing a theory of probable cause for a malfunctioning router, which…"
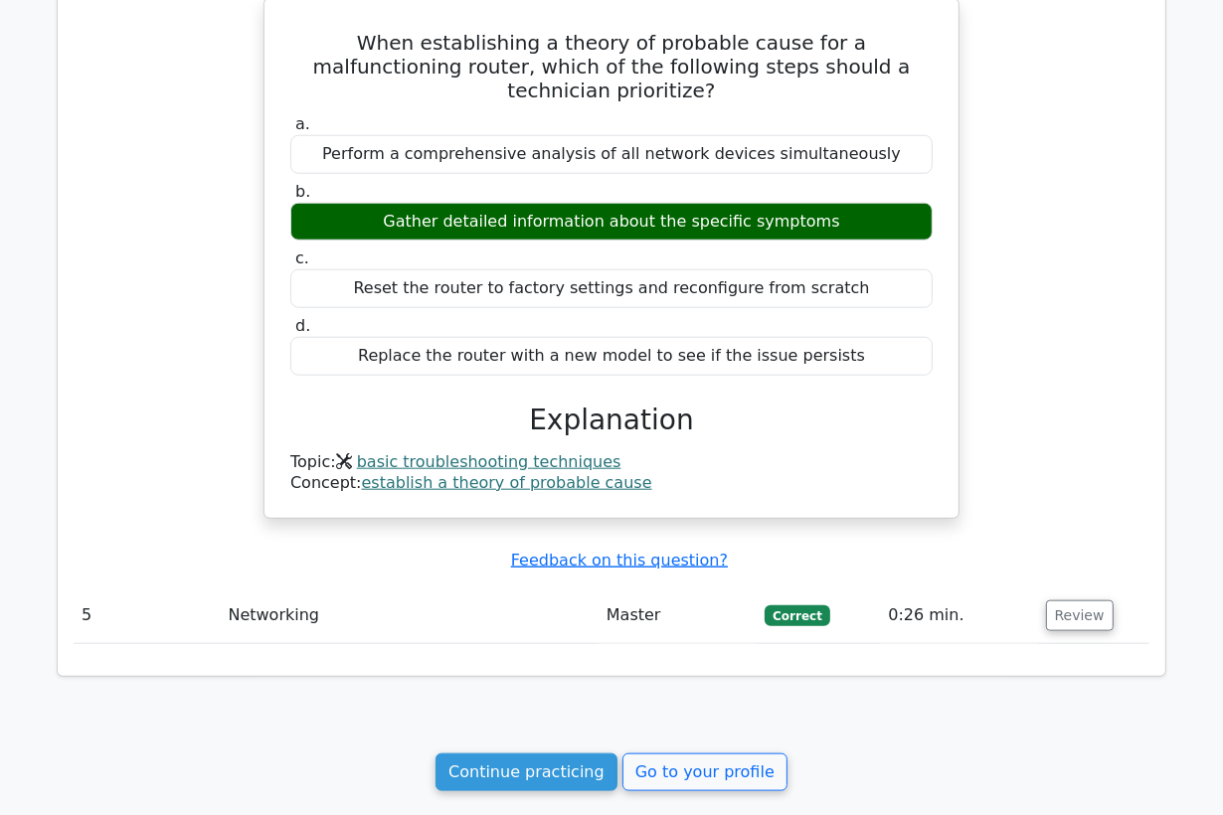
click at [63, 334] on div "Question Analysis Question # Topic Difficulty Result Time Spent Action 1 Networ…" at bounding box center [611, 158] width 1107 height 1036
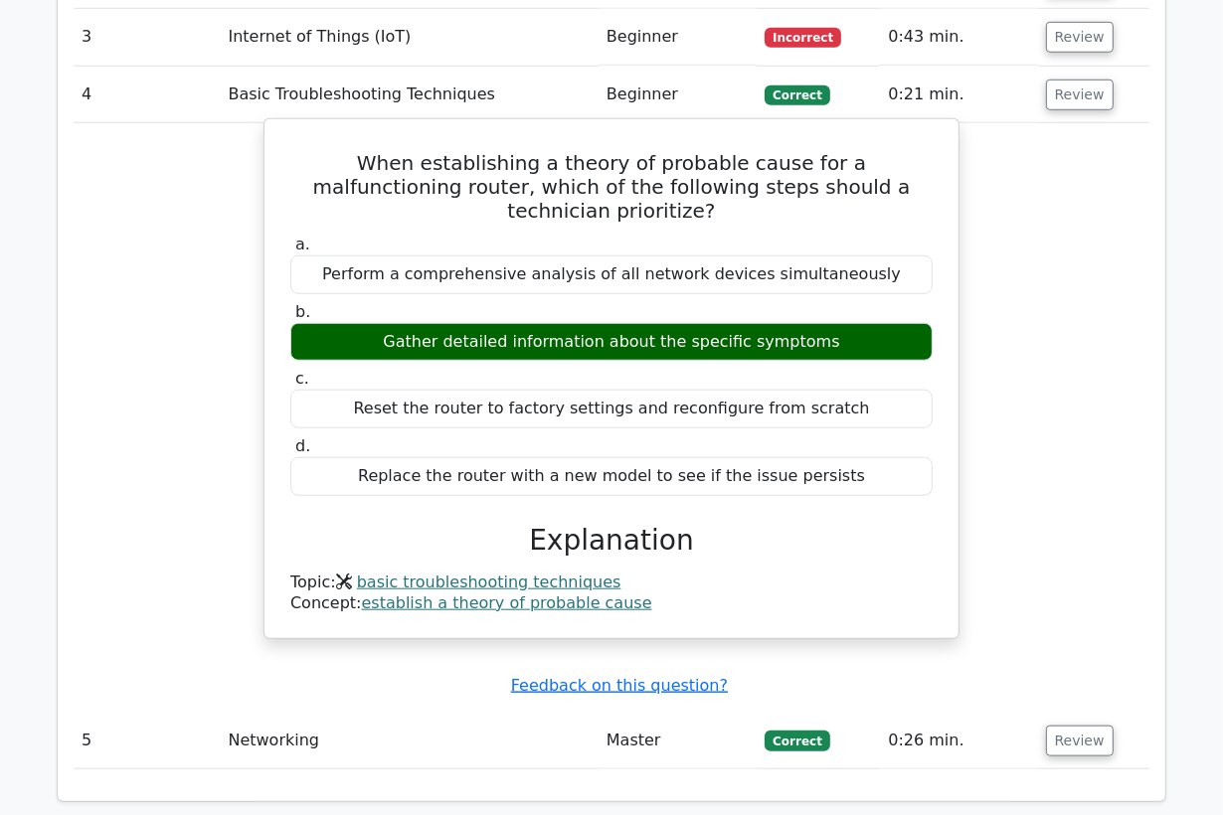
scroll to position [961, 0]
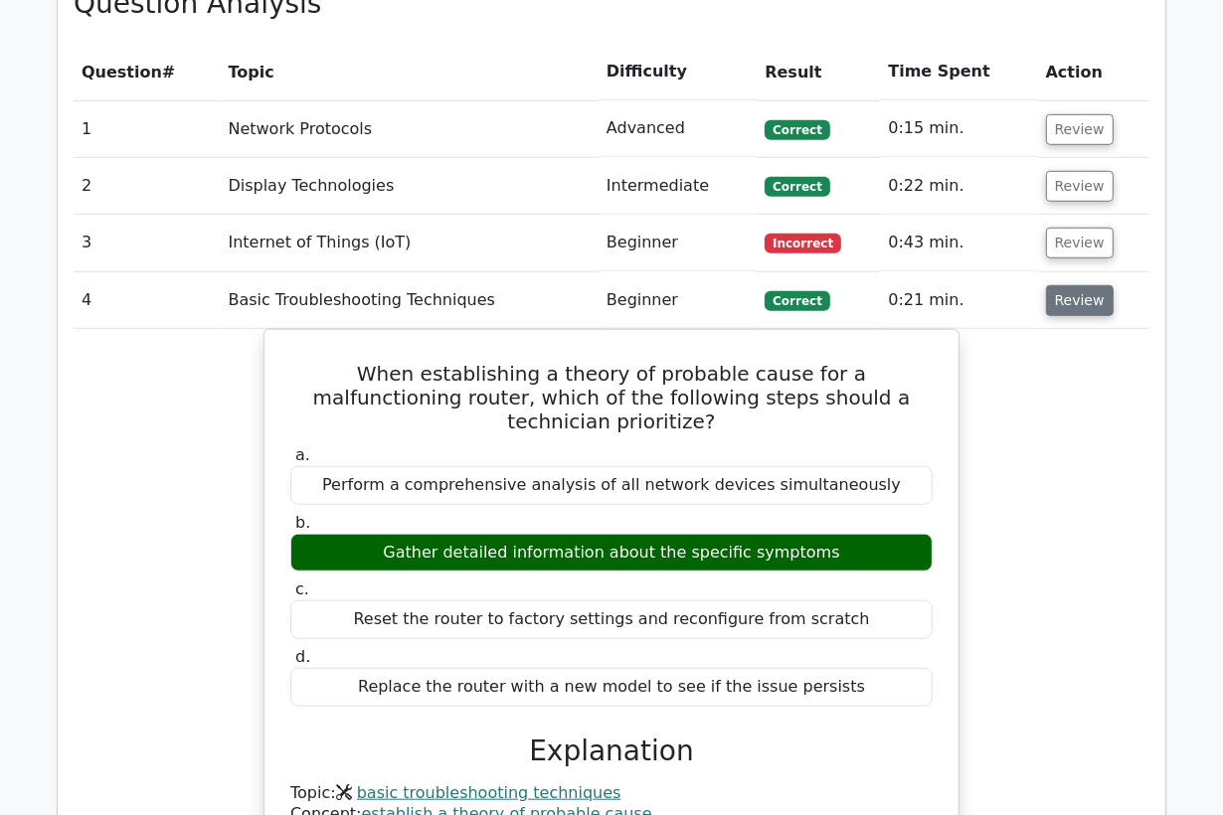
click at [1054, 299] on button "Review" at bounding box center [1080, 300] width 68 height 31
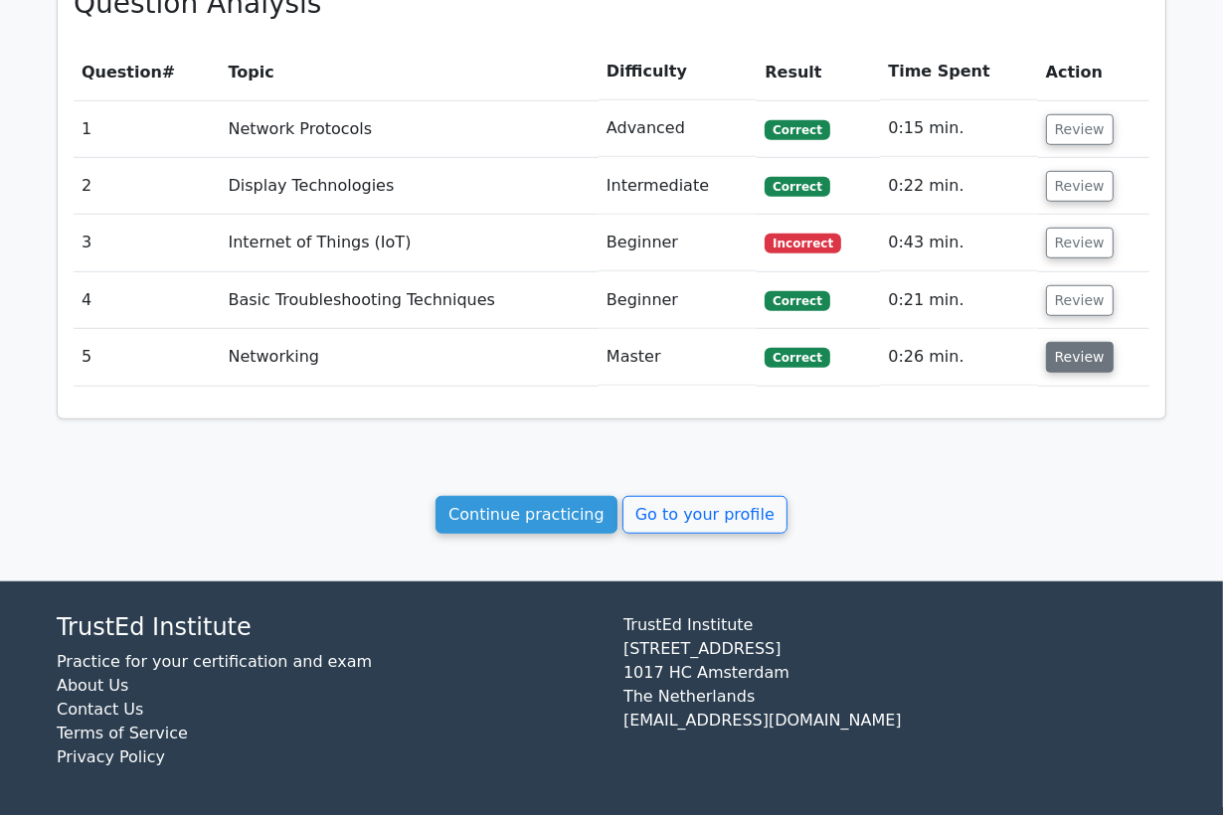
click at [1066, 363] on button "Review" at bounding box center [1080, 357] width 68 height 31
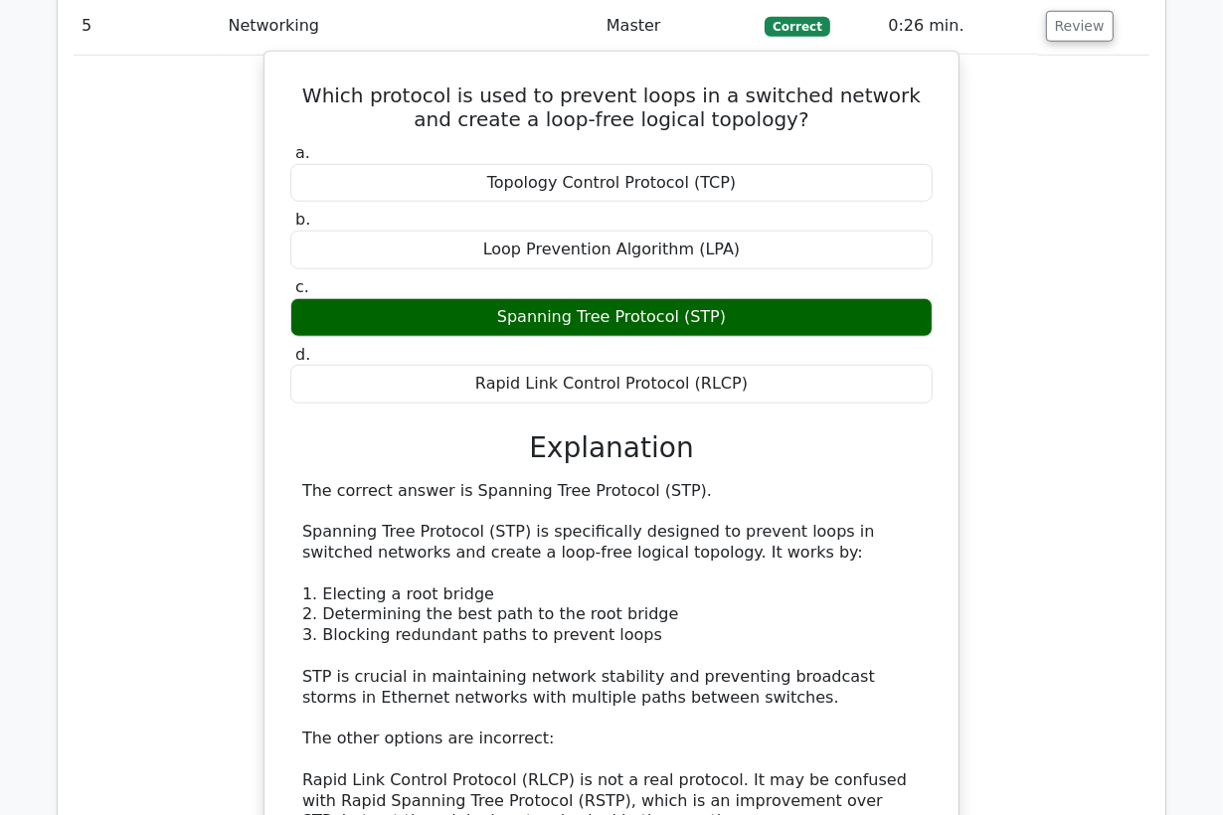
scroll to position [1403, 0]
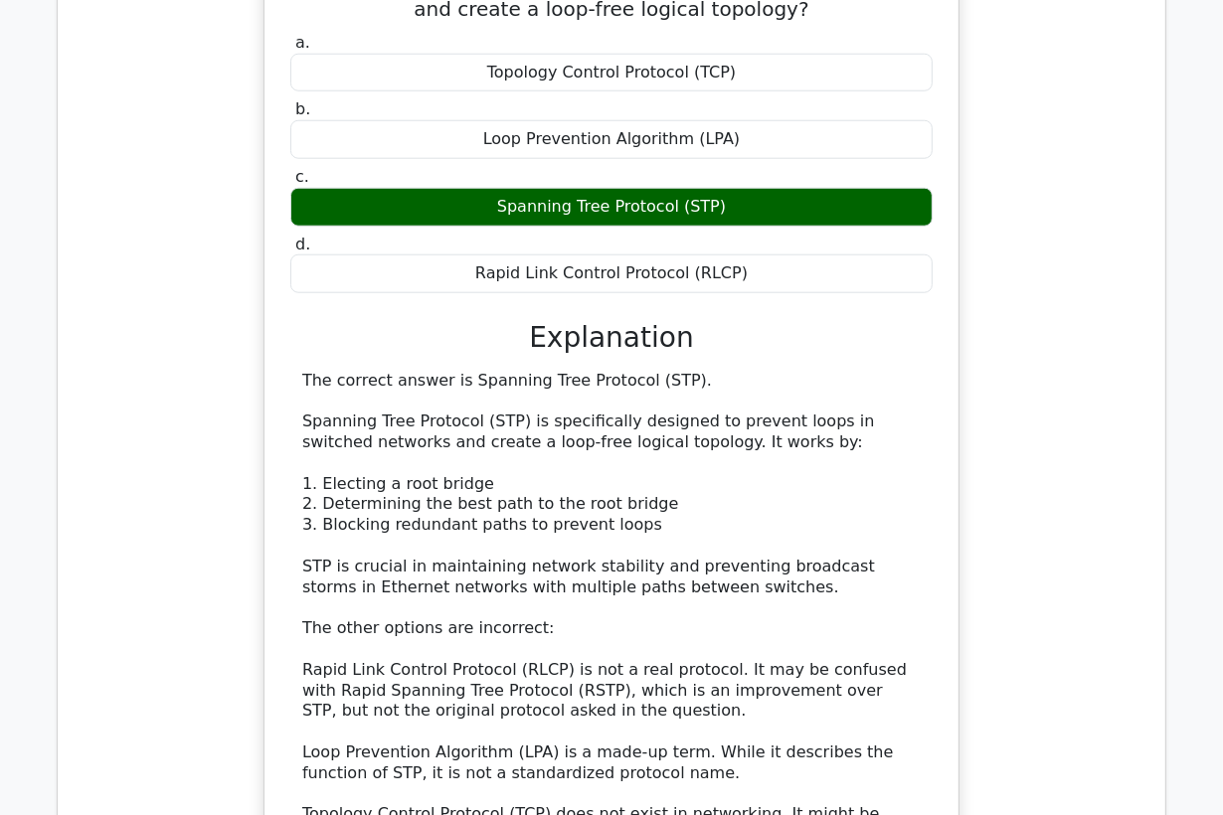
drag, startPoint x: 553, startPoint y: 380, endPoint x: 452, endPoint y: 378, distance: 100.4
click at [452, 378] on div "The correct answer is Spanning Tree Protocol (STP). Spanning Tree Protocol (STP…" at bounding box center [611, 619] width 618 height 496
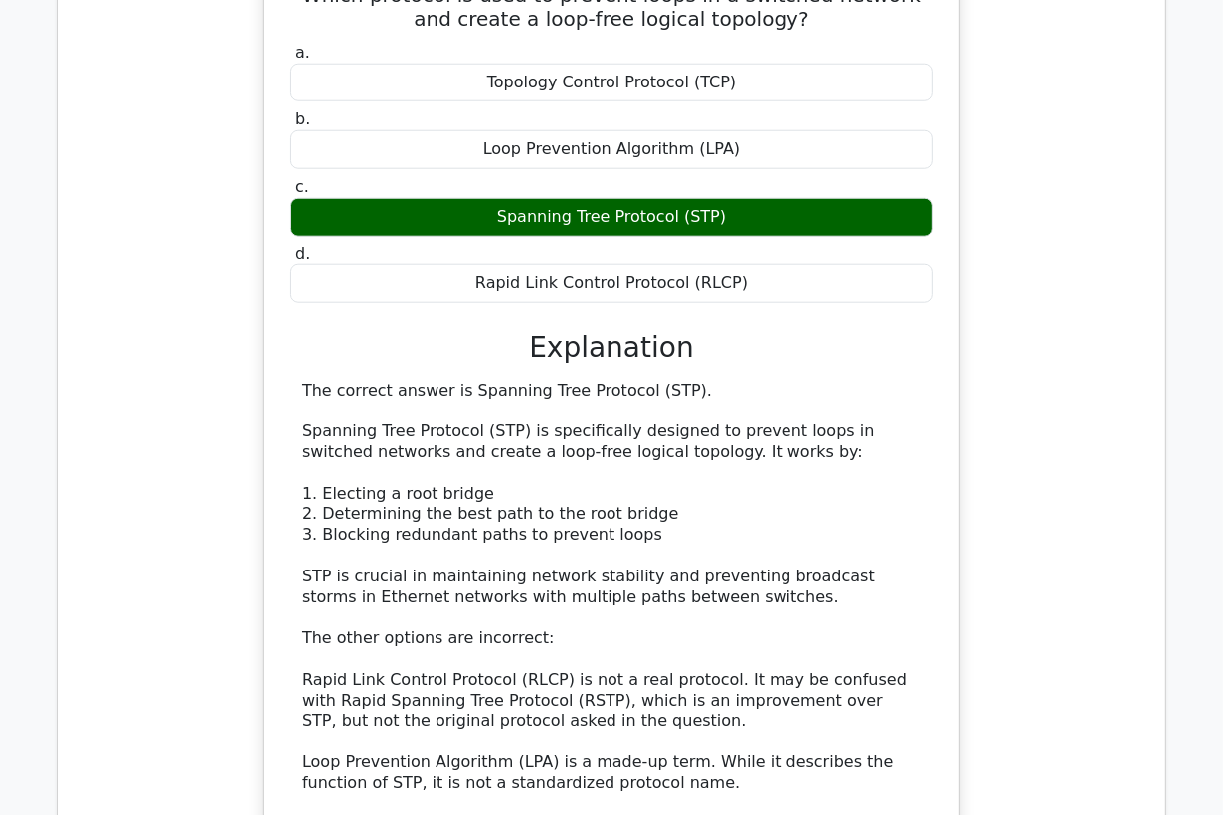
click at [439, 390] on div at bounding box center [439, 390] width 0 height 0
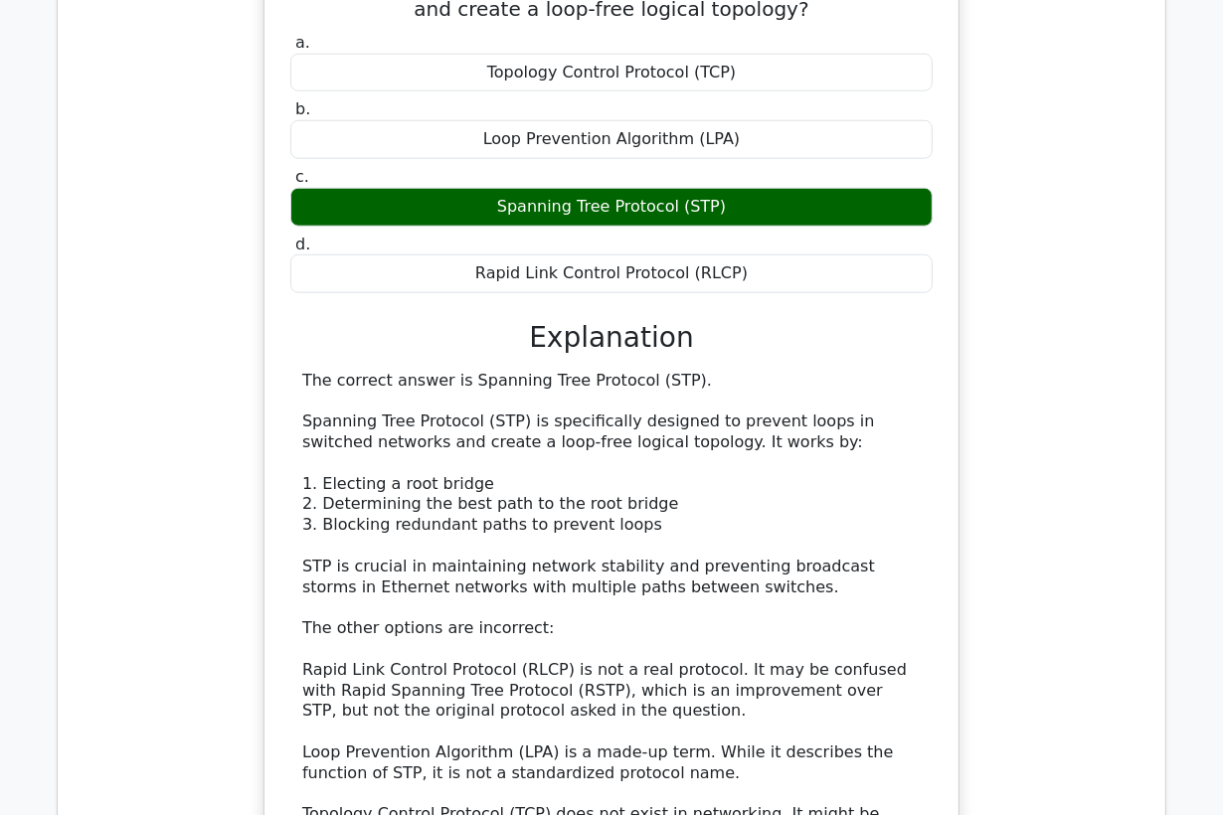
click at [771, 366] on div "a. Topology Control Protocol (TCP) b. Loop Prevention Algorithm (LPA) c. d." at bounding box center [611, 477] width 646 height 896
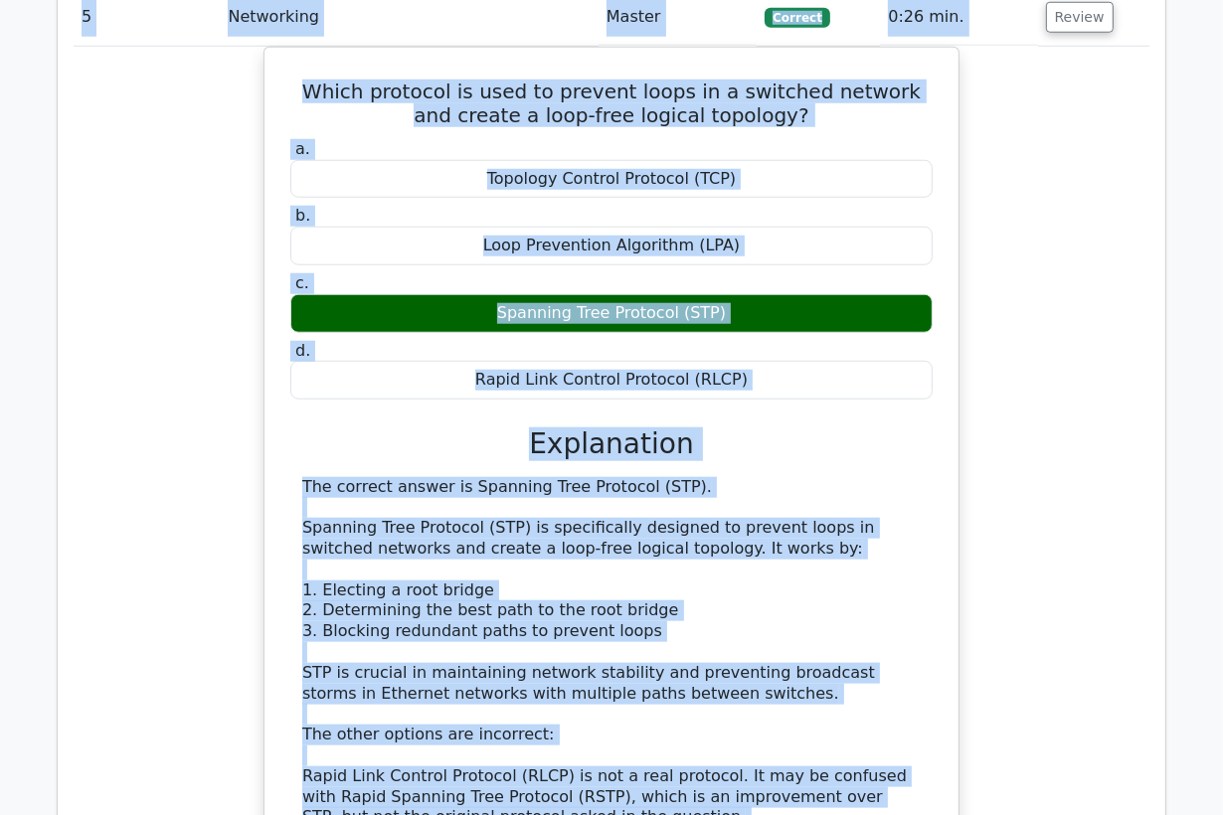
scroll to position [1258, 0]
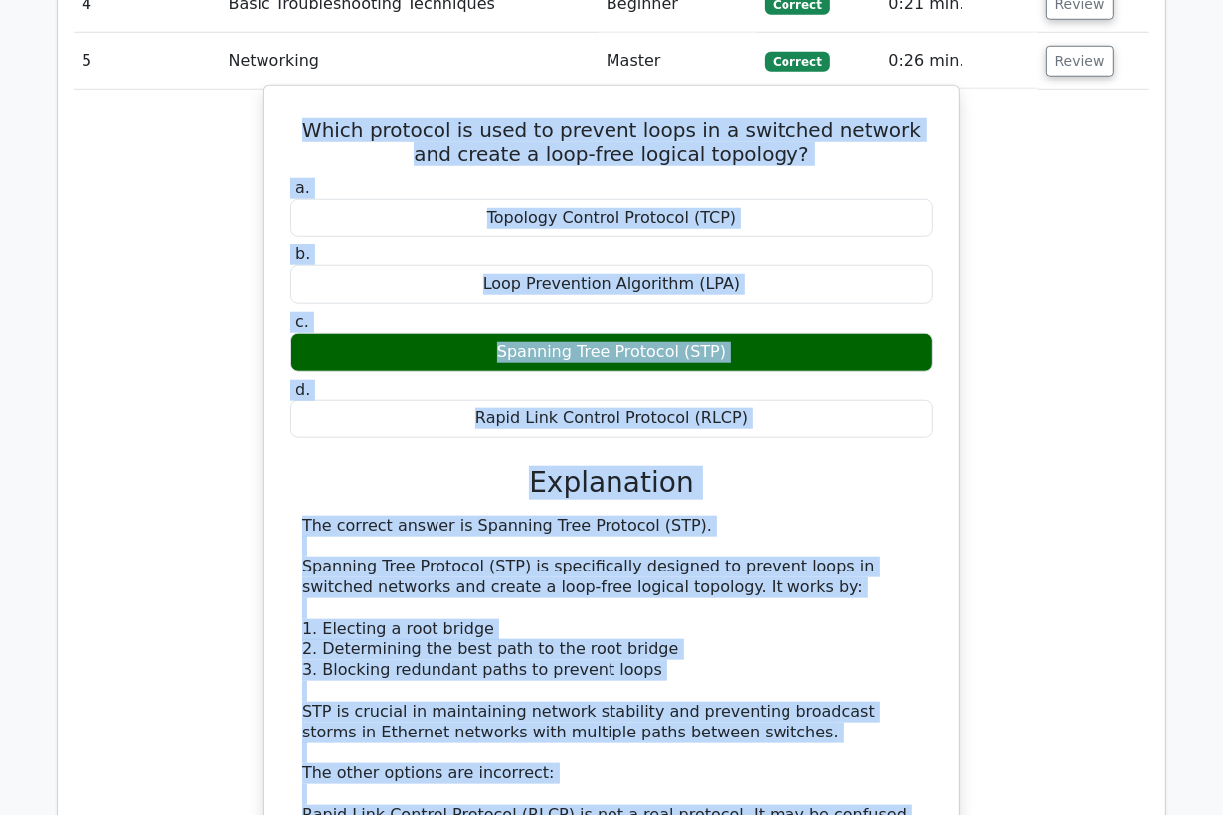
drag, startPoint x: 396, startPoint y: 749, endPoint x: 303, endPoint y: 112, distance: 642.9
click at [303, 112] on div "Which protocol is used to prevent loops in a switched network and create a loop…" at bounding box center [611, 589] width 678 height 991
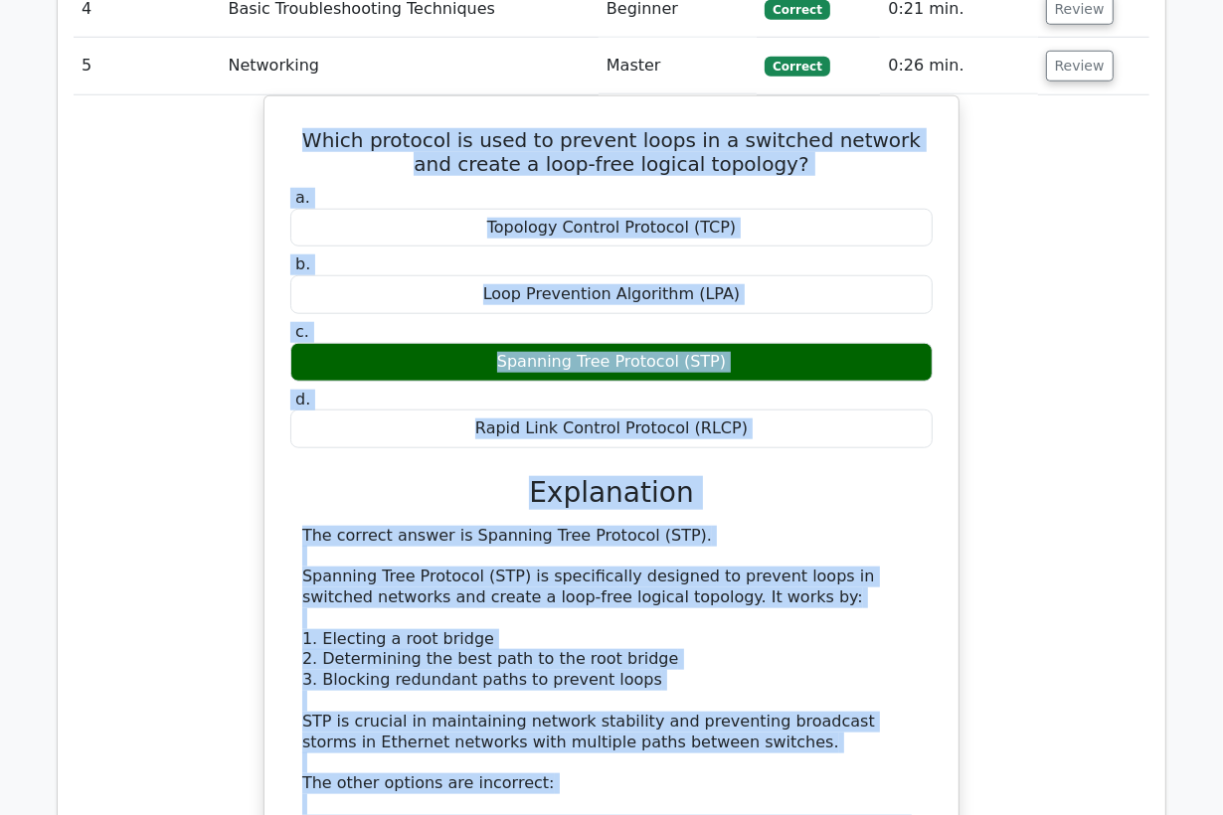
copy div "Which protocol is used to prevent loops in a switched network and create a loop…"
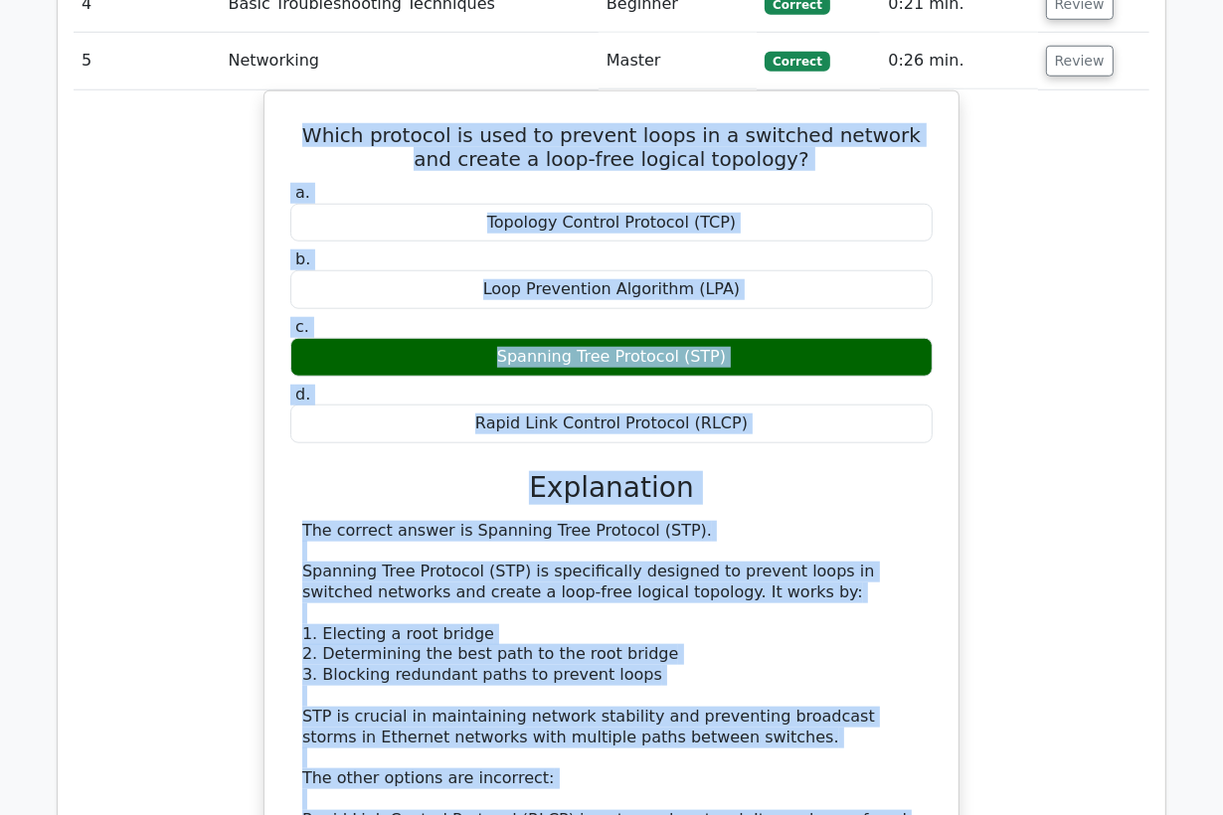
click at [206, 170] on div "Which protocol is used to prevent loops in a switched network and create a loop…" at bounding box center [612, 606] width 1076 height 1033
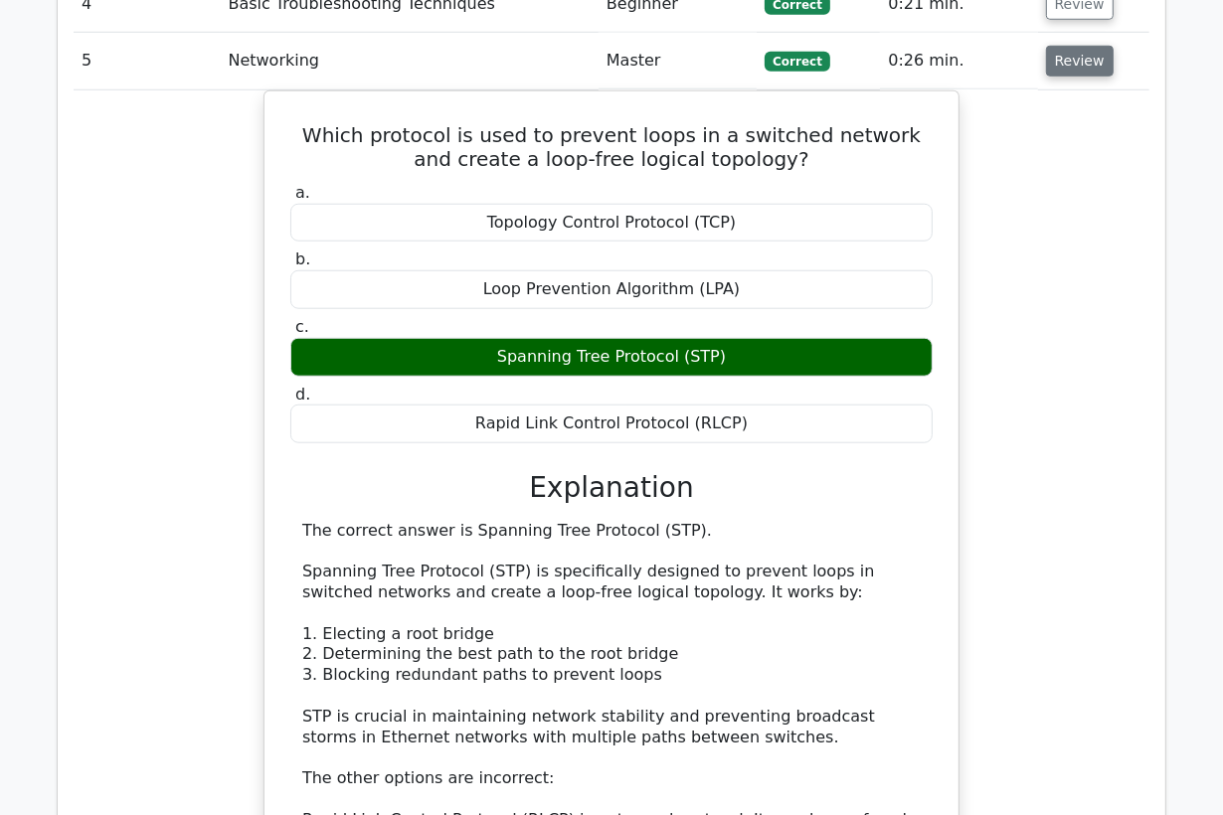
click at [1057, 67] on button "Review" at bounding box center [1080, 61] width 68 height 31
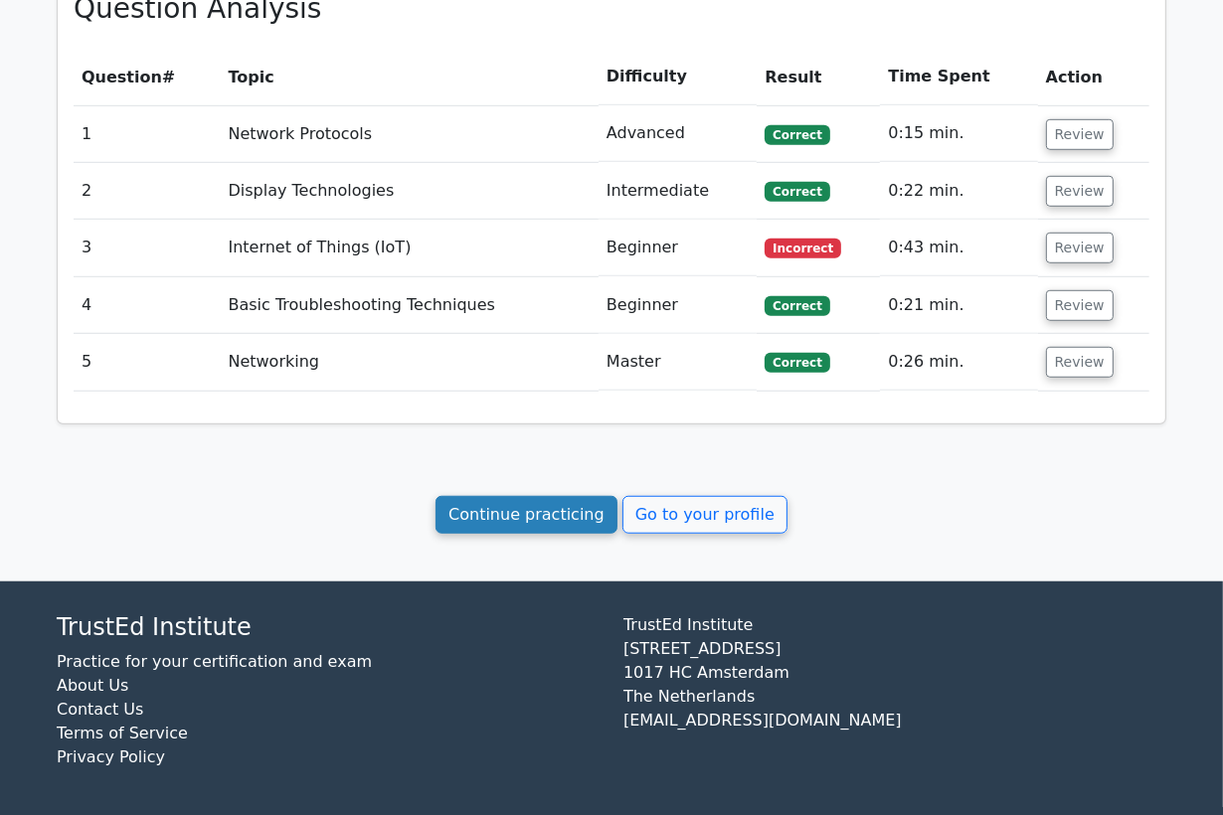
click at [574, 507] on link "Continue practicing" at bounding box center [526, 515] width 182 height 38
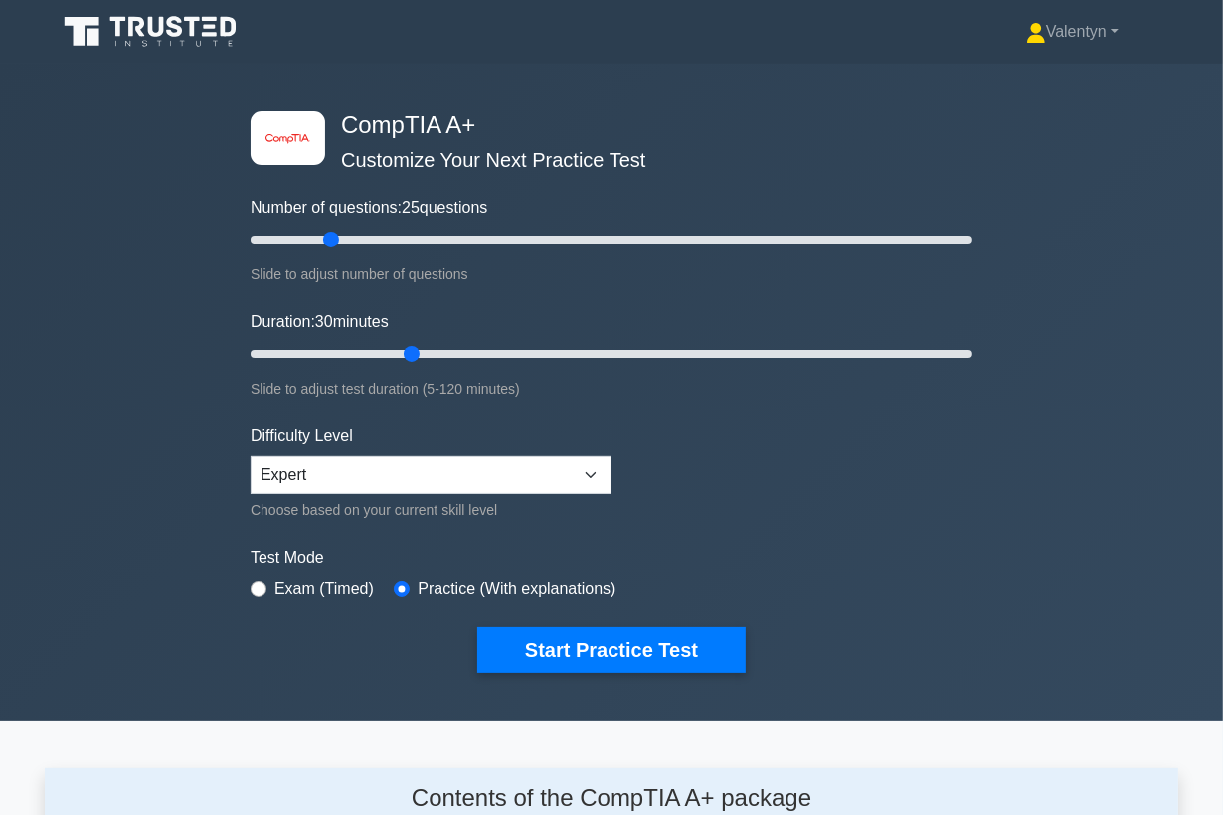
scroll to position [2607, 0]
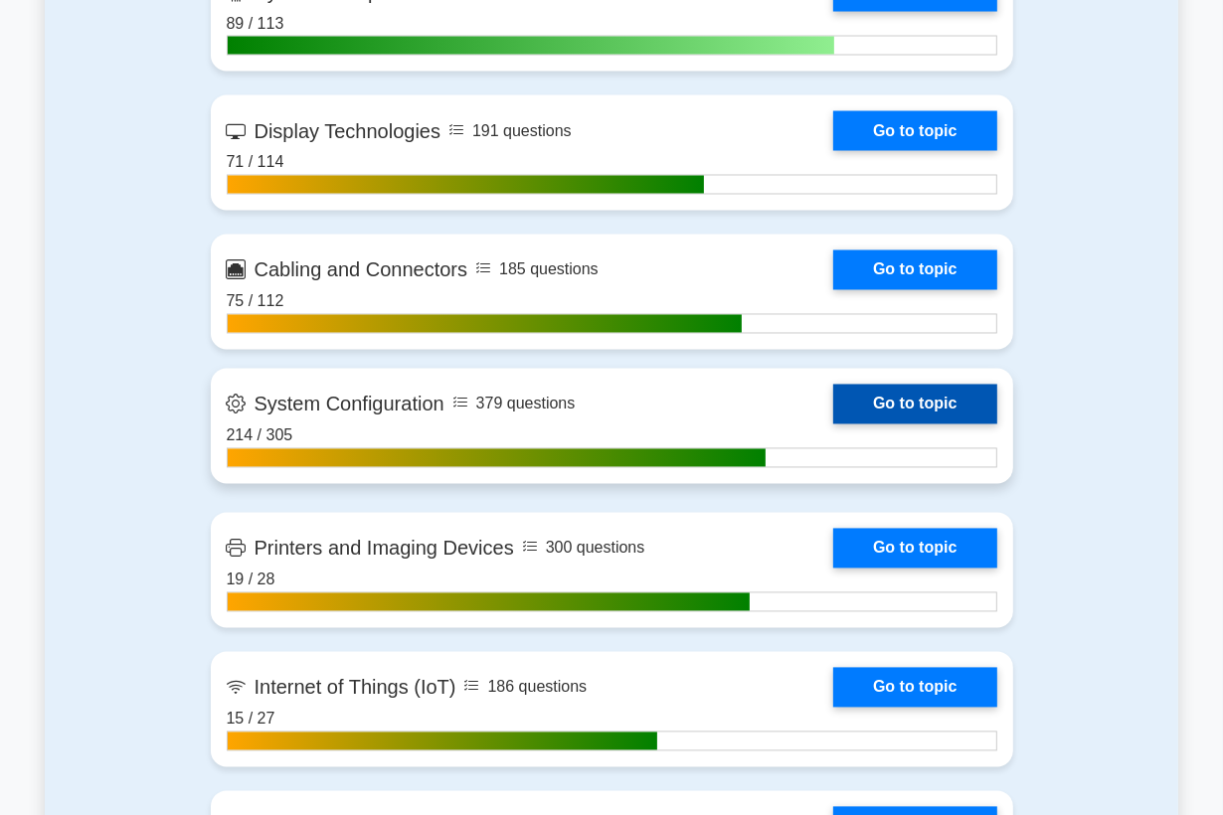
click at [912, 406] on link "Go to topic" at bounding box center [914, 405] width 163 height 40
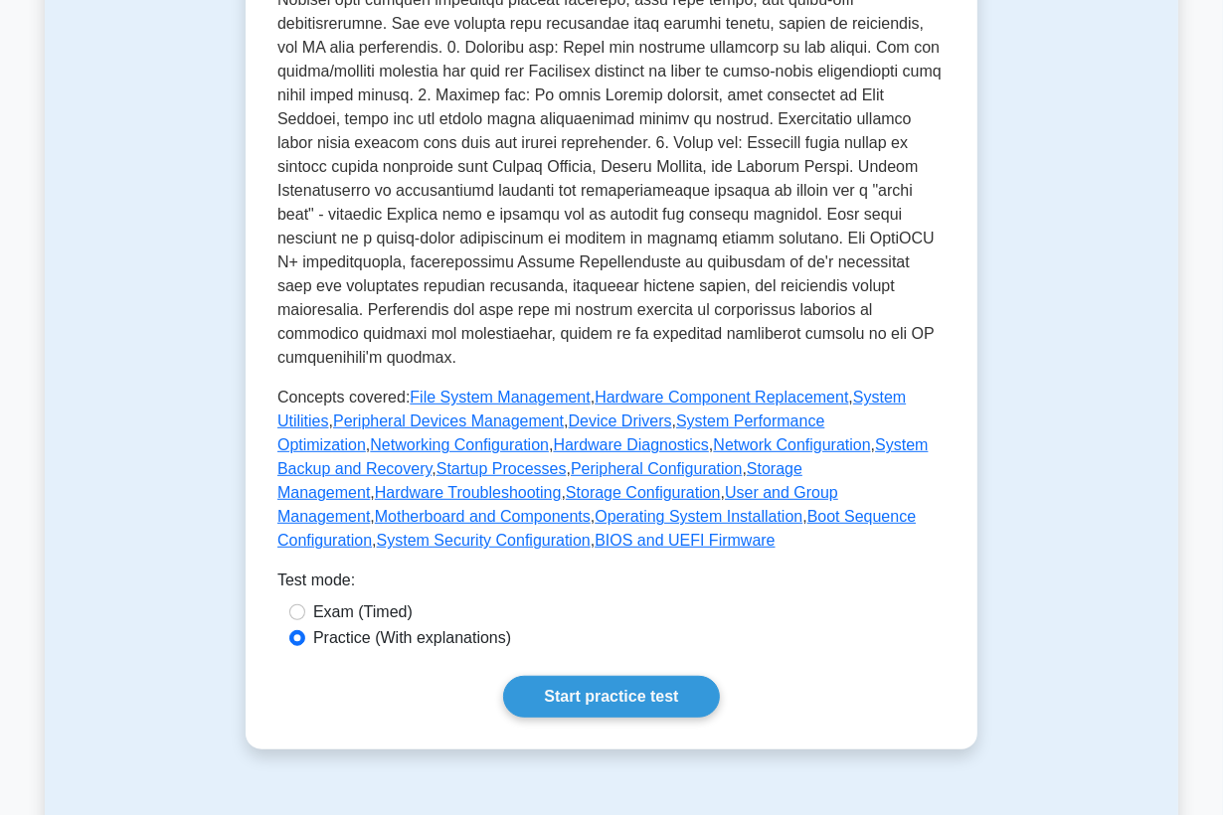
scroll to position [772, 0]
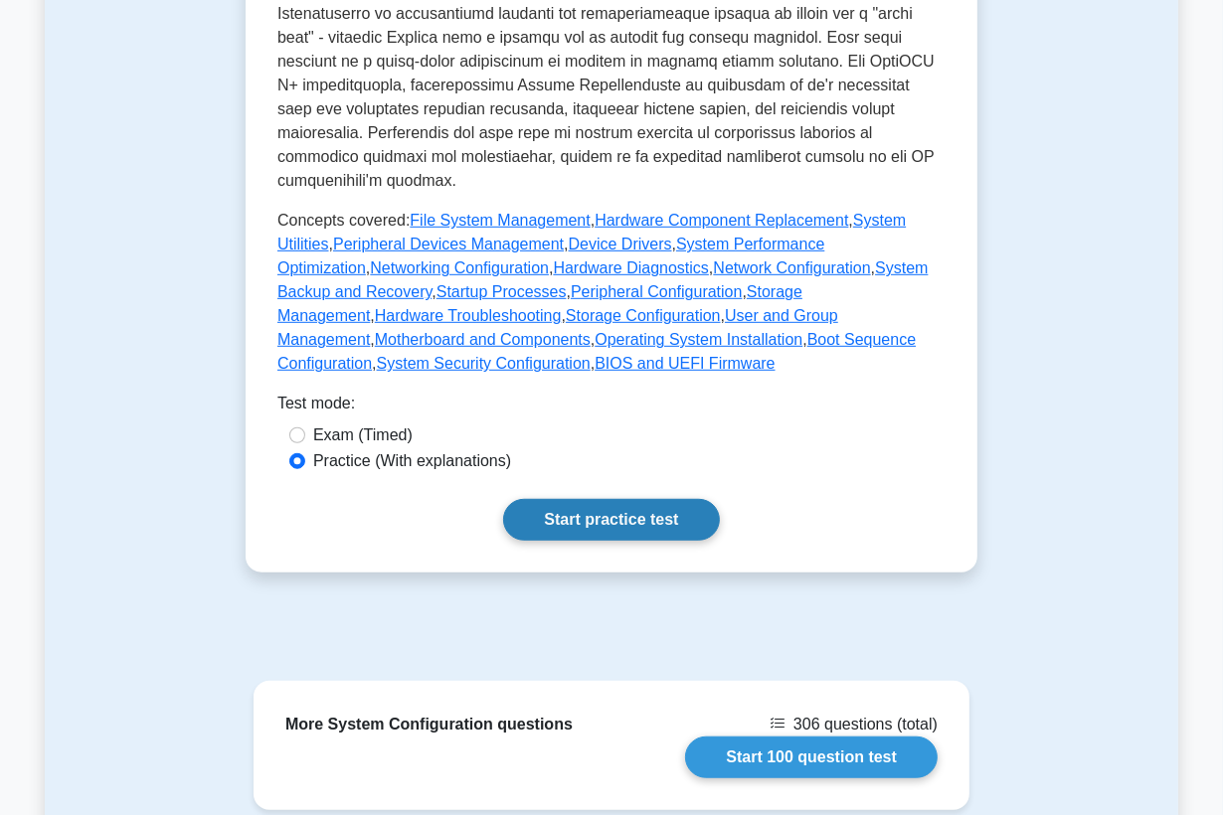
click at [606, 520] on link "Start practice test" at bounding box center [611, 520] width 216 height 42
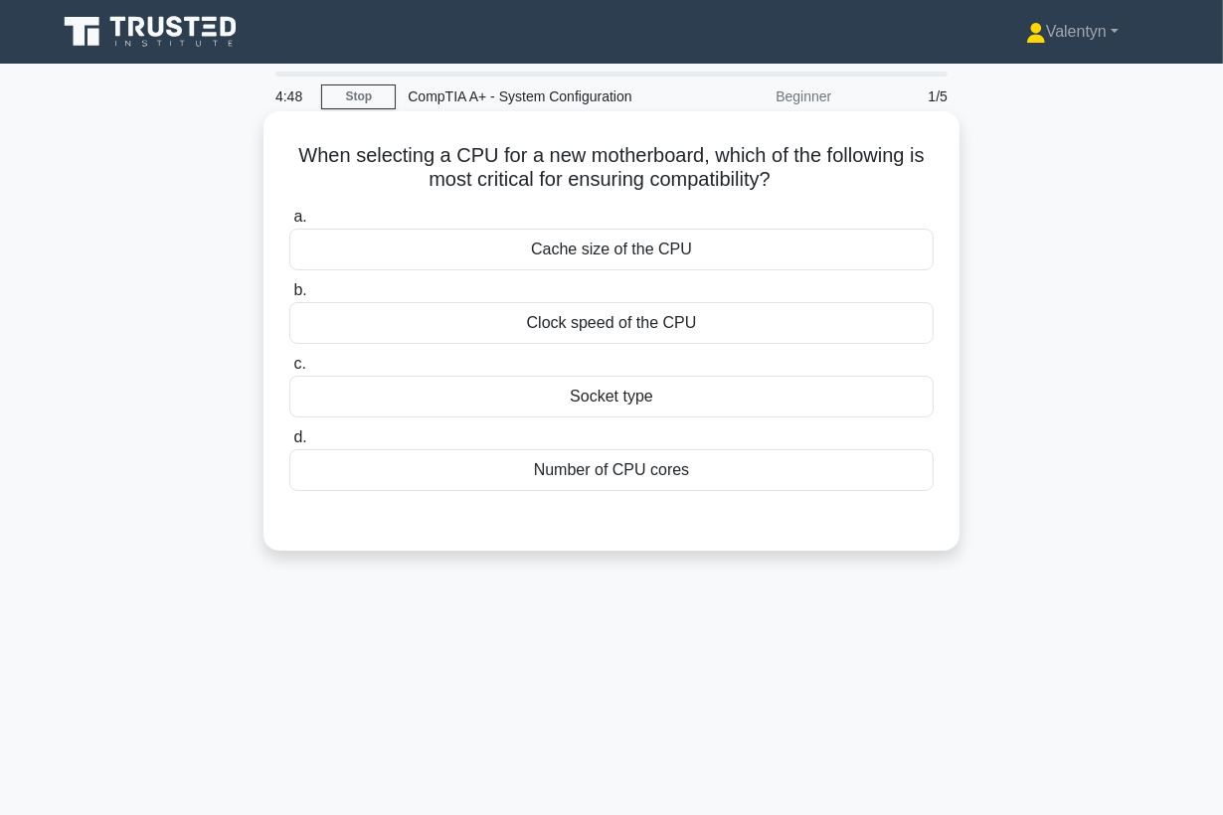
click at [627, 399] on div "Socket type" at bounding box center [611, 397] width 644 height 42
click at [289, 371] on input "c. Socket type" at bounding box center [289, 364] width 0 height 13
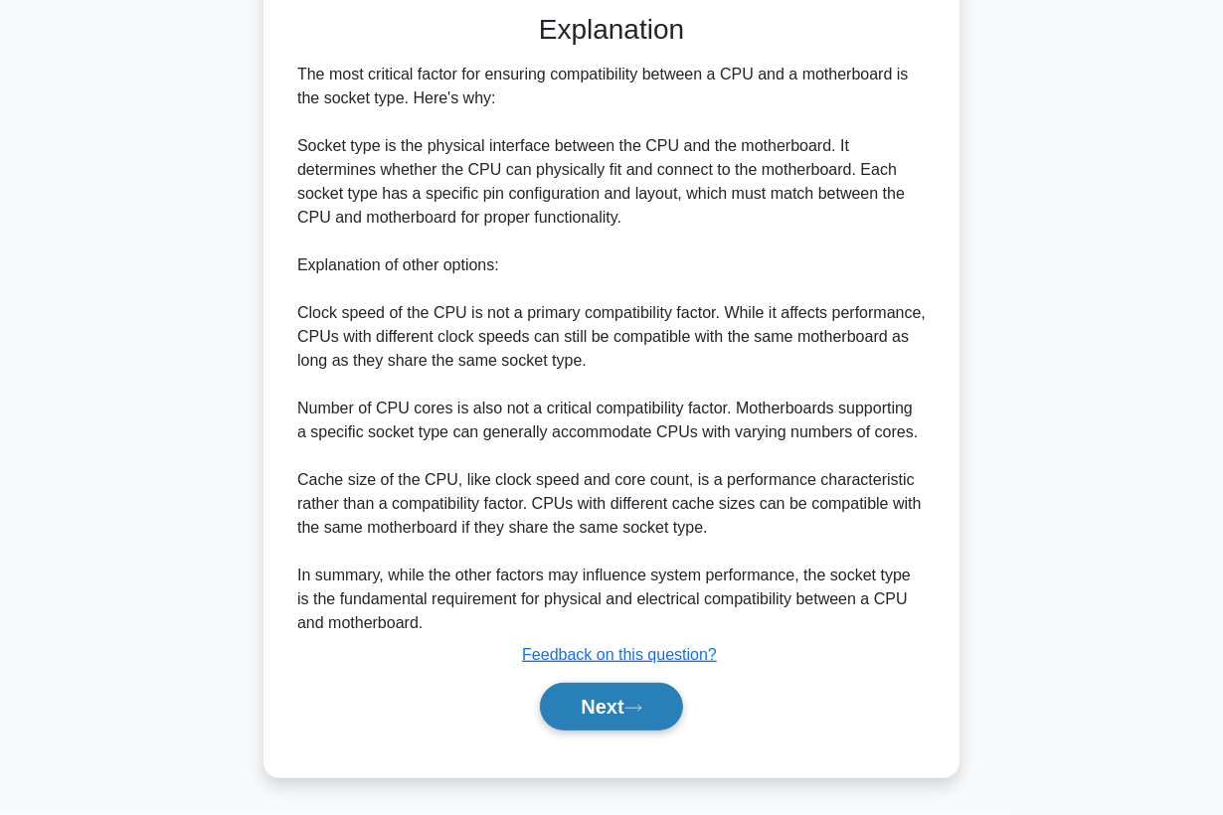
click at [576, 719] on button "Next" at bounding box center [611, 707] width 142 height 48
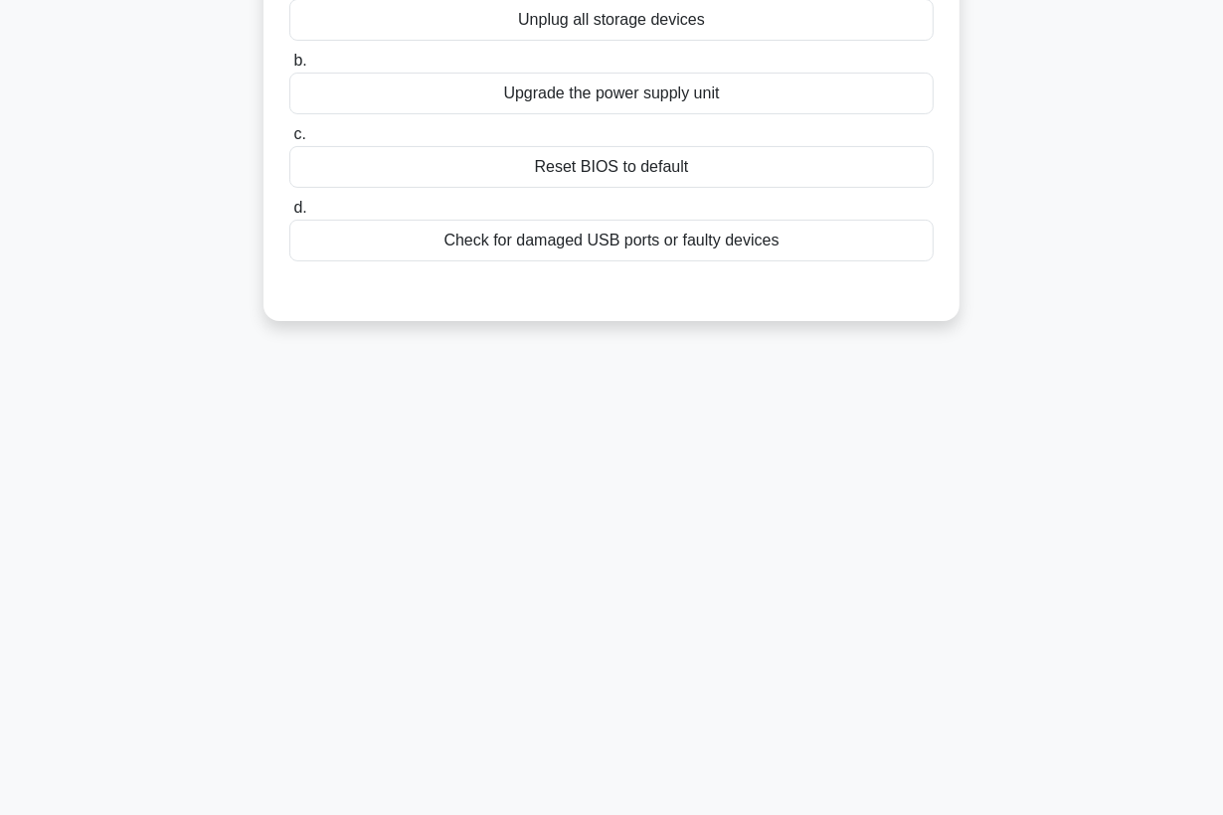
scroll to position [39, 0]
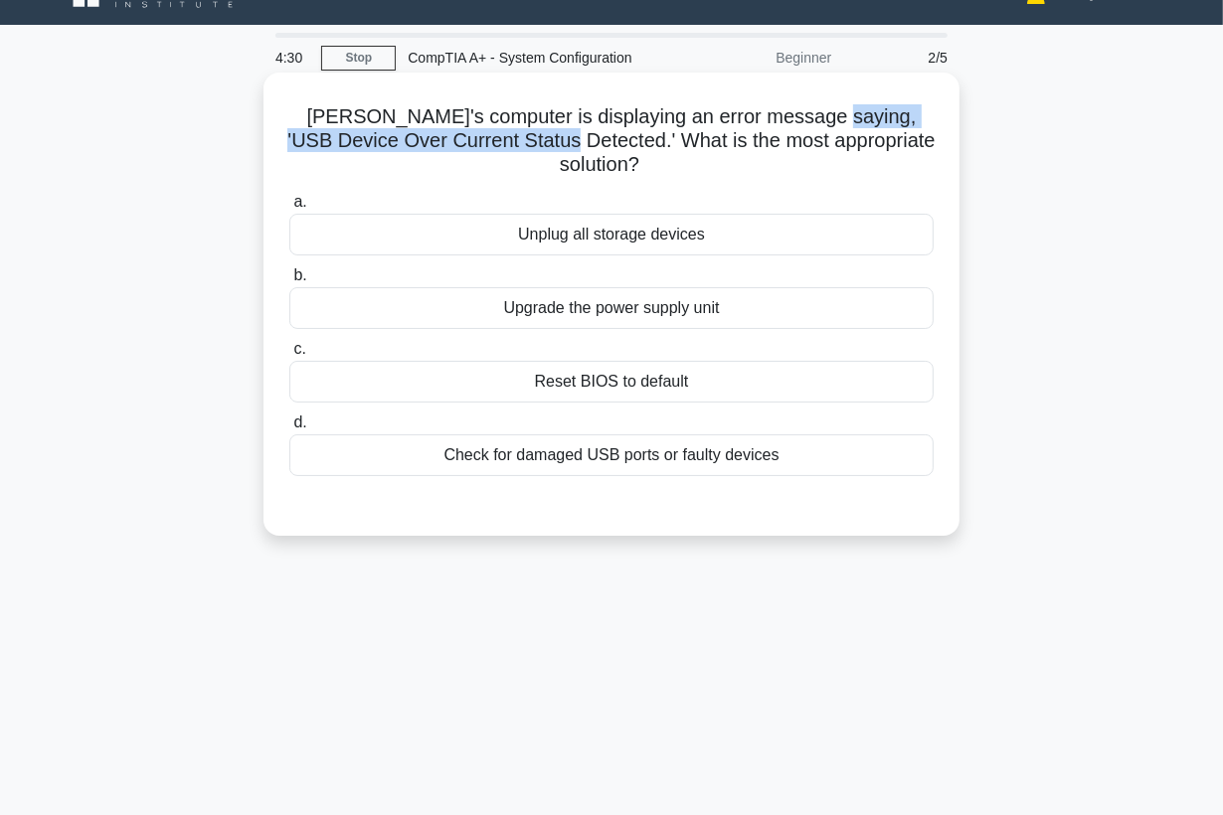
drag, startPoint x: 523, startPoint y: 137, endPoint x: 785, endPoint y: 115, distance: 263.4
click at [785, 115] on h5 "[PERSON_NAME]'s computer is displaying an error message saying, 'USB Device Ove…" at bounding box center [611, 141] width 648 height 74
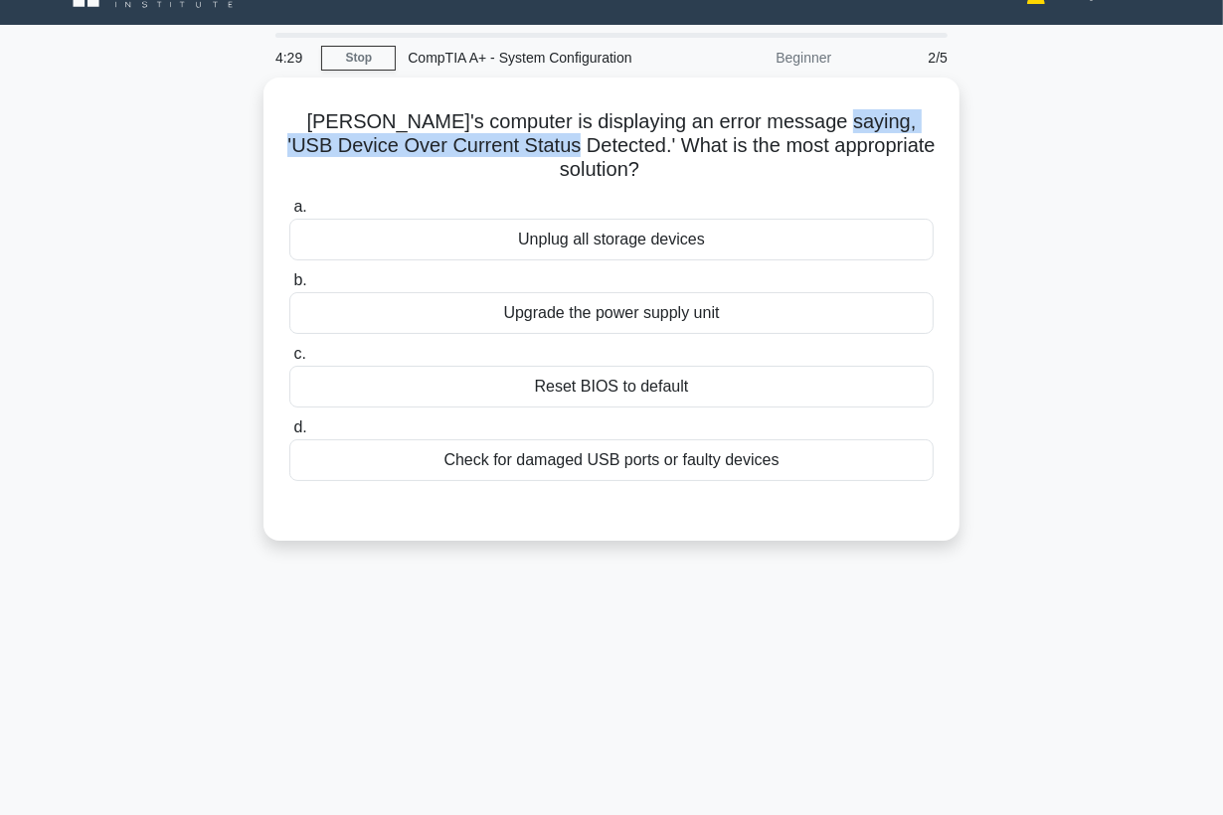
click at [772, 76] on div at bounding box center [772, 76] width 0 height 0
click at [1029, 167] on div "[PERSON_NAME]'s computer is displaying an error message saying, 'USB Device Ove…" at bounding box center [611, 321] width 1133 height 487
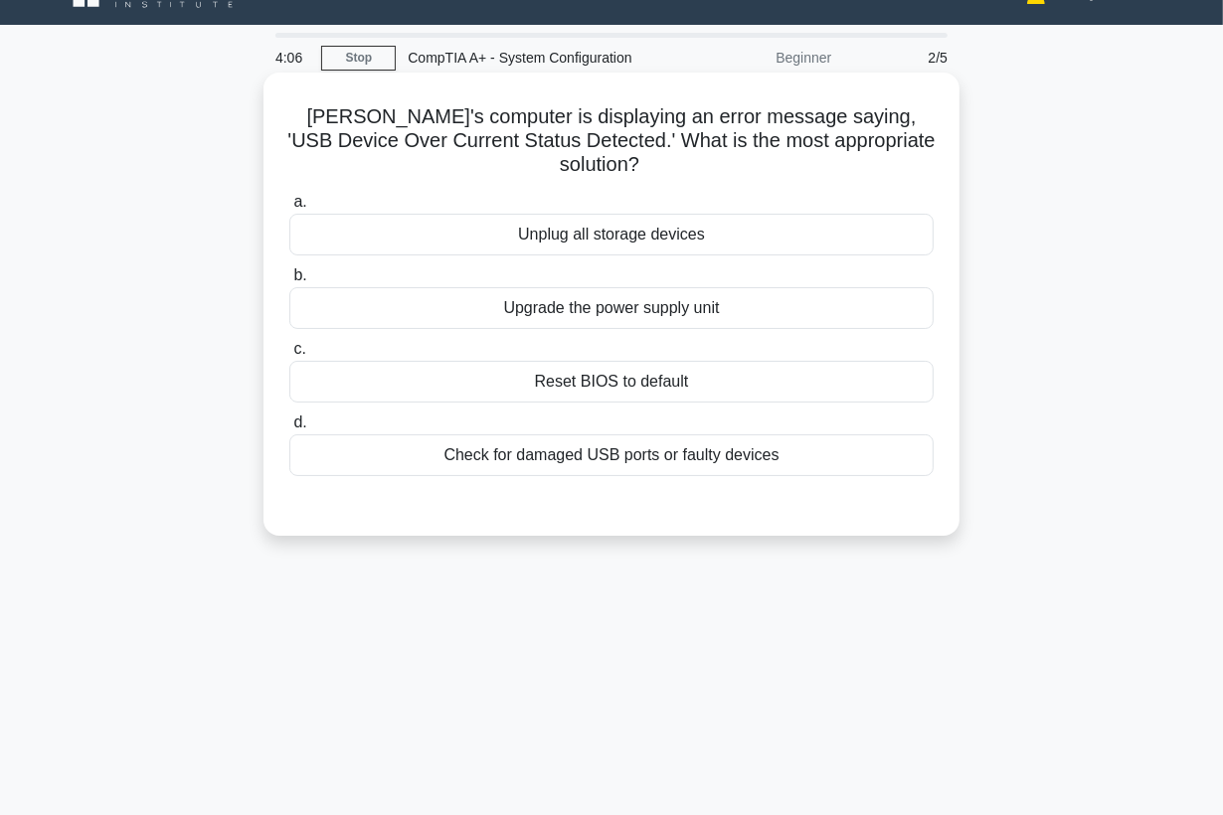
click at [692, 434] on div "Check for damaged USB ports or faulty devices" at bounding box center [611, 455] width 644 height 42
click at [289, 429] on input "d. Check for damaged USB ports or faulty devices" at bounding box center [289, 423] width 0 height 13
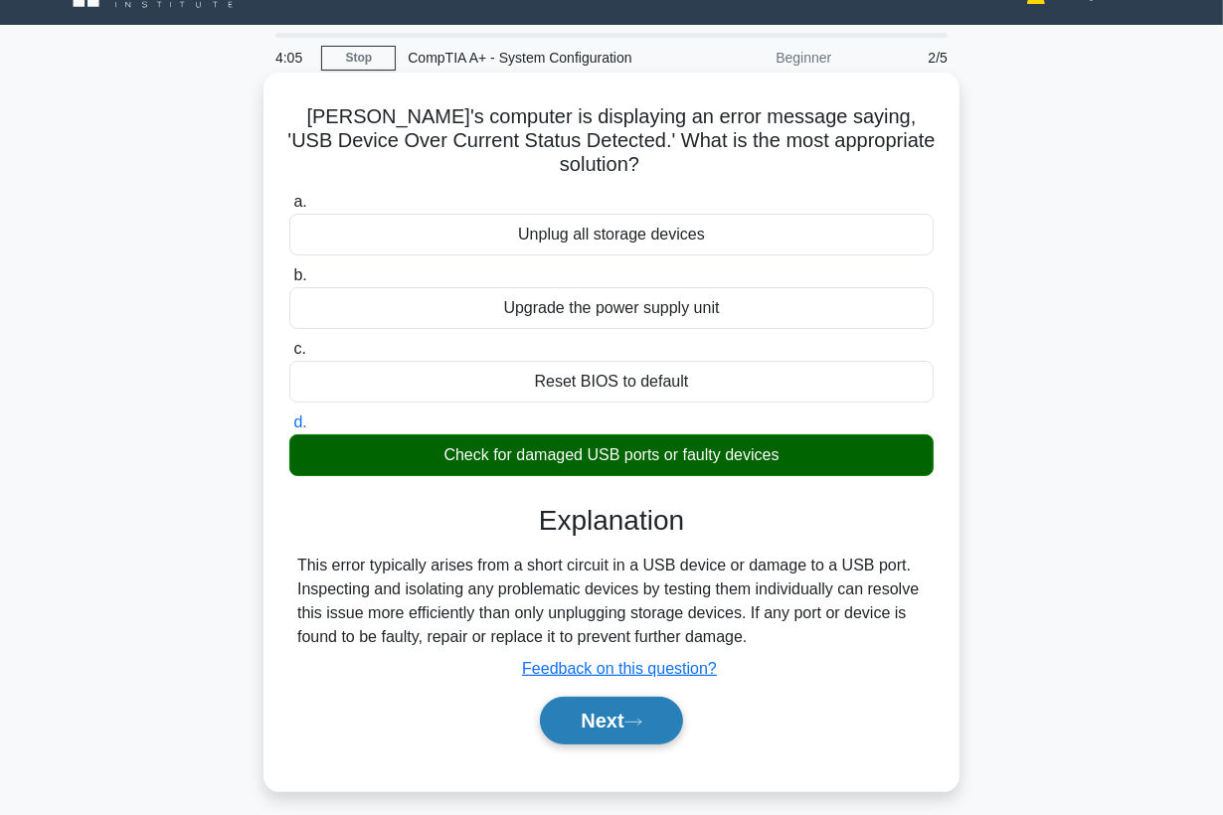
click at [604, 704] on button "Next" at bounding box center [611, 721] width 142 height 48
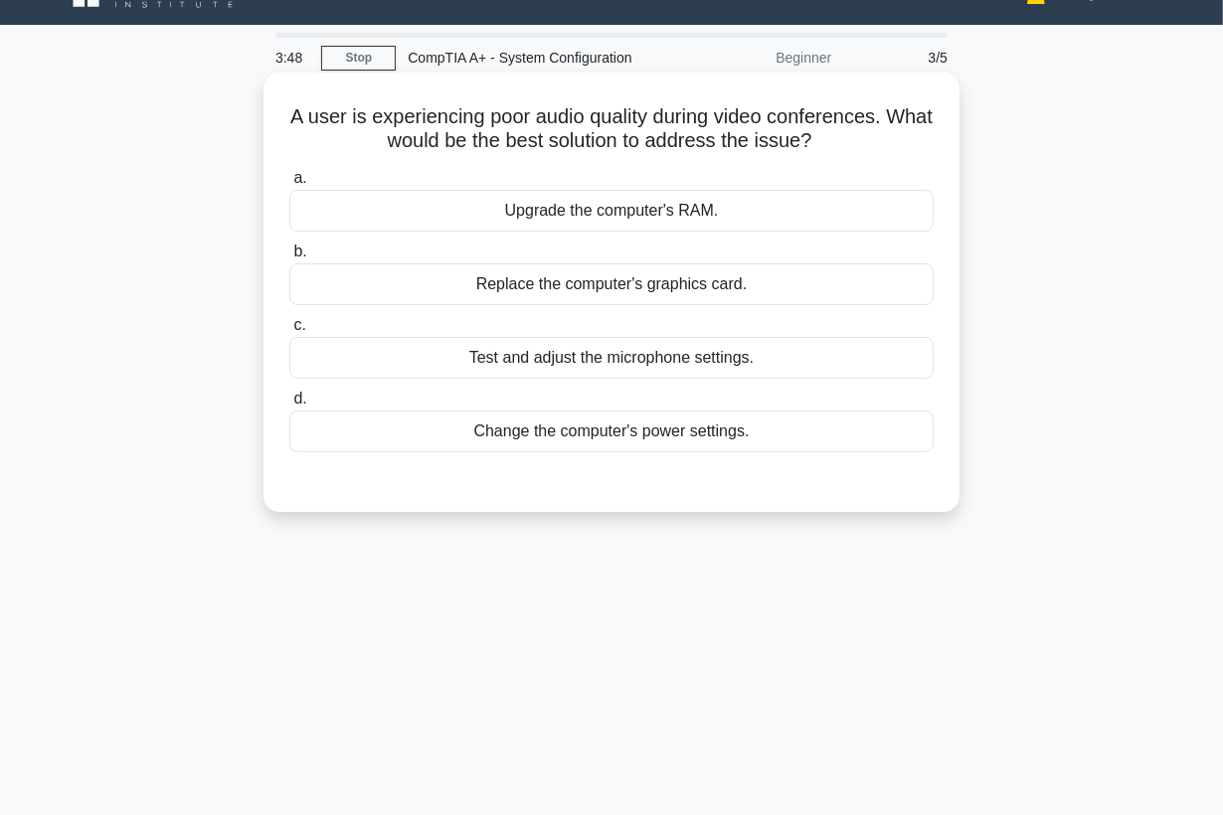
click at [700, 359] on div "Test and adjust the microphone settings." at bounding box center [611, 358] width 644 height 42
click at [289, 332] on input "c. Test and adjust the microphone settings." at bounding box center [289, 325] width 0 height 13
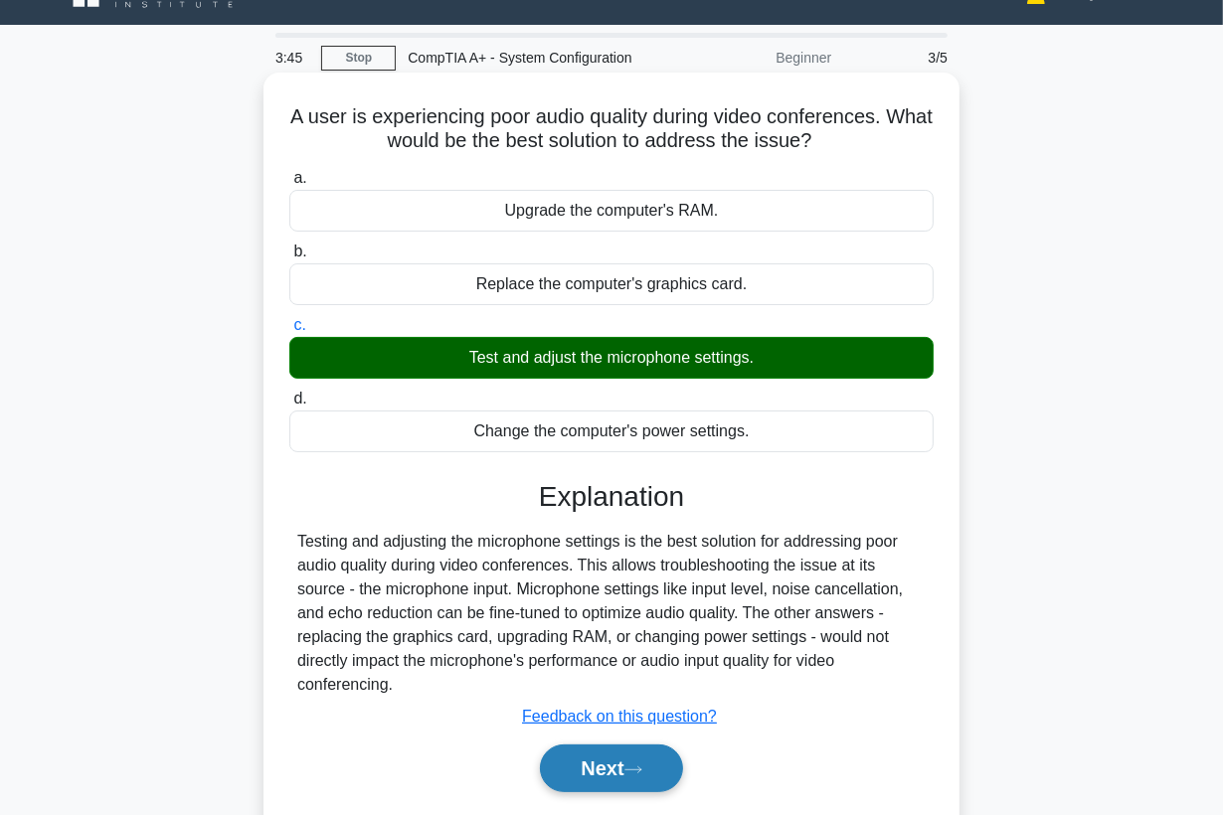
click at [630, 759] on button "Next" at bounding box center [611, 769] width 142 height 48
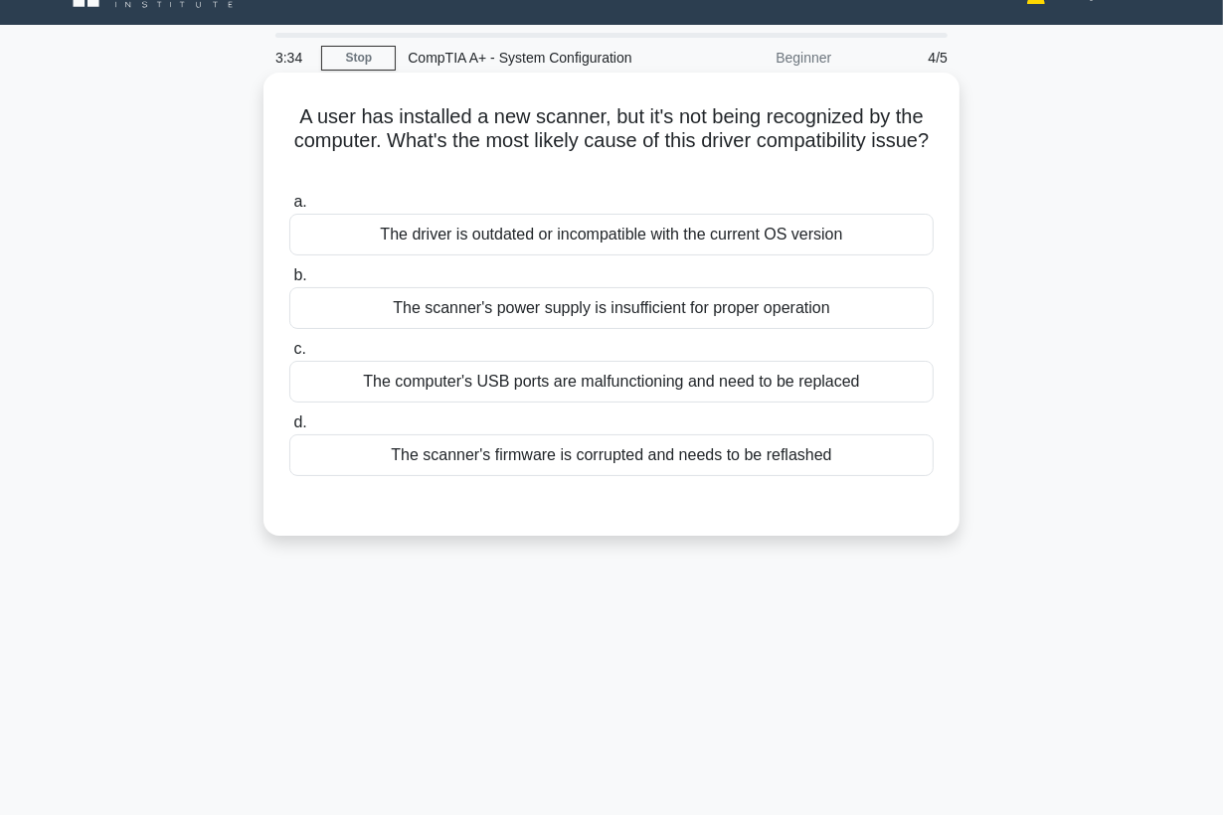
click at [827, 241] on div "The driver is outdated or incompatible with the current OS version" at bounding box center [611, 235] width 644 height 42
click at [289, 209] on input "a. The driver is outdated or incompatible with the current OS version" at bounding box center [289, 202] width 0 height 13
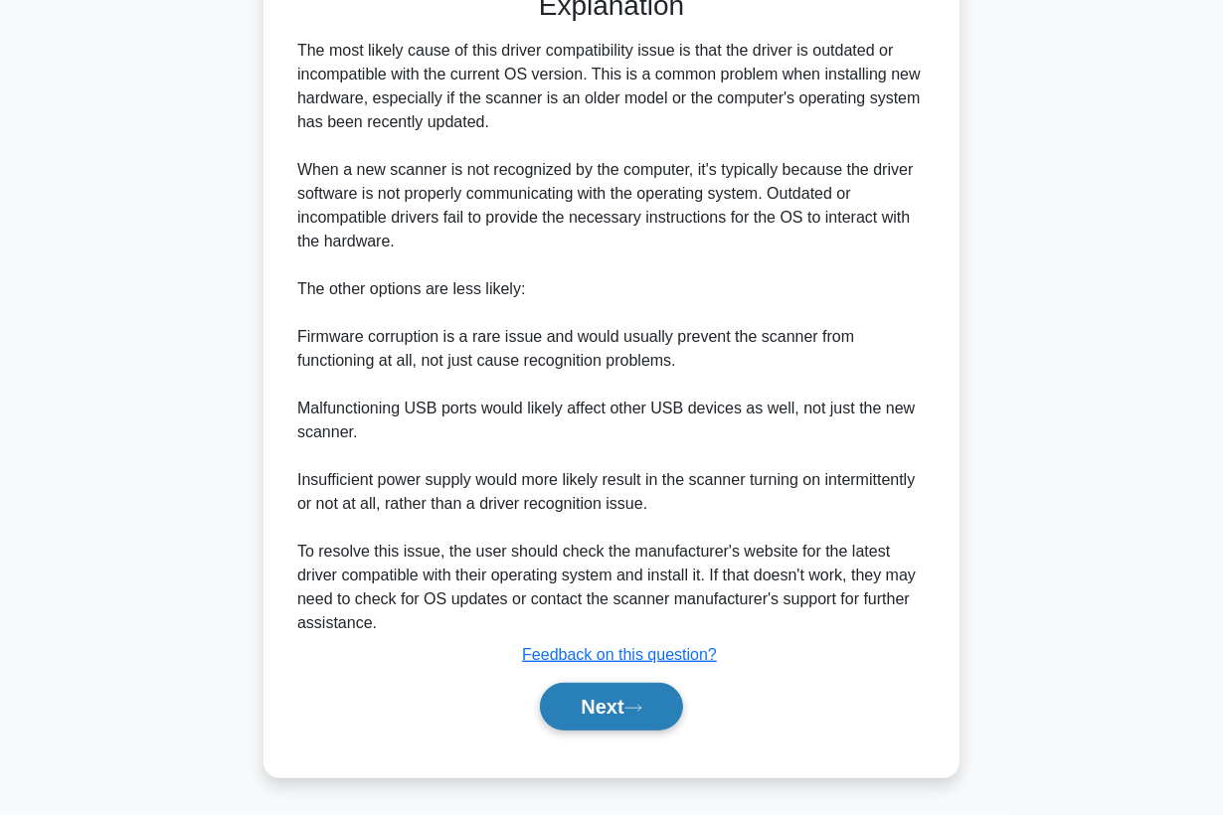
click at [596, 710] on button "Next" at bounding box center [611, 707] width 142 height 48
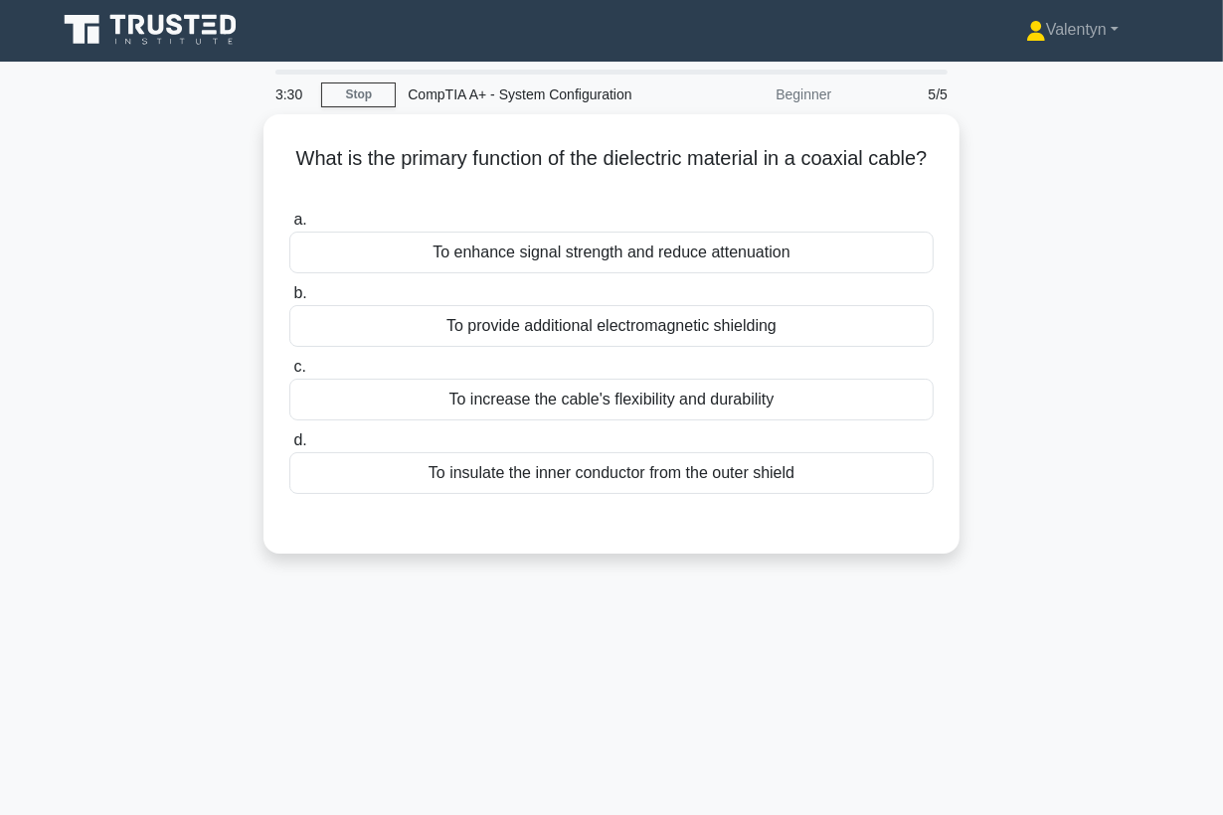
scroll to position [0, 0]
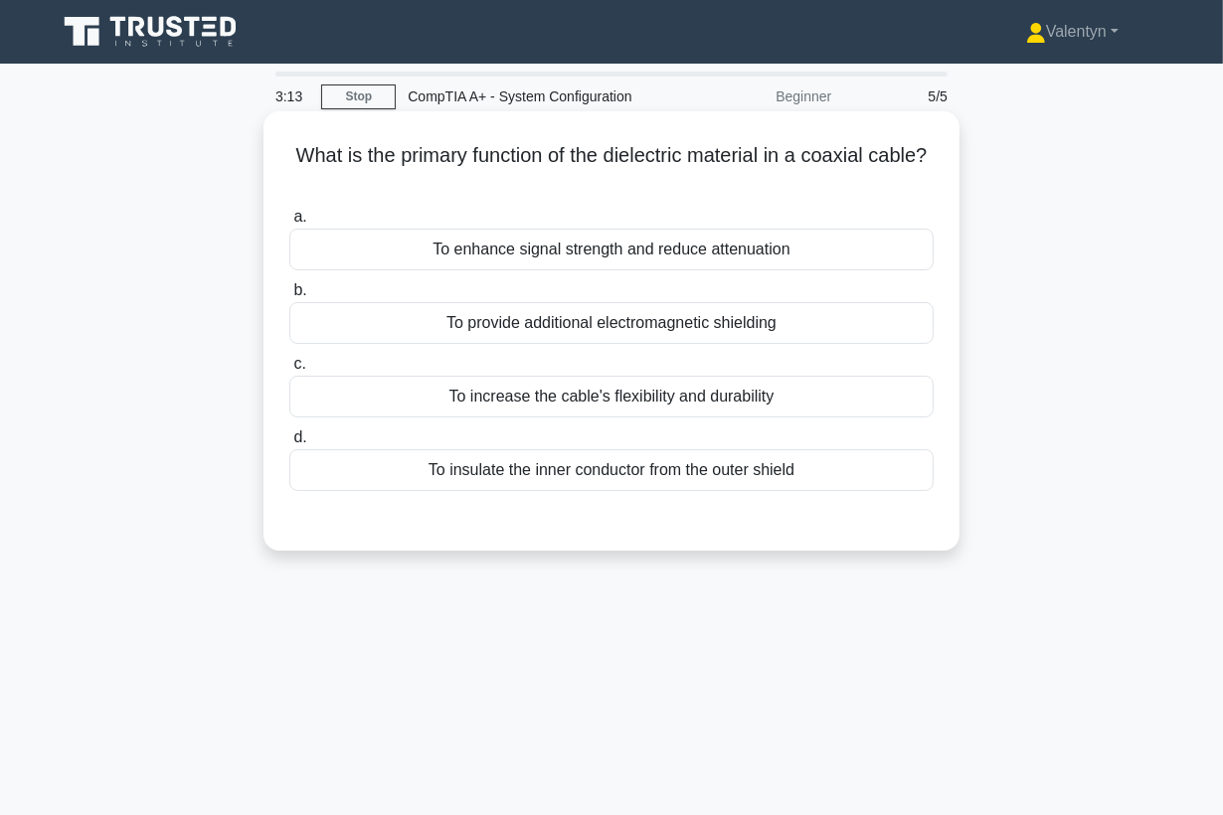
click at [607, 476] on div "To insulate the inner conductor from the outer shield" at bounding box center [611, 470] width 644 height 42
click at [289, 444] on input "d. To insulate the inner conductor from the outer shield" at bounding box center [289, 437] width 0 height 13
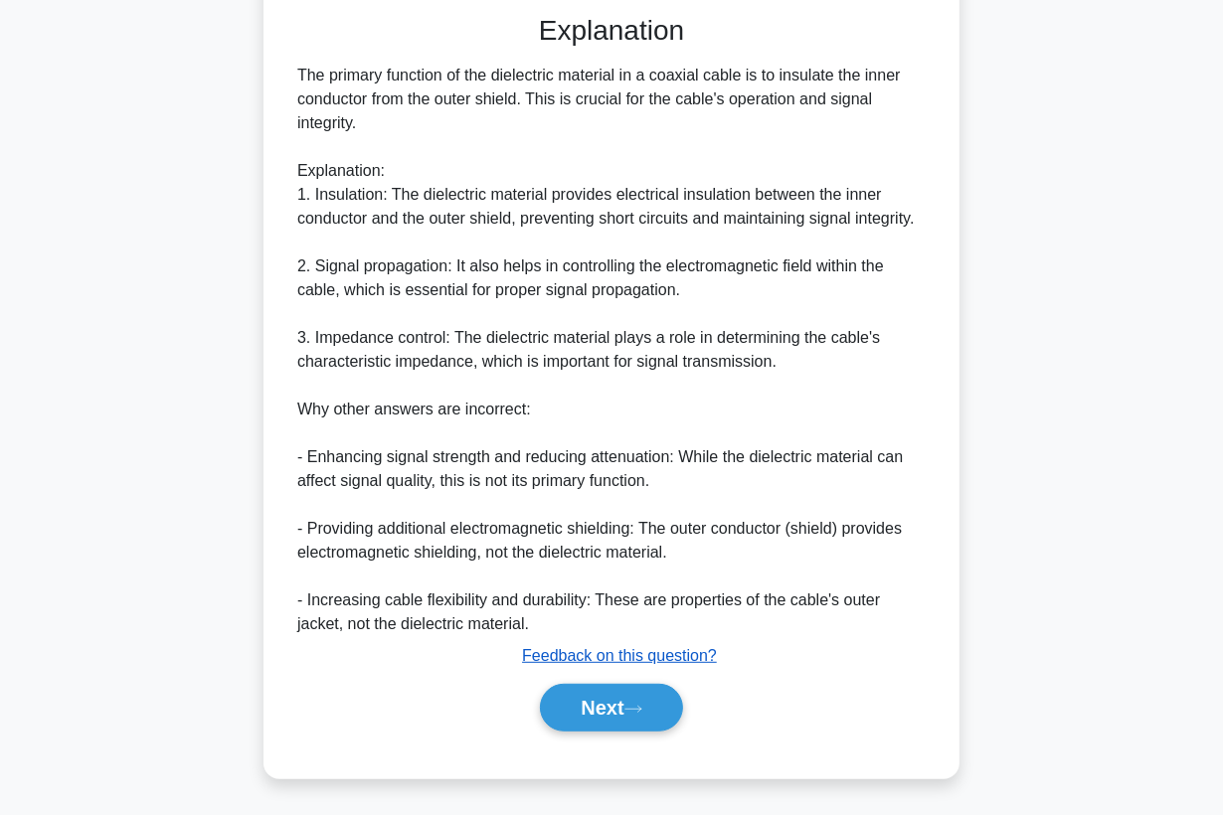
scroll to position [506, 0]
click at [583, 691] on button "Next" at bounding box center [611, 707] width 142 height 48
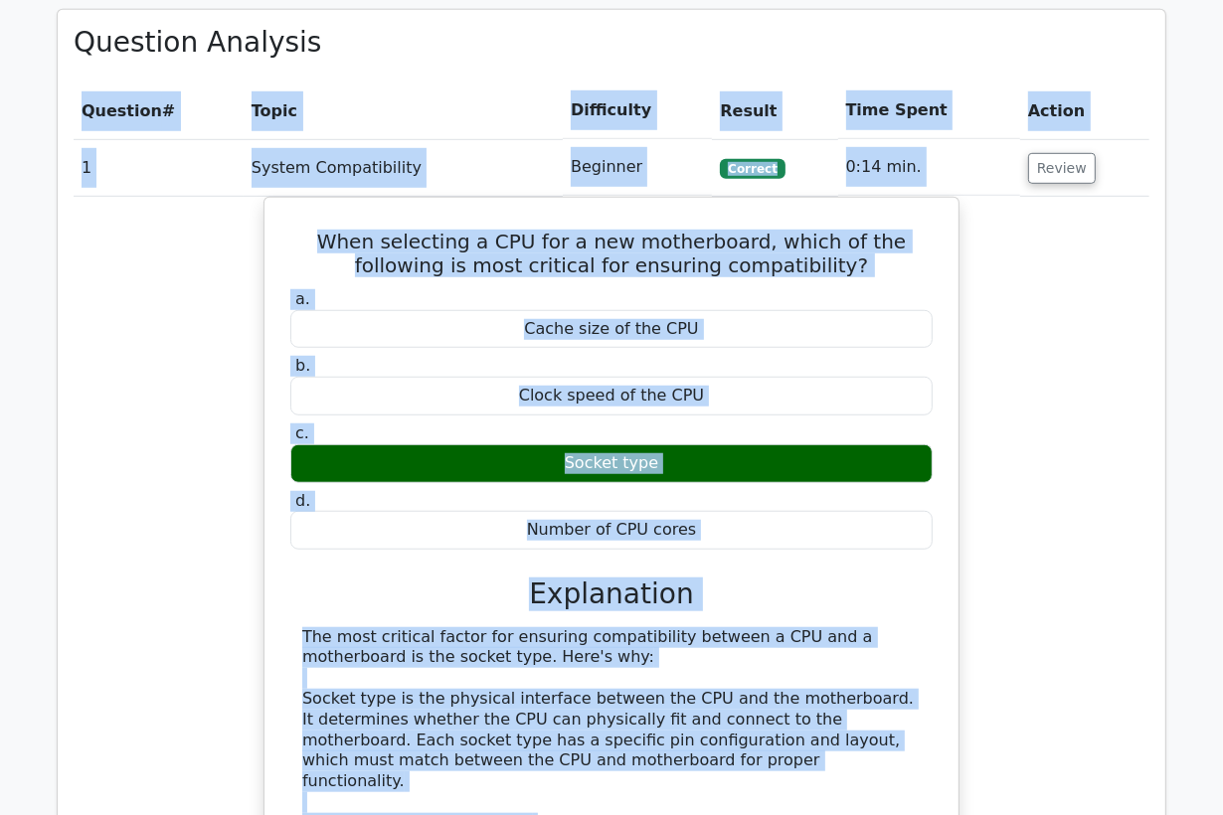
scroll to position [891, 0]
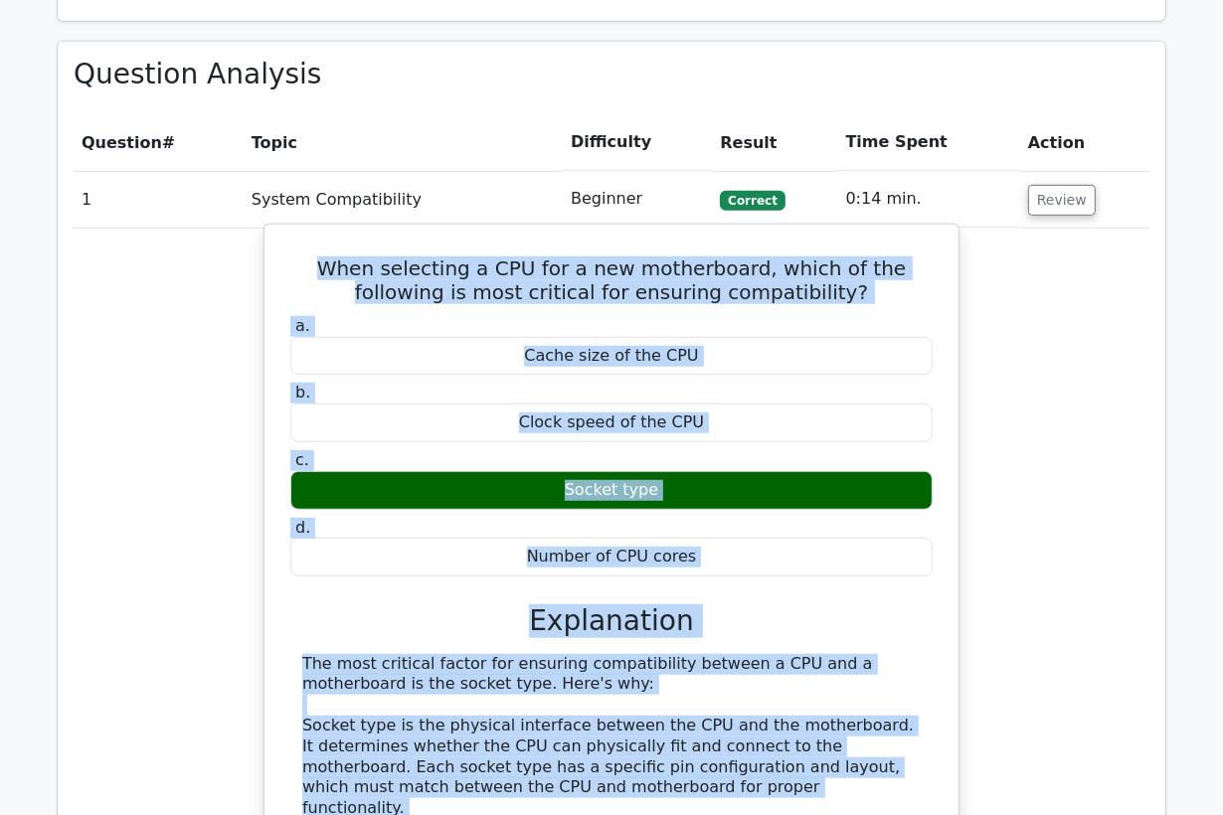
drag, startPoint x: 421, startPoint y: 553, endPoint x: 289, endPoint y: 261, distance: 319.5
click at [289, 261] on div "When selecting a CPU for a new motherboard, which of the following is most crit…" at bounding box center [611, 759] width 678 height 1053
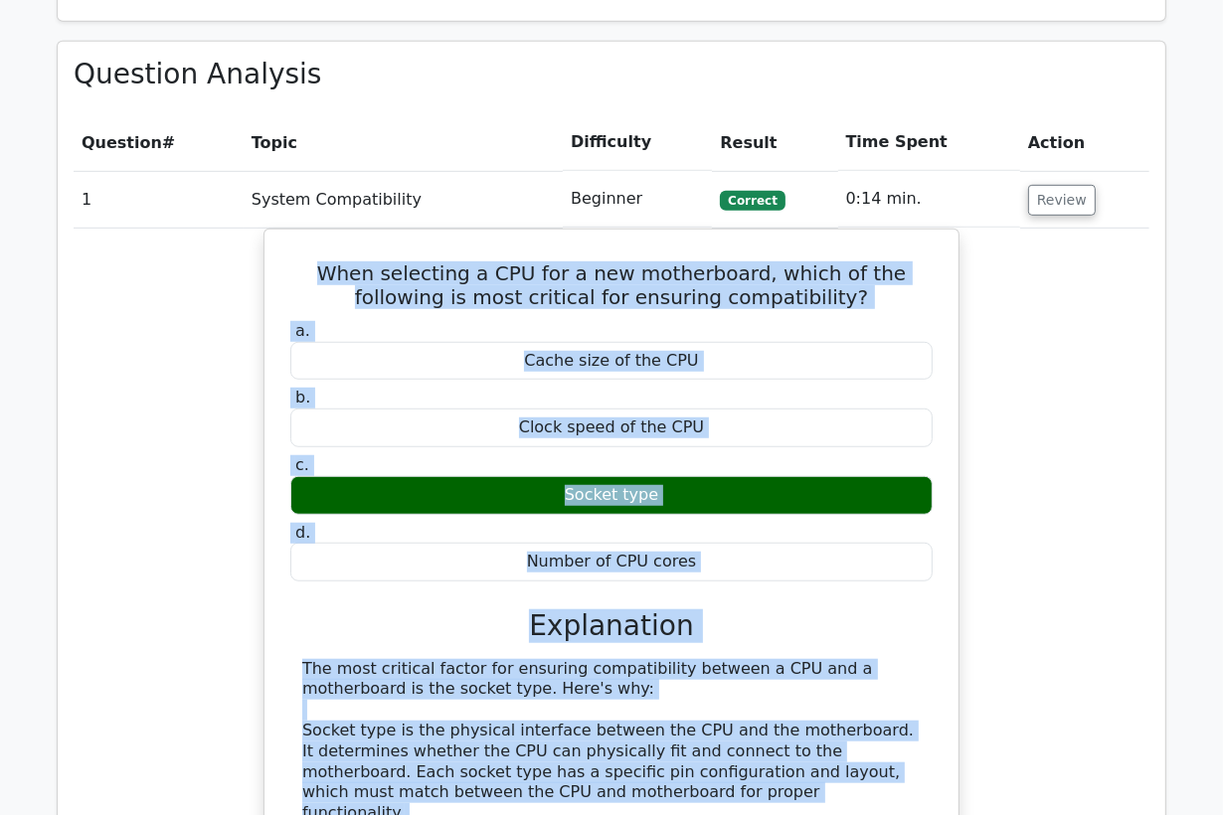
copy div "When selecting a CPU for a new motherboard, which of the following is most crit…"
click at [226, 558] on div "When selecting a CPU for a new motherboard, which of the following is most crit…" at bounding box center [612, 776] width 1076 height 1095
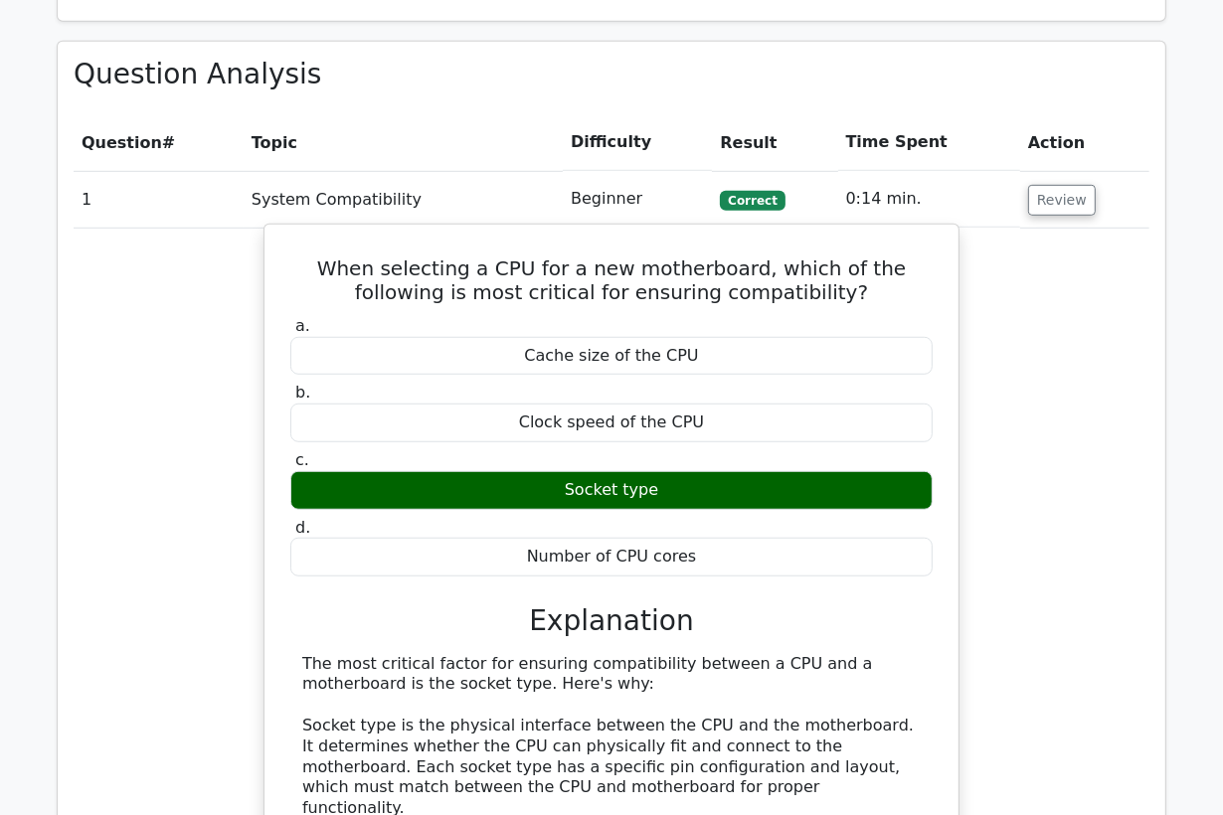
drag, startPoint x: 666, startPoint y: 486, endPoint x: 571, endPoint y: 487, distance: 95.4
click at [571, 487] on div "Socket type" at bounding box center [611, 490] width 642 height 39
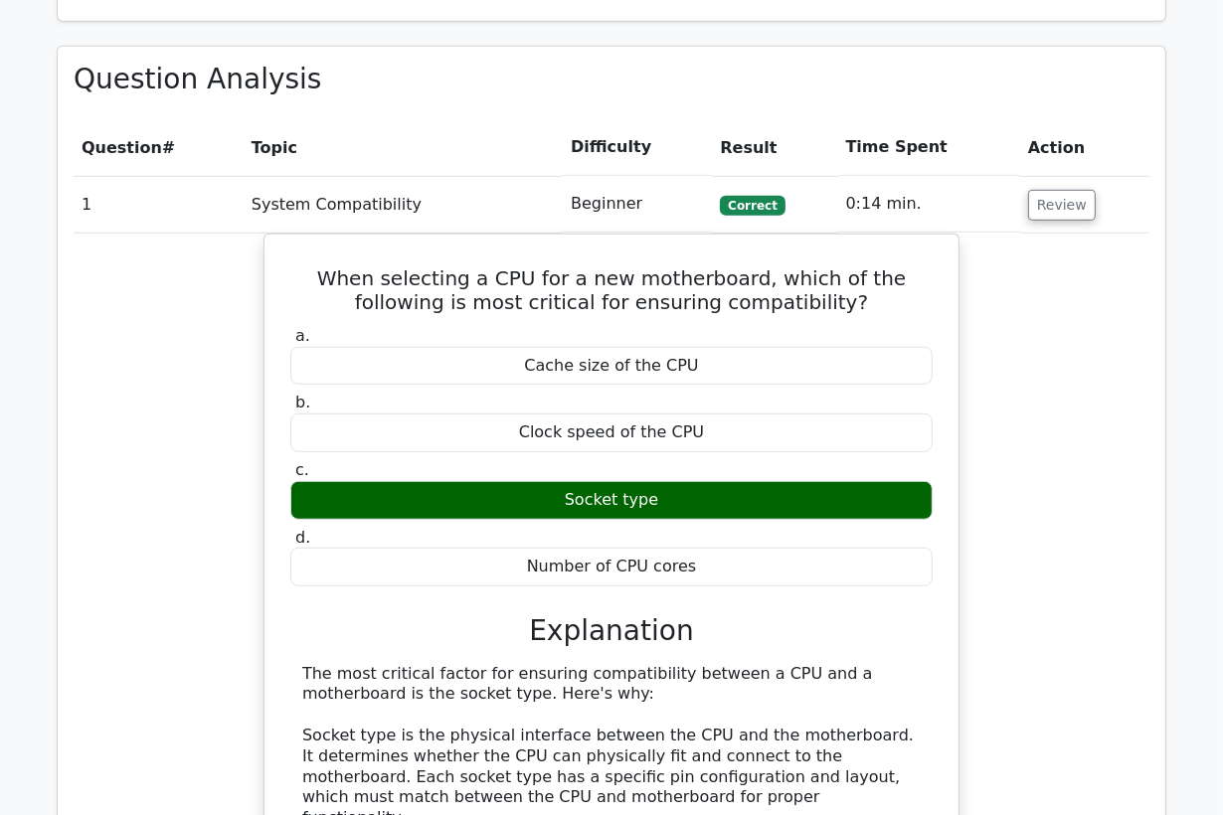
click at [558, 449] on div at bounding box center [558, 449] width 0 height 0
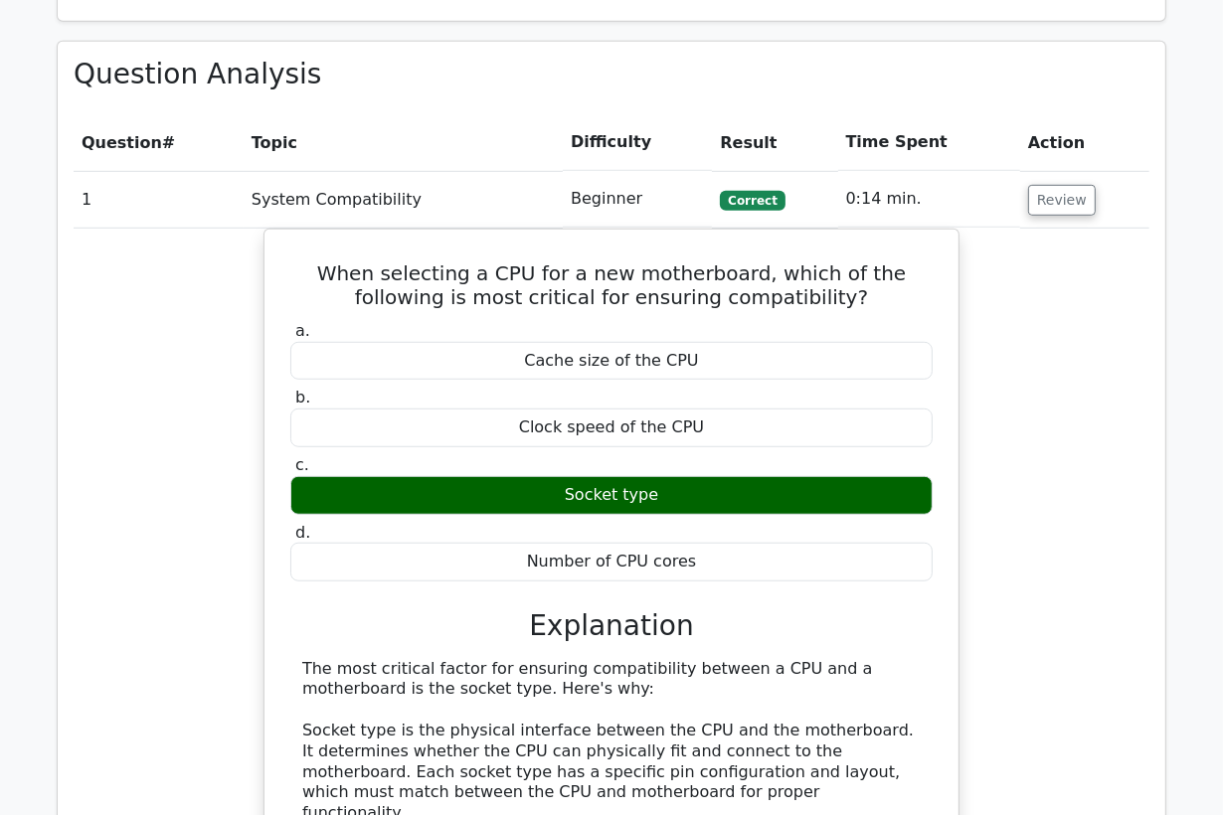
click at [436, 174] on td "System Compatibility" at bounding box center [403, 199] width 319 height 57
click at [1034, 198] on button "Review" at bounding box center [1062, 200] width 68 height 31
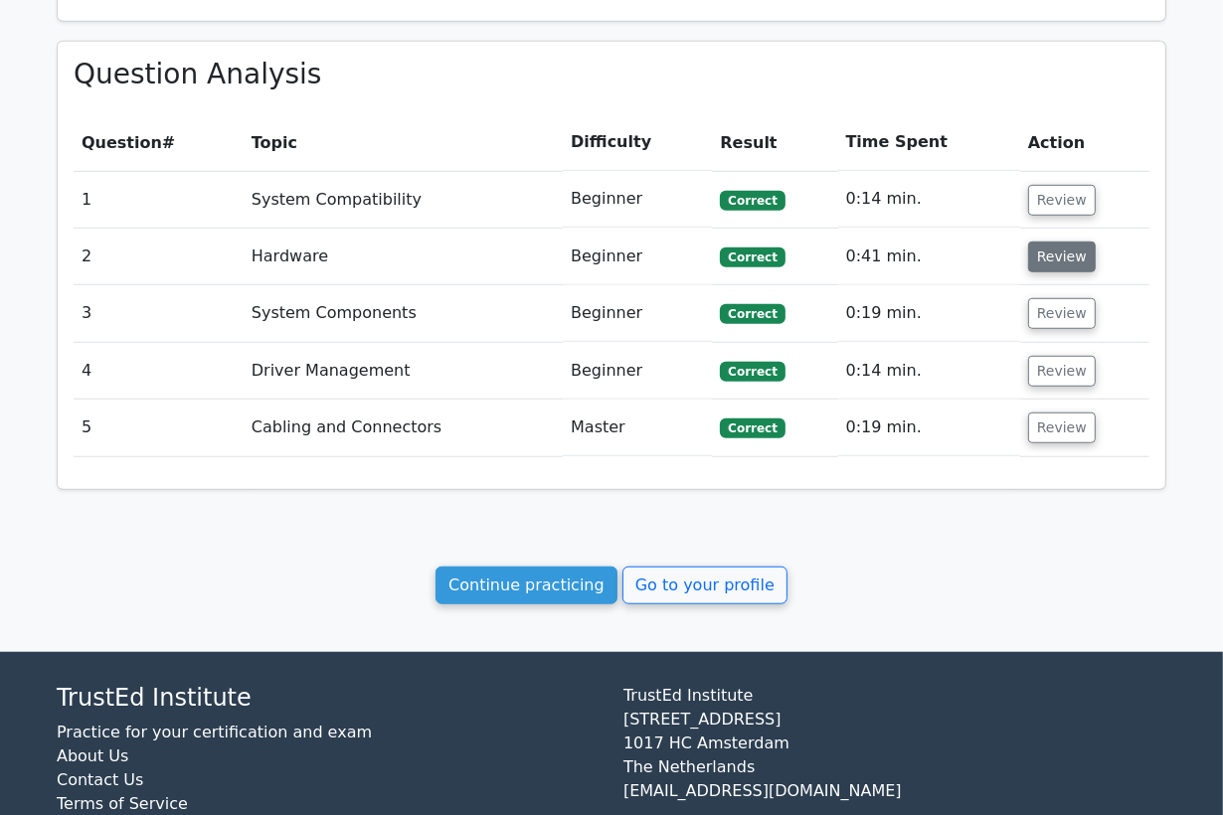
click at [1043, 256] on button "Review" at bounding box center [1062, 257] width 68 height 31
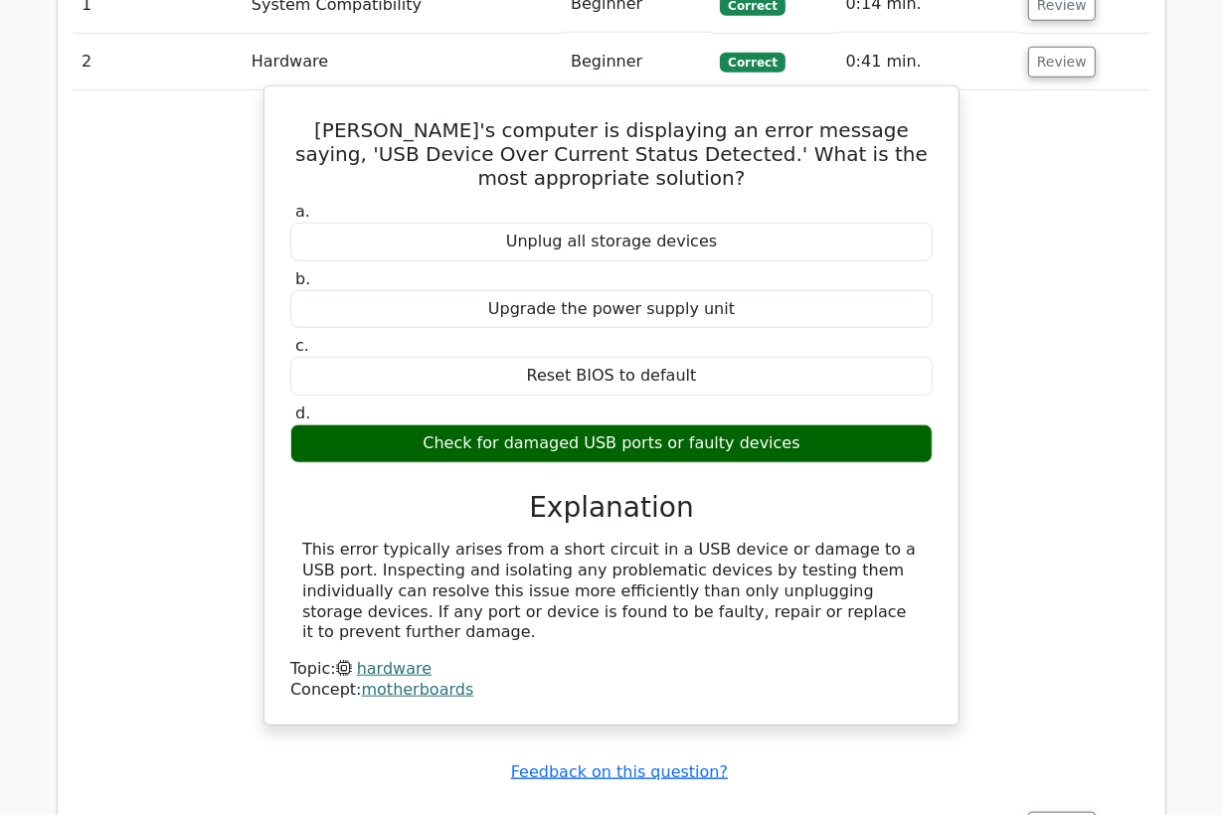
scroll to position [1111, 0]
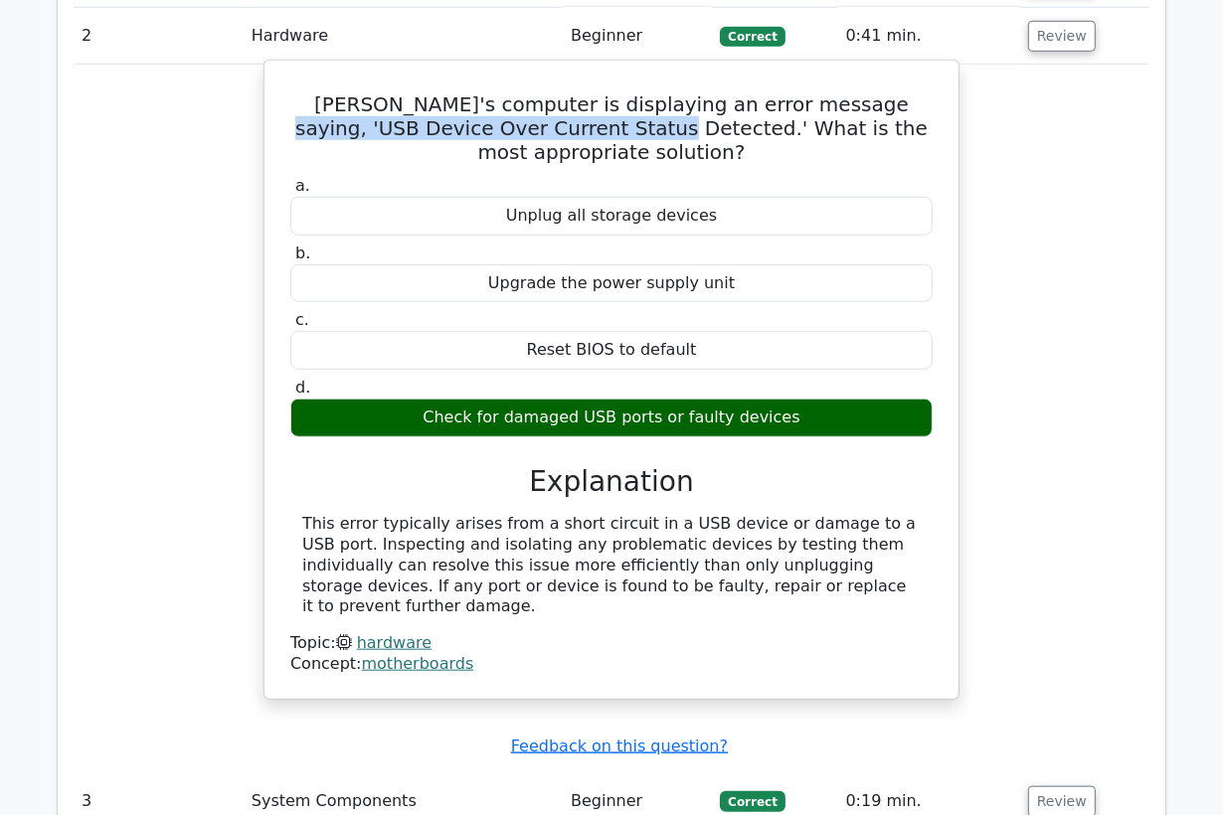
drag, startPoint x: 534, startPoint y: 130, endPoint x: 786, endPoint y: 105, distance: 253.7
click at [786, 105] on h5 "[PERSON_NAME]'s computer is displaying an error message saying, 'USB Device Ove…" at bounding box center [611, 128] width 646 height 72
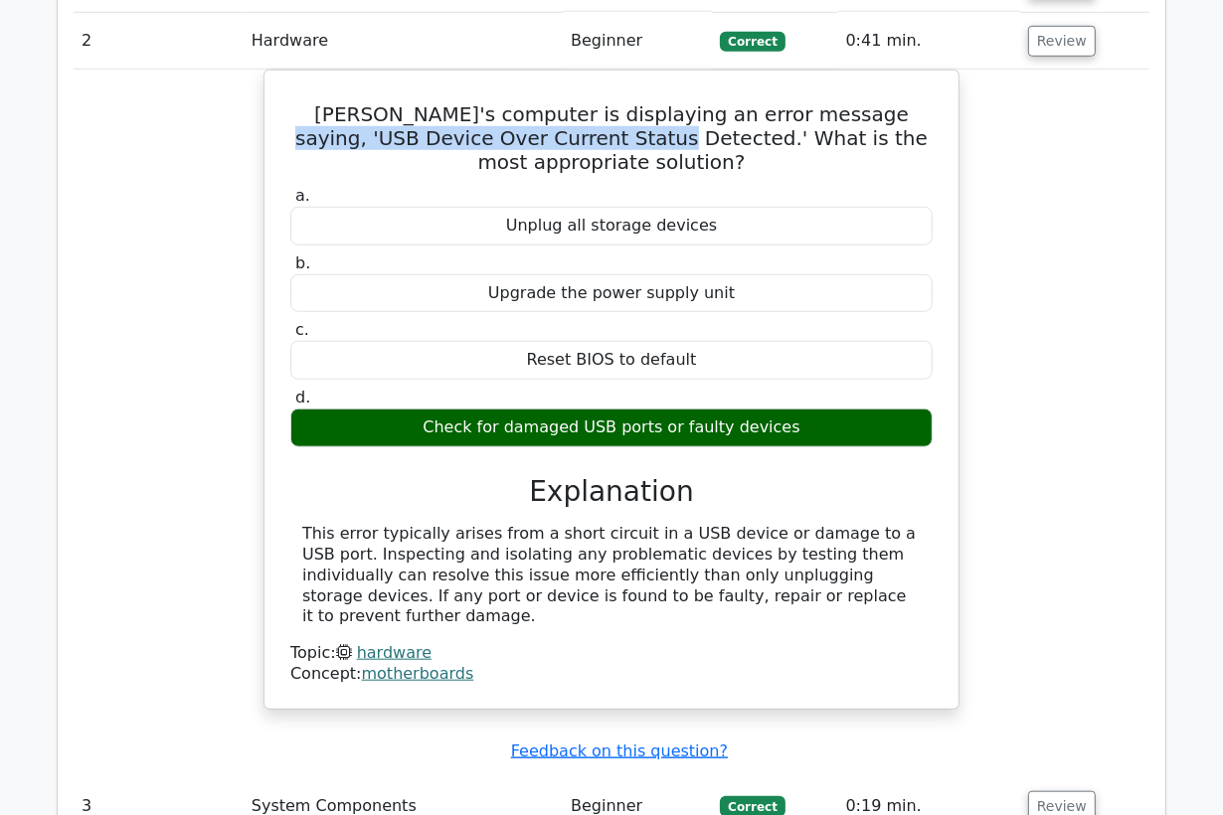
click at [773, 62] on div at bounding box center [773, 62] width 0 height 0
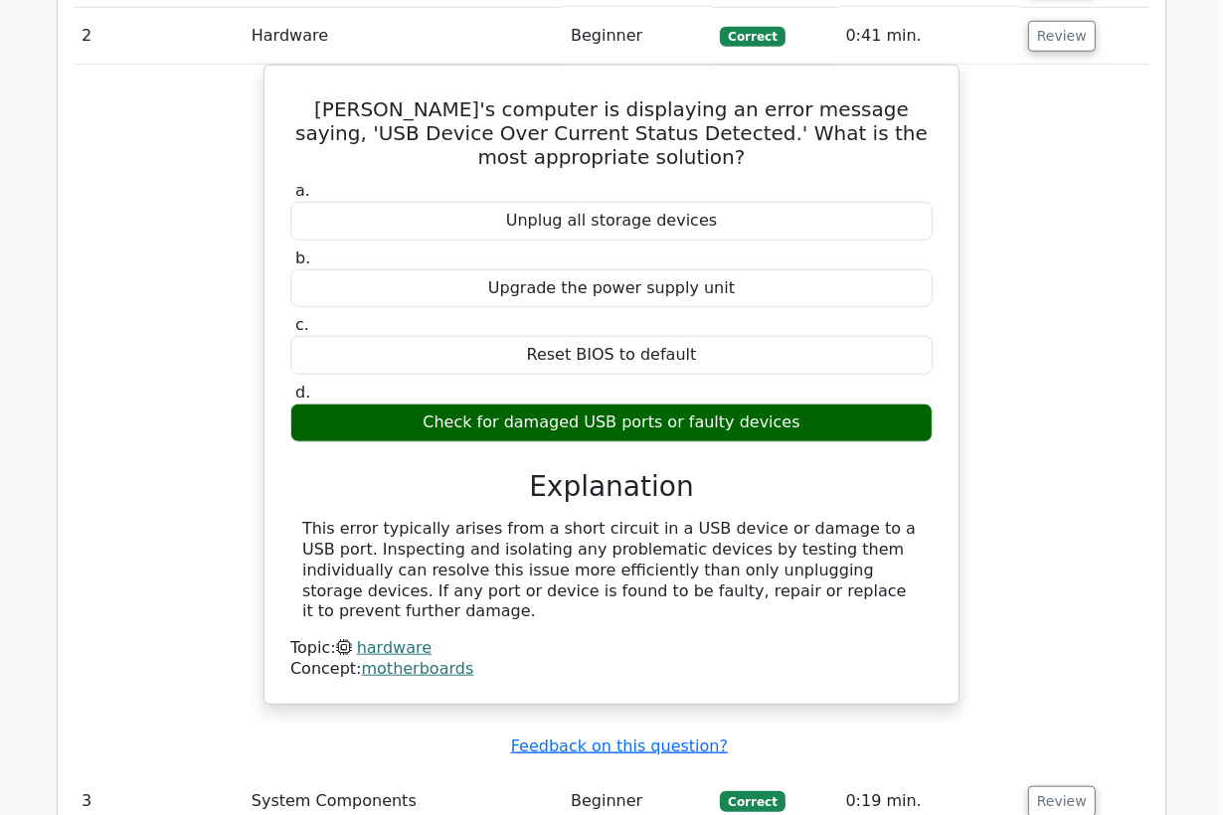
click at [1019, 201] on div "Jeff's computer is displaying an error message saying, 'USB Device Over Current…" at bounding box center [612, 397] width 1076 height 664
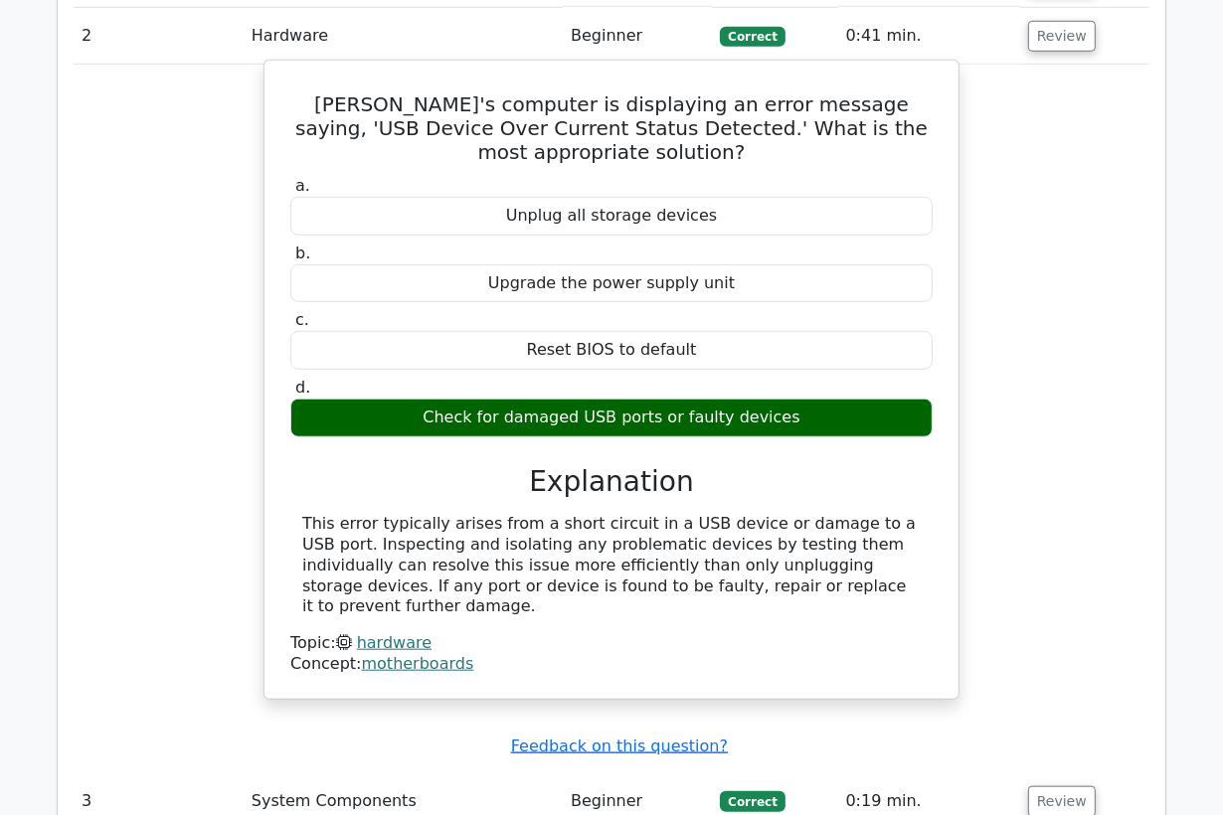
drag, startPoint x: 835, startPoint y: 563, endPoint x: 281, endPoint y: 105, distance: 718.1
click at [281, 105] on div "Jeff's computer is displaying an error message saying, 'USB Device Over Current…" at bounding box center [611, 380] width 678 height 622
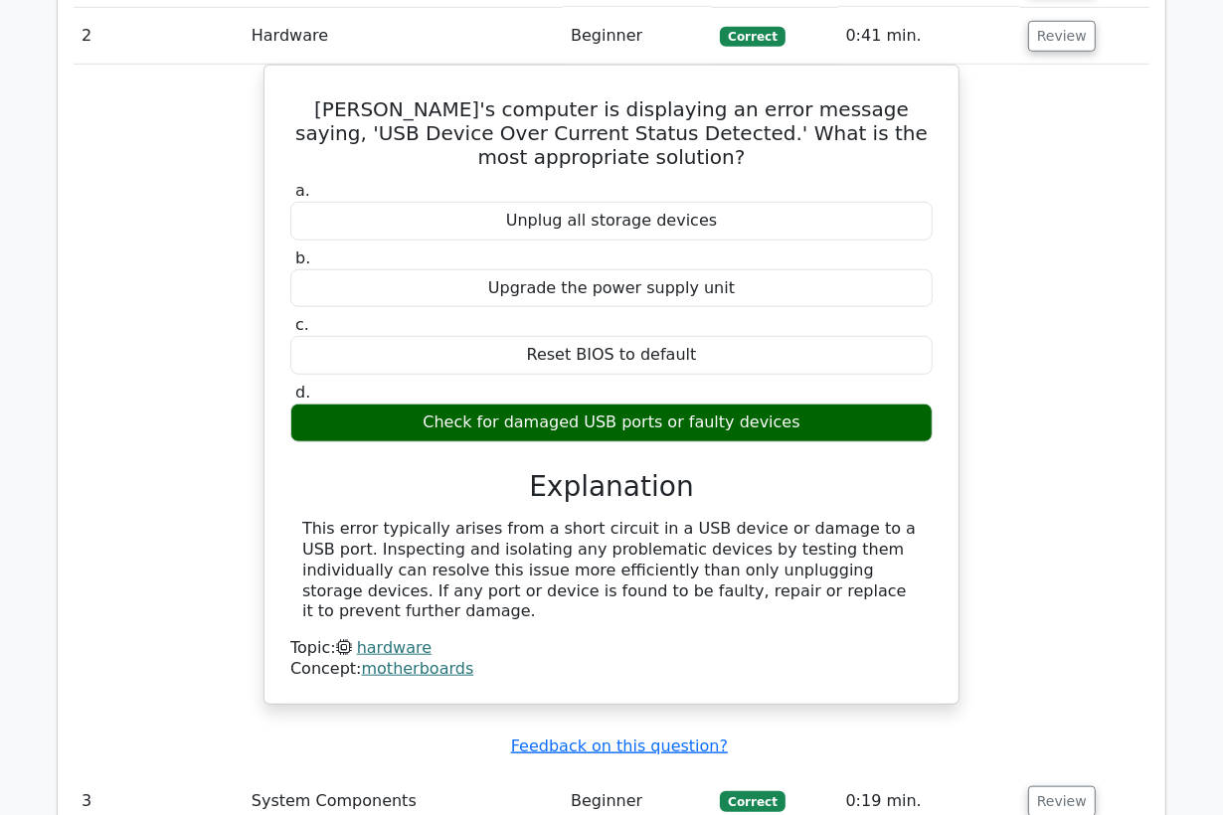
copy div "Jeff's computer is displaying an error message saying, 'USB Device Over Current…"
click at [201, 119] on div "Jeff's computer is displaying an error message saying, 'USB Device Over Current…" at bounding box center [612, 397] width 1076 height 664
click at [1043, 33] on button "Review" at bounding box center [1062, 36] width 68 height 31
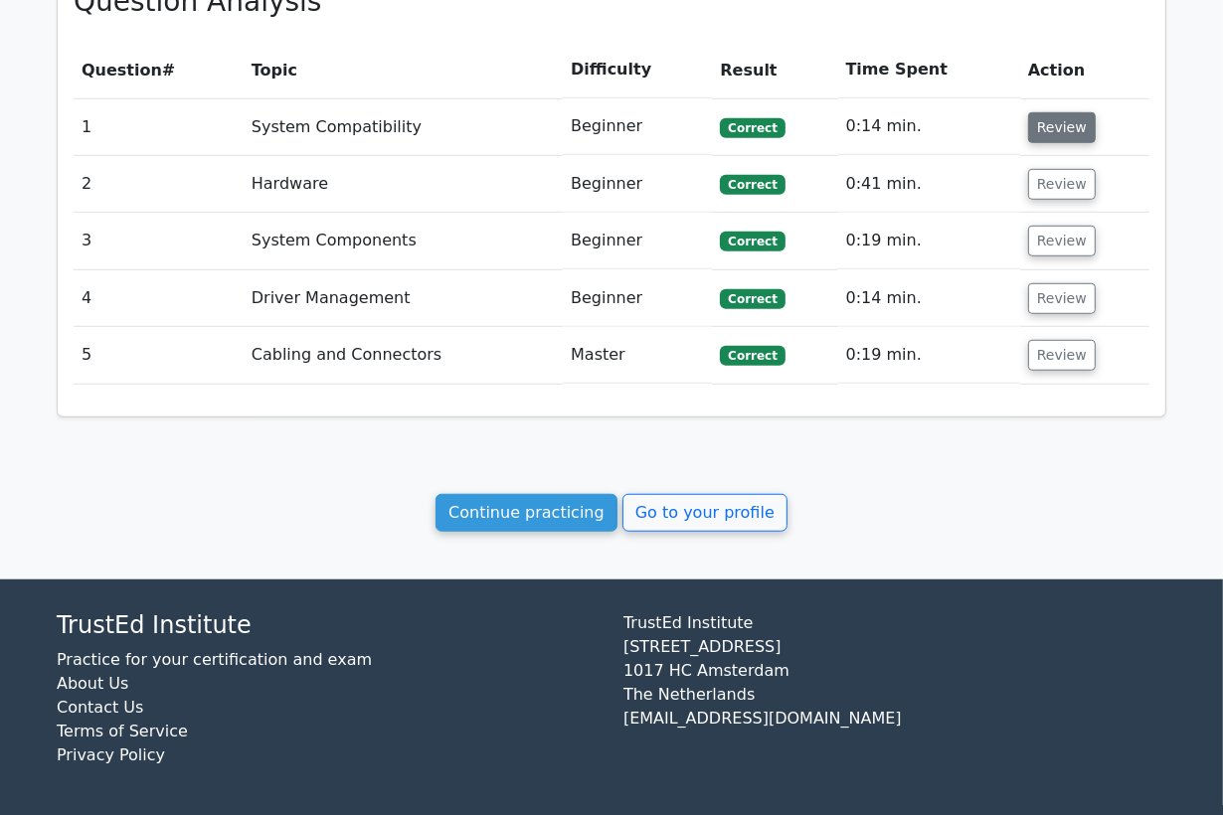
scroll to position [961, 0]
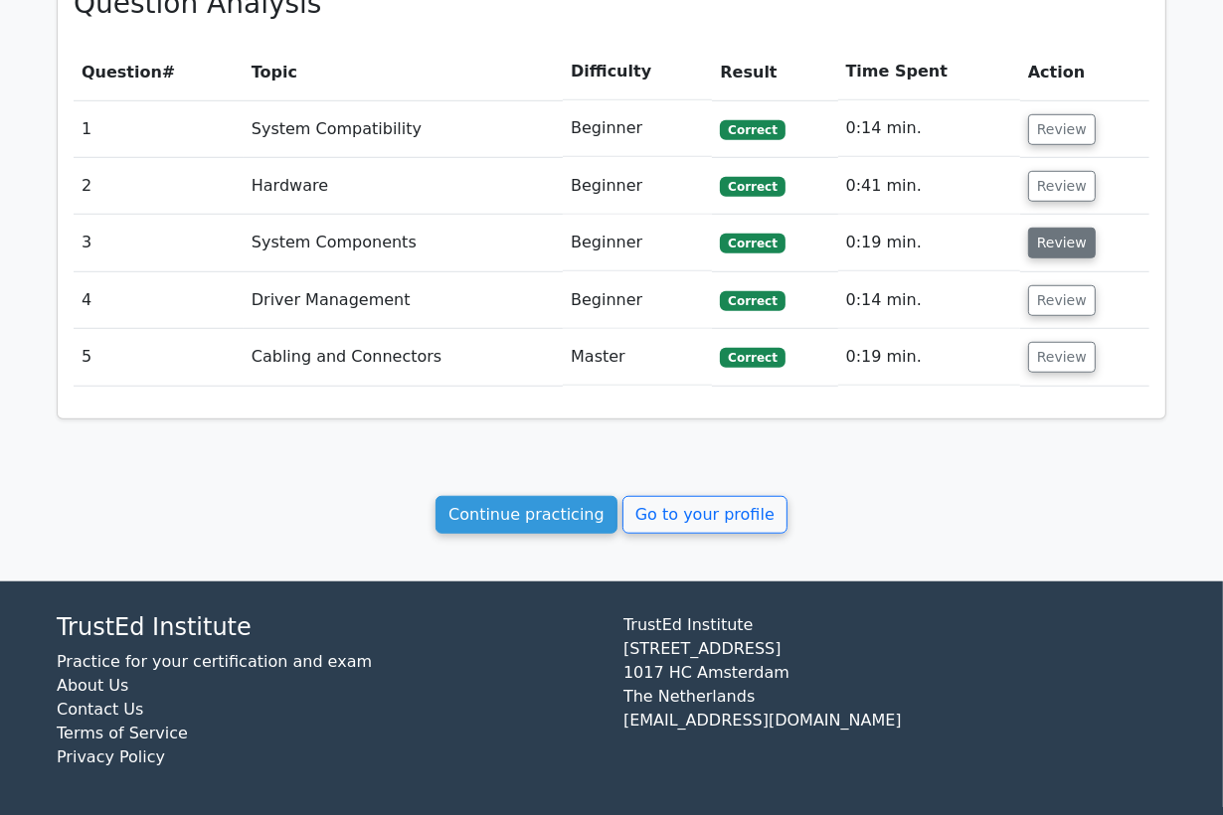
click at [1057, 244] on button "Review" at bounding box center [1062, 243] width 68 height 31
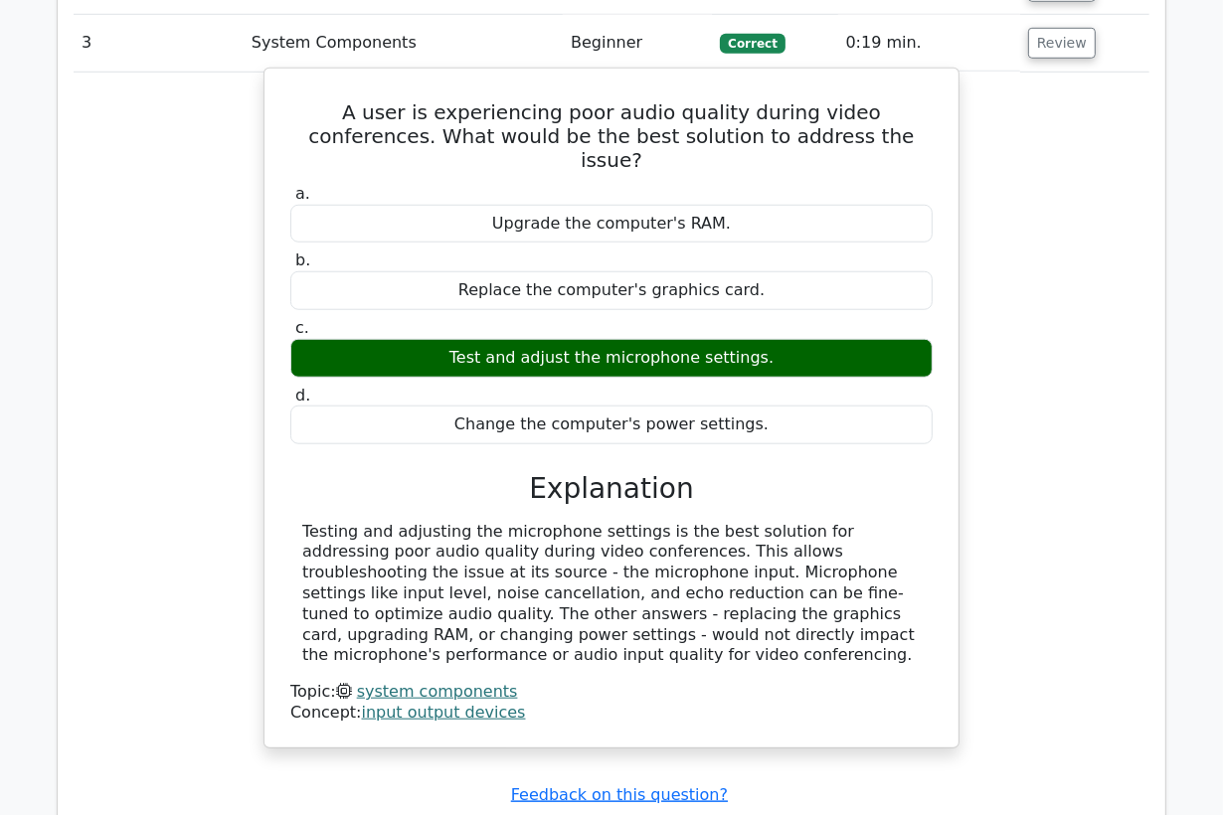
scroll to position [1182, 0]
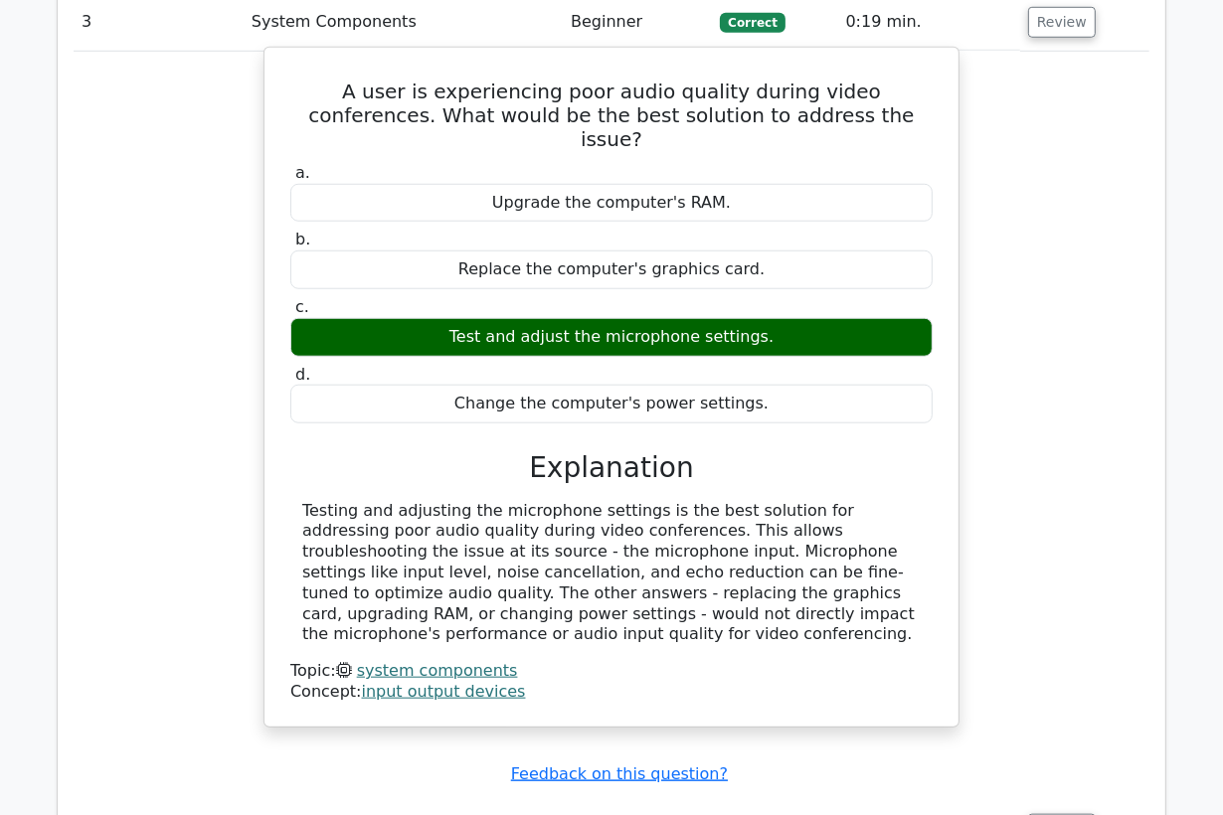
drag, startPoint x: 406, startPoint y: 612, endPoint x: 288, endPoint y: 90, distance: 534.9
click at [288, 90] on div "A user is experiencing poor audio quality during video conferences. What would …" at bounding box center [611, 387] width 678 height 663
copy div "A user is experiencing poor audio quality during video conferences. What would …"
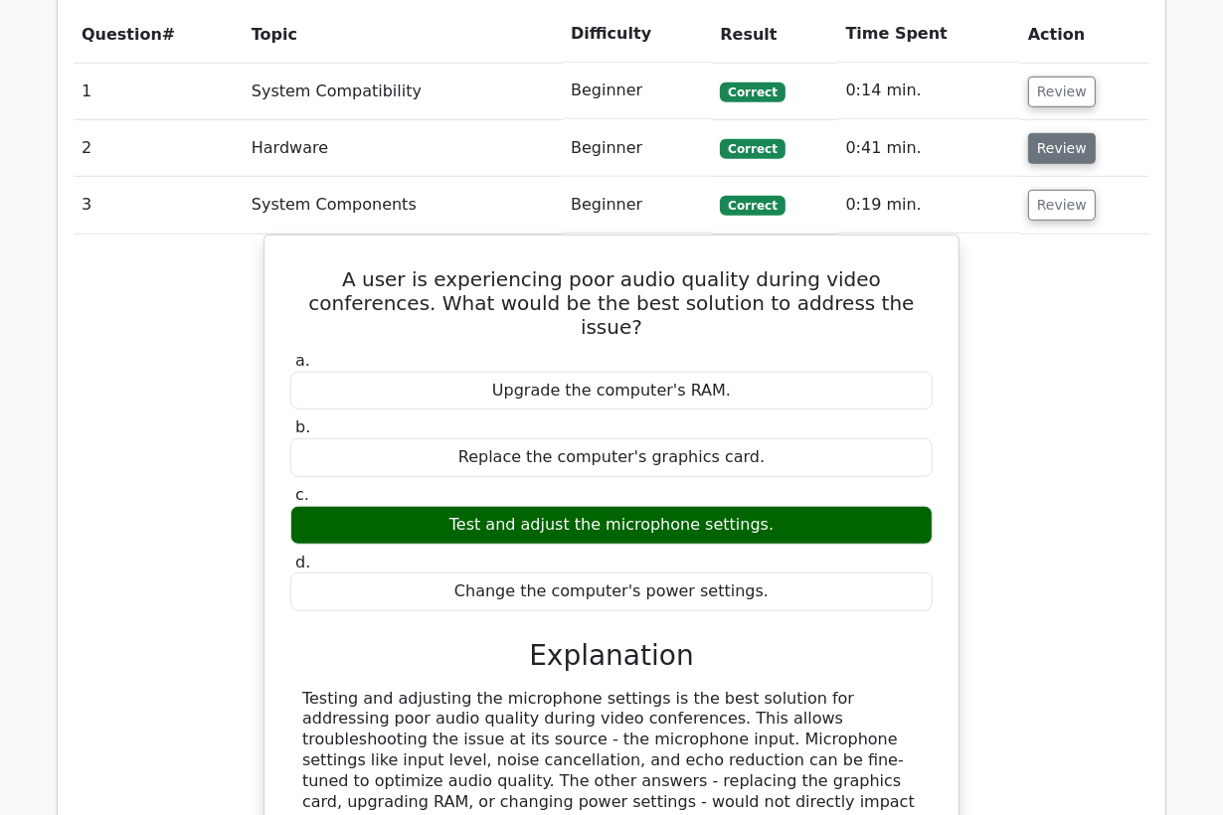
scroll to position [961, 0]
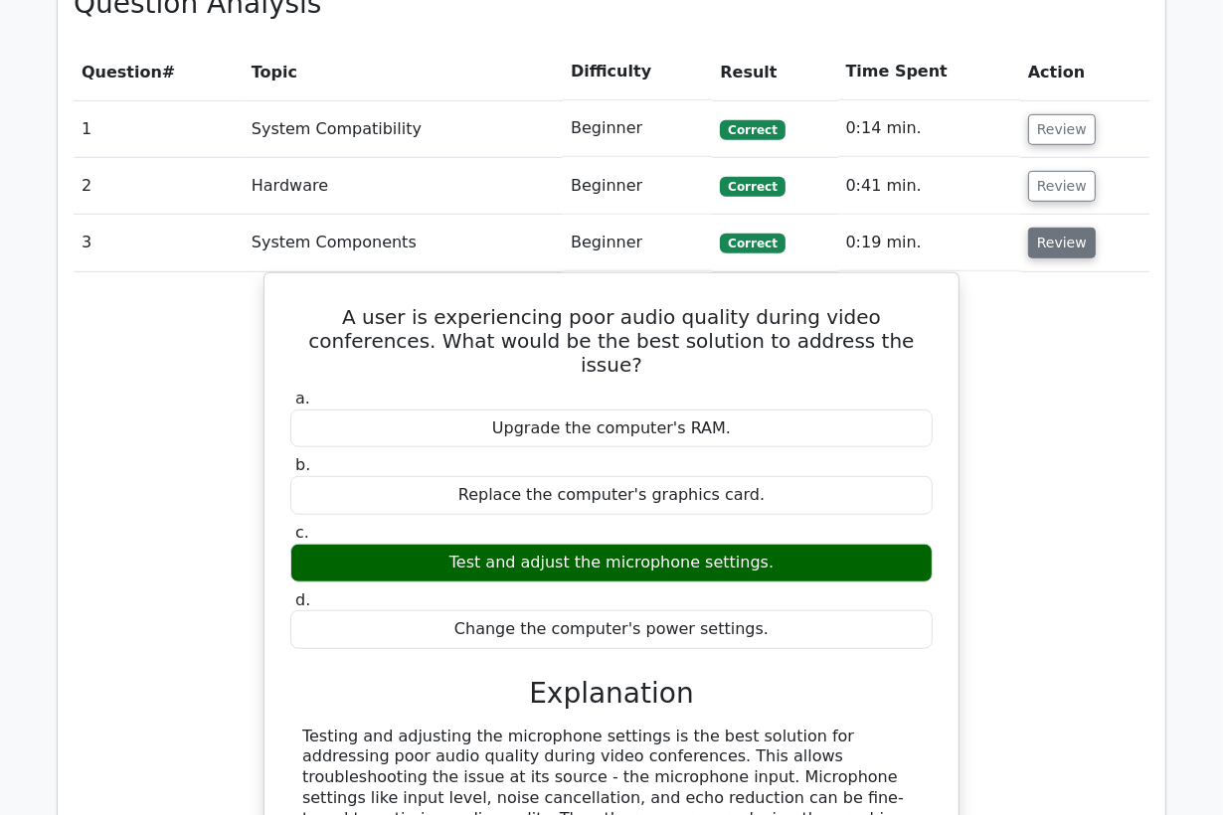
click at [1060, 240] on button "Review" at bounding box center [1062, 243] width 68 height 31
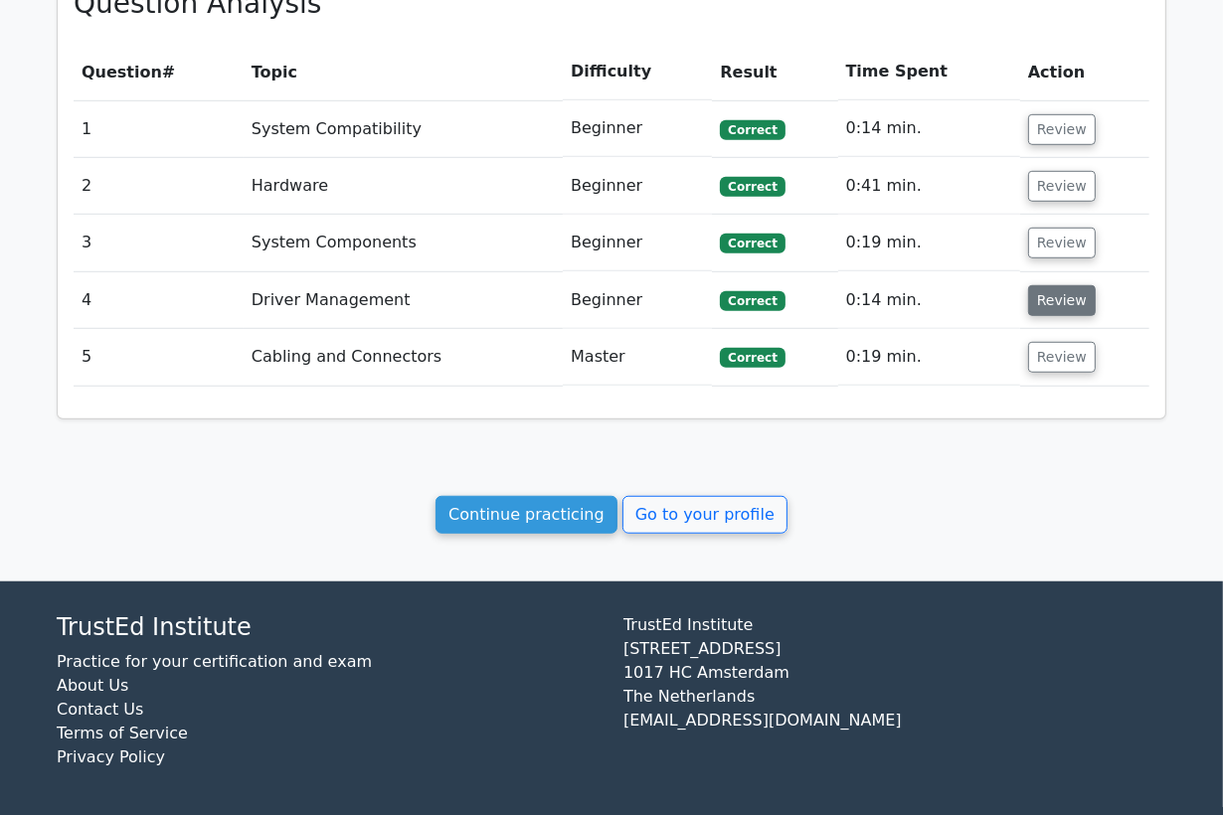
click at [1066, 308] on button "Review" at bounding box center [1062, 300] width 68 height 31
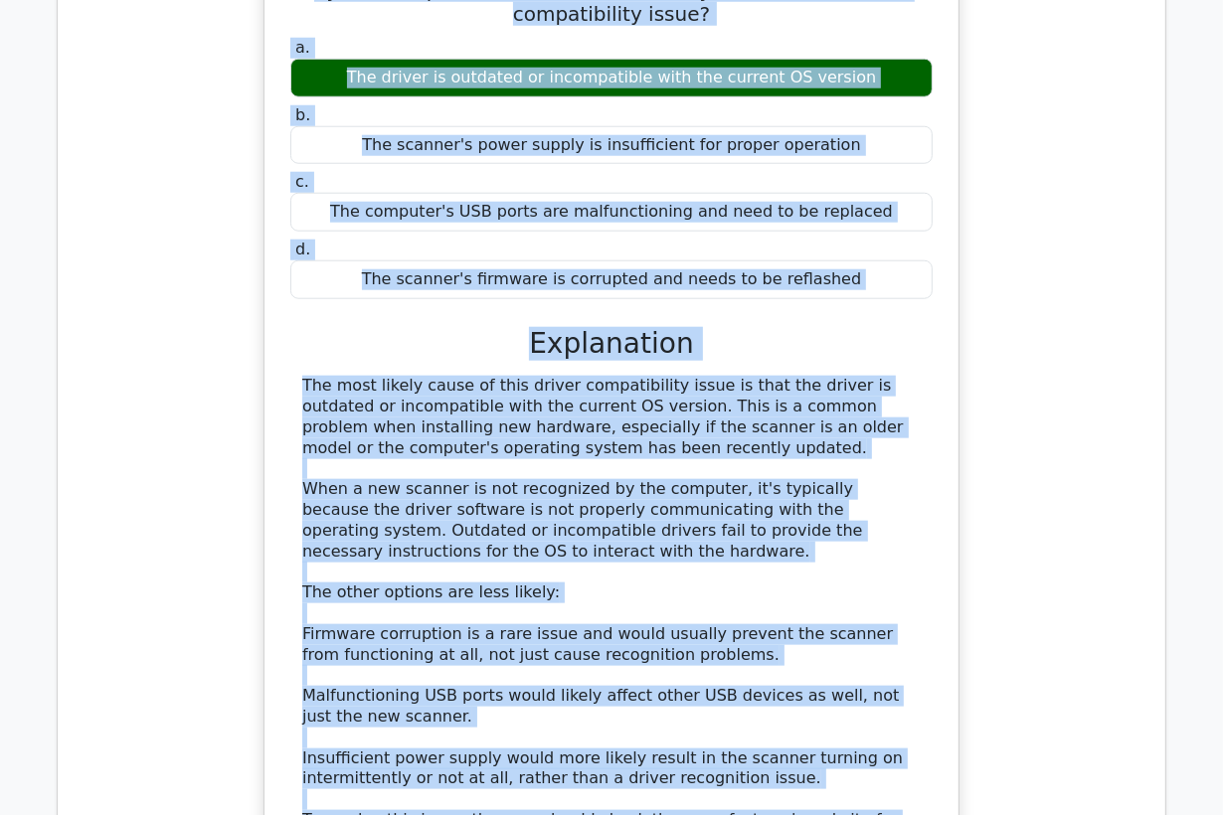
scroll to position [1320, 0]
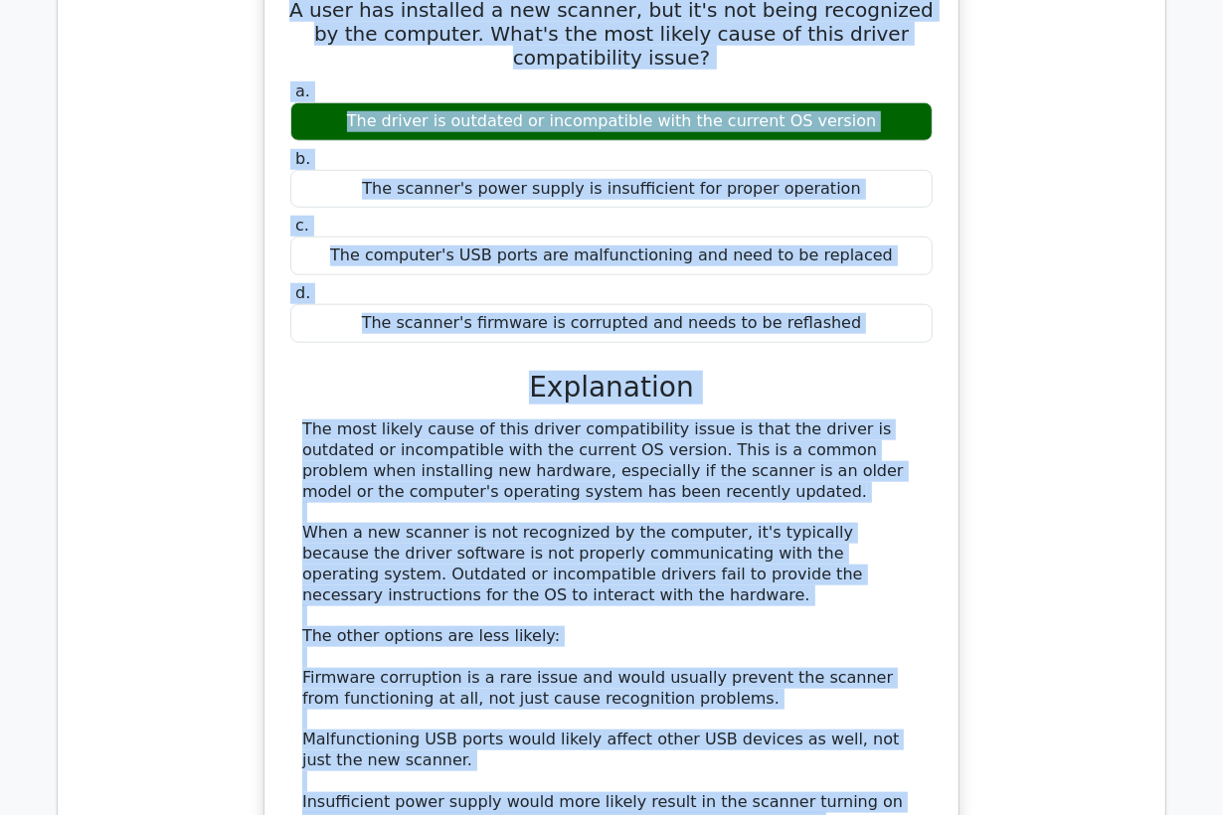
drag, startPoint x: 431, startPoint y: 615, endPoint x: 277, endPoint y: 4, distance: 630.5
click at [277, 4] on div "A user has installed a new scanner, but it's not being recognized by the comput…" at bounding box center [611, 491] width 678 height 1035
copy div "A user has installed a new scanner, but it's not being recognized by the comput…"
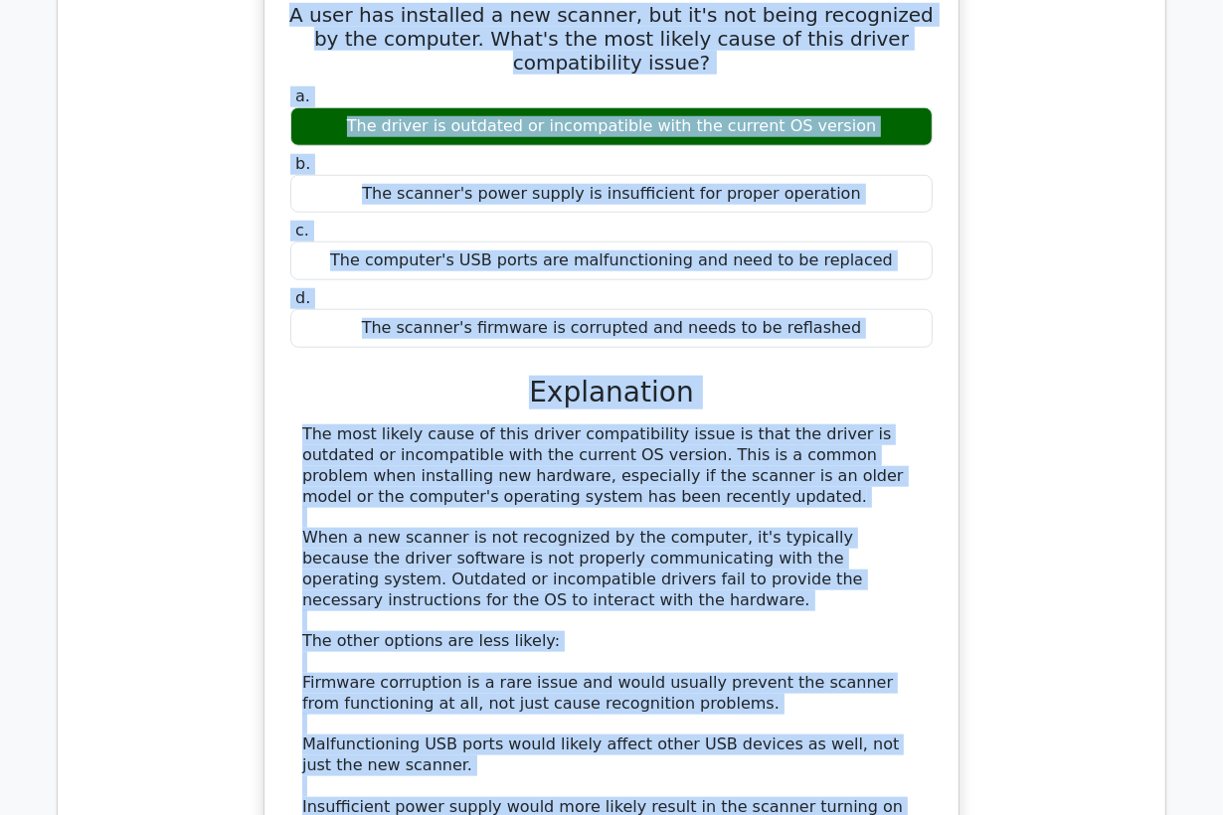
click at [220, 132] on div "A user has installed a new scanner, but it's not being recognized by the comput…" at bounding box center [612, 508] width 1076 height 1077
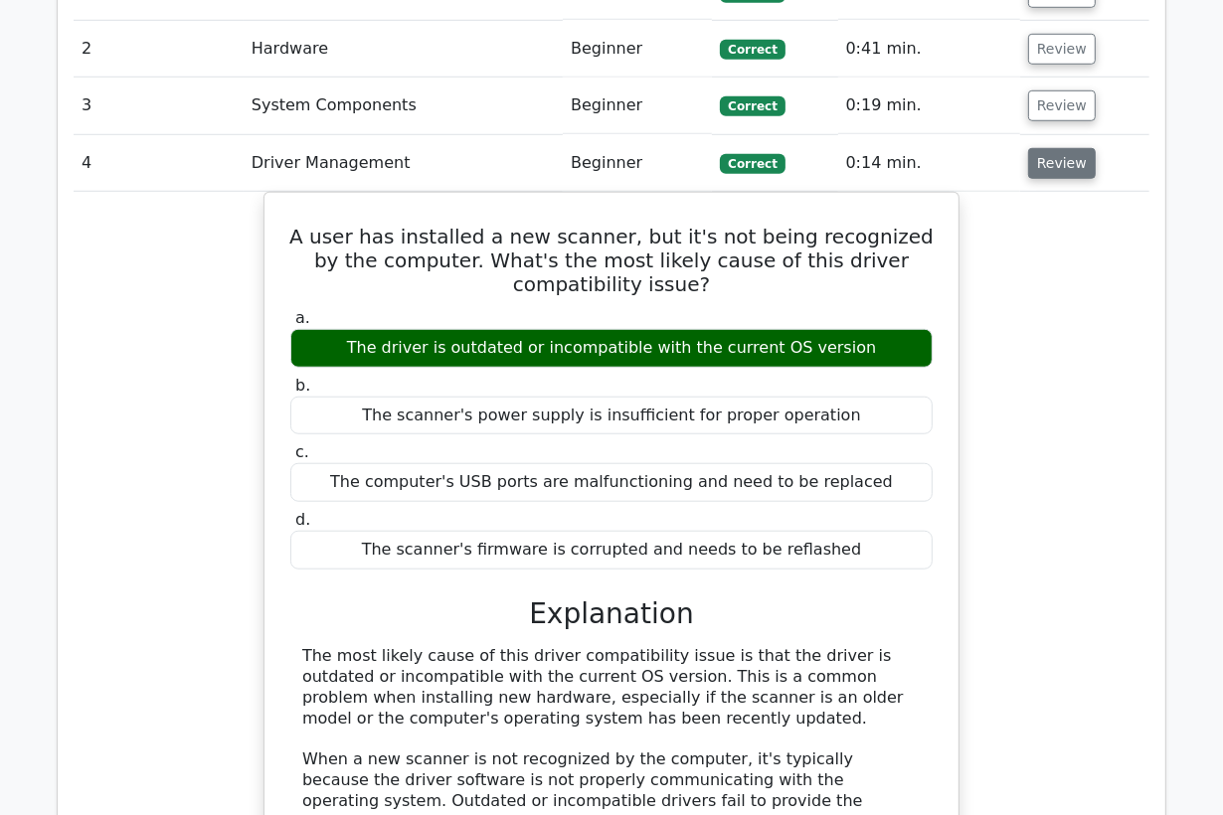
click at [1074, 161] on button "Review" at bounding box center [1062, 163] width 68 height 31
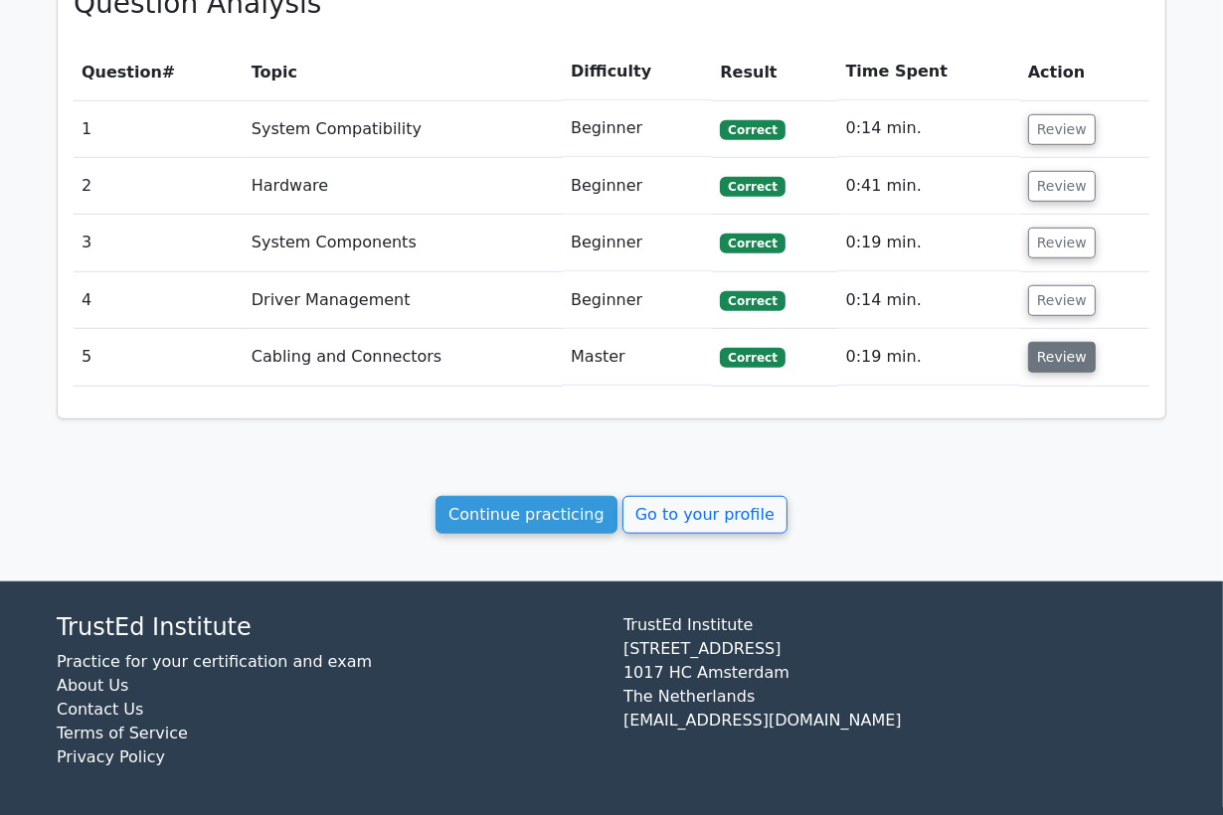
click at [1069, 364] on button "Review" at bounding box center [1062, 357] width 68 height 31
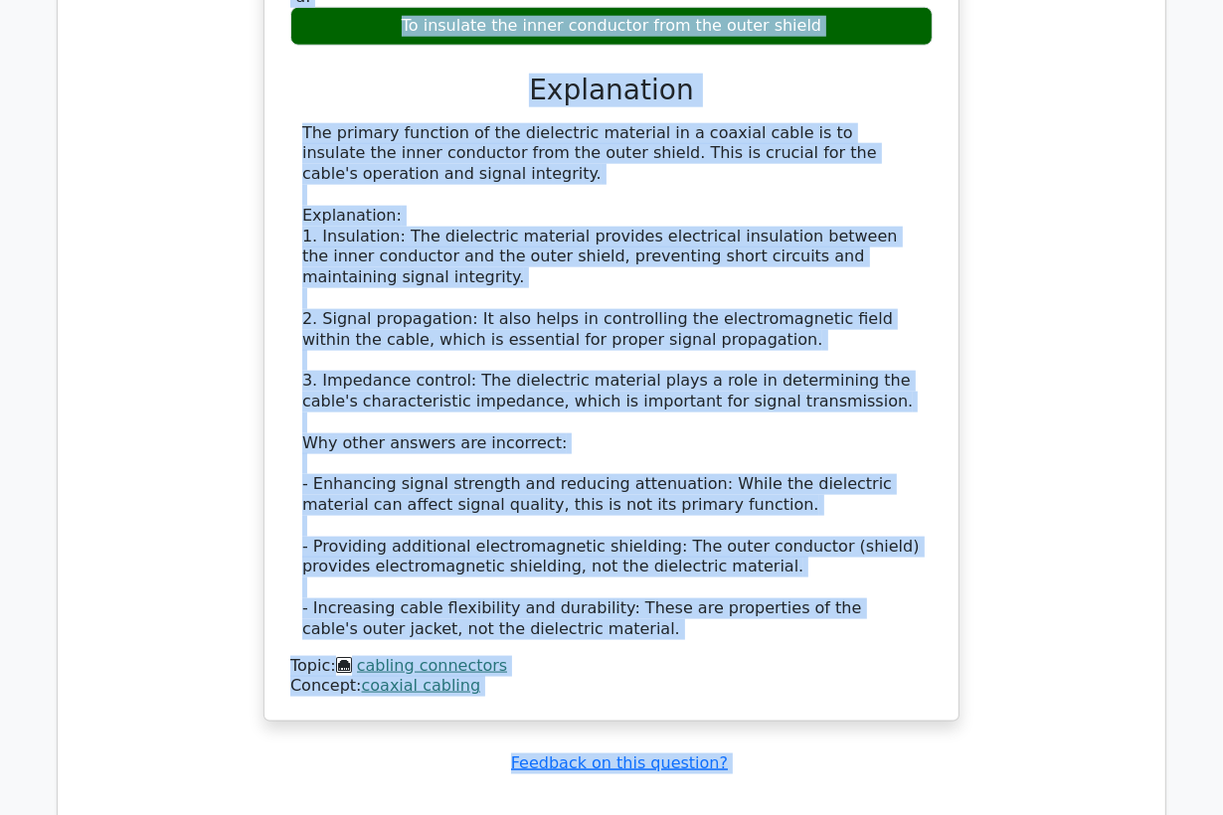
scroll to position [1839, 0]
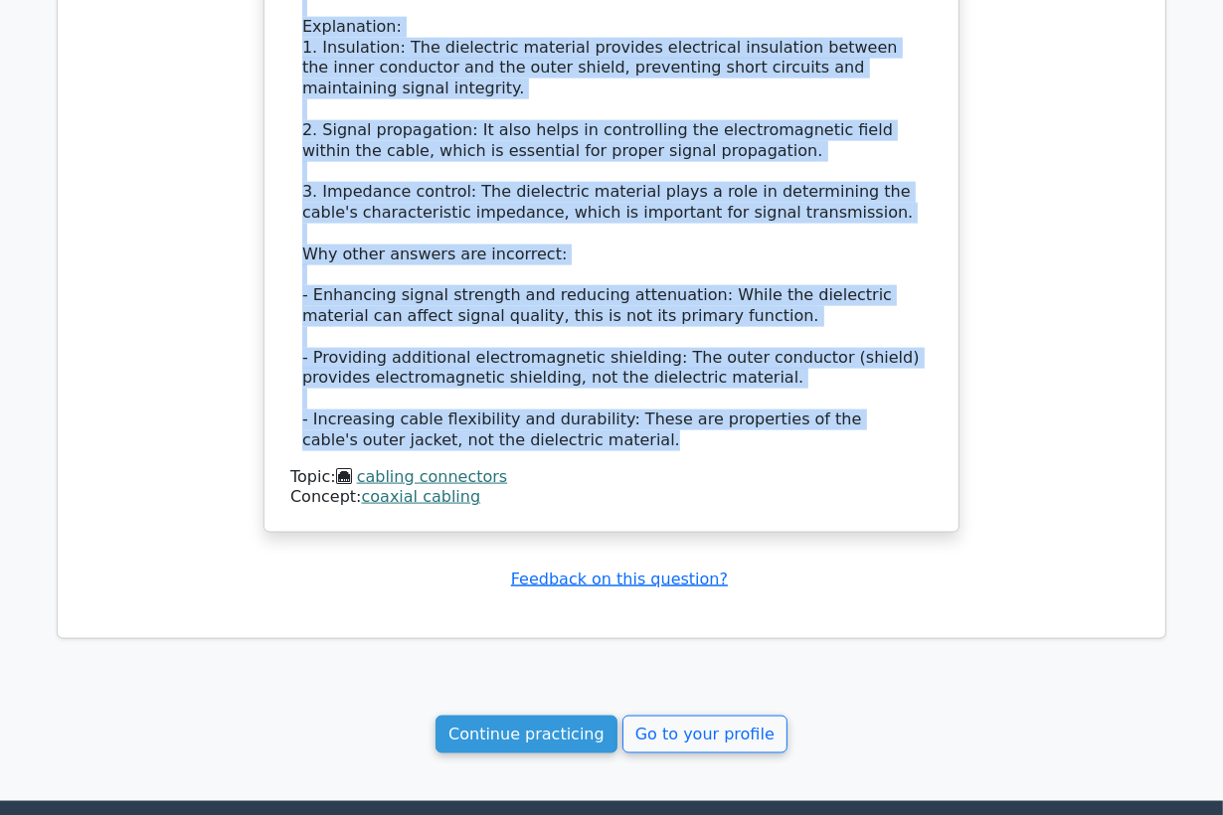
drag, startPoint x: 317, startPoint y: 205, endPoint x: 624, endPoint y: 433, distance: 382.9
click at [624, 433] on div "What is the primary function of the dielectric material in a coaxial cable? a. …" at bounding box center [611, 18] width 678 height 1011
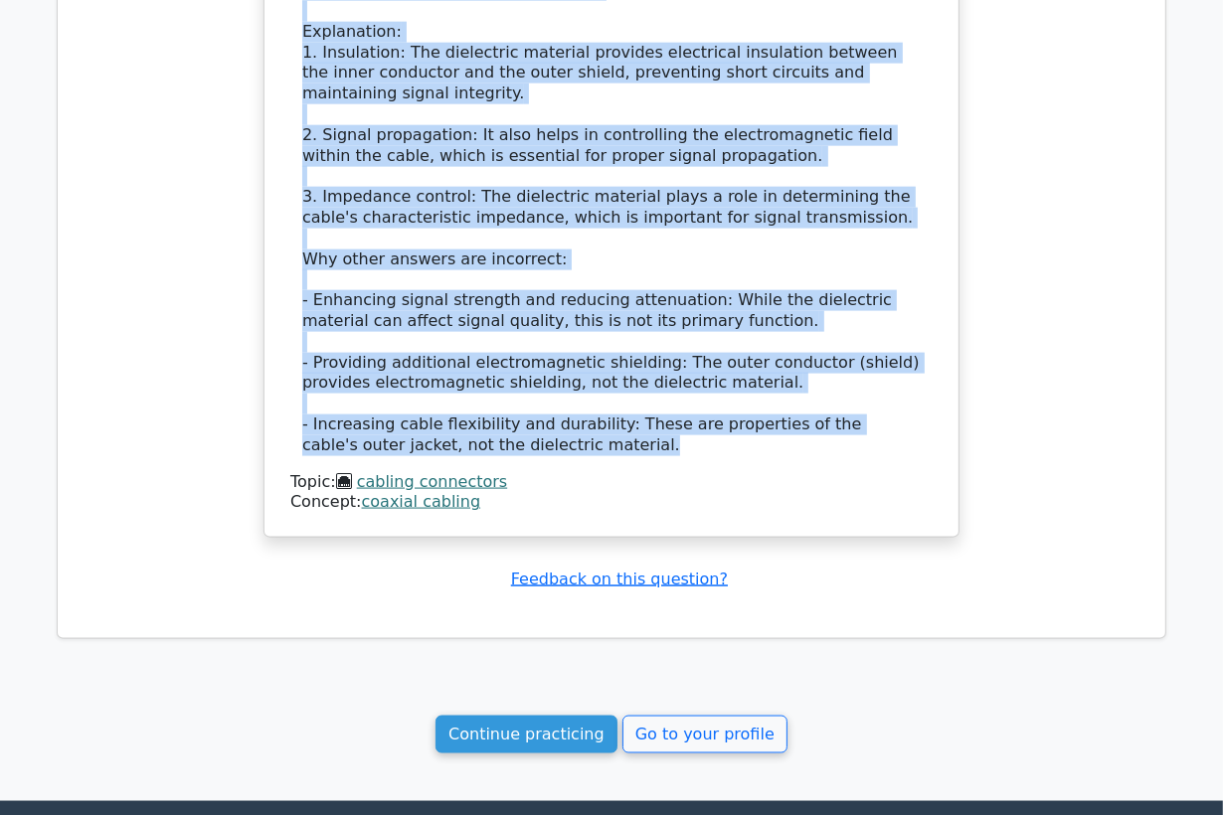
copy div "What is the primary function of the dielectric material in a coaxial cable? a. …"
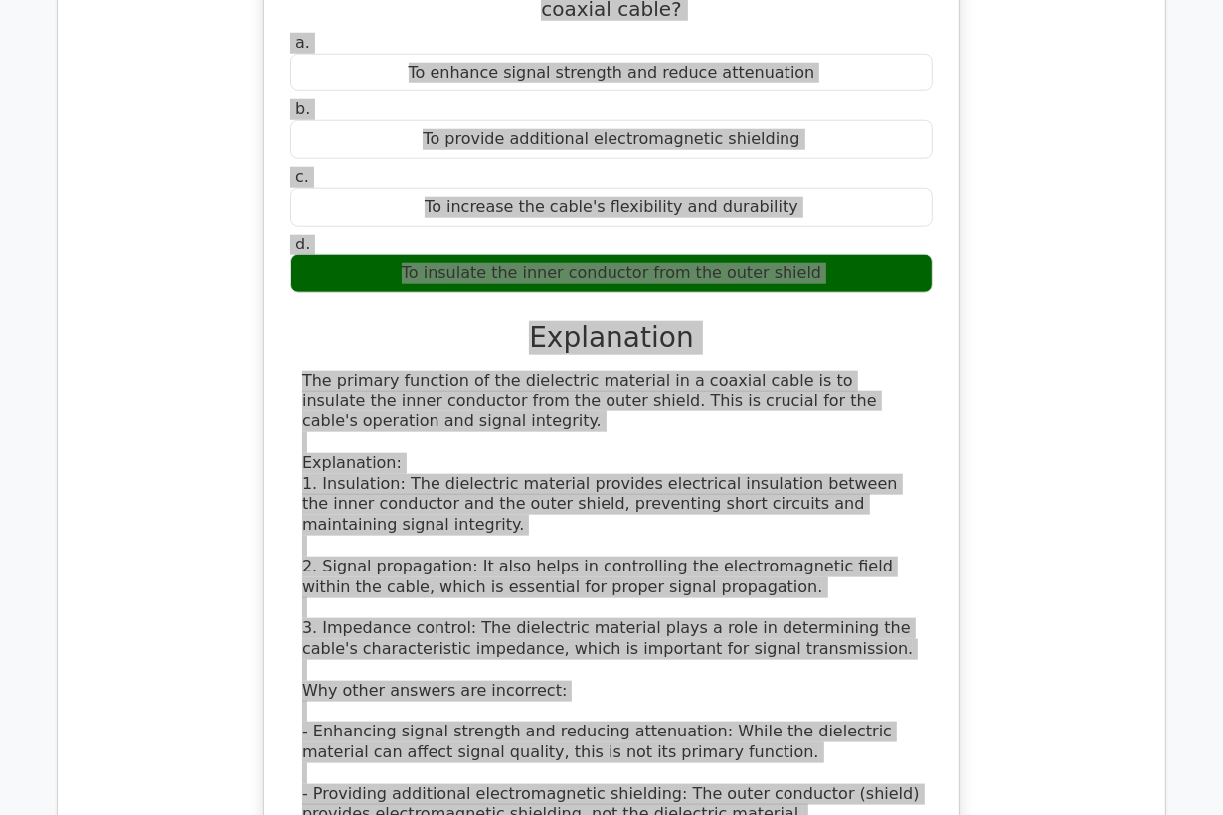
scroll to position [1287, 0]
